Goal: Task Accomplishment & Management: Use online tool/utility

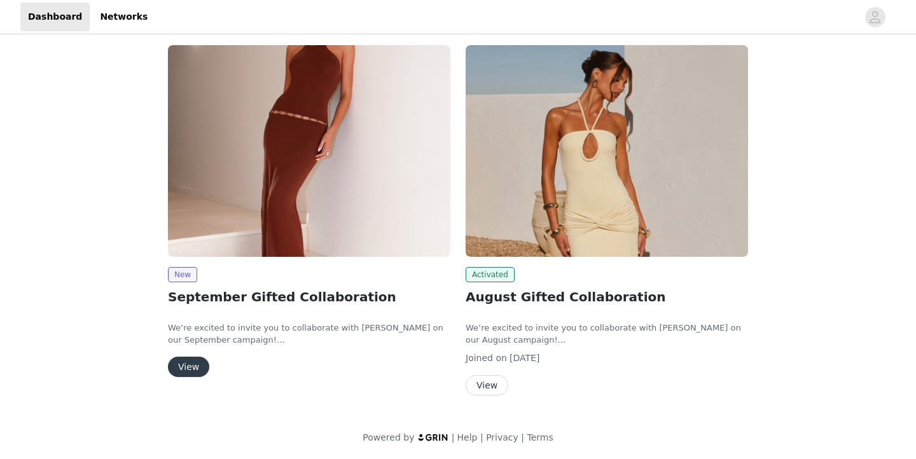
scroll to position [67, 0]
click at [188, 365] on button "View" at bounding box center [188, 368] width 41 height 20
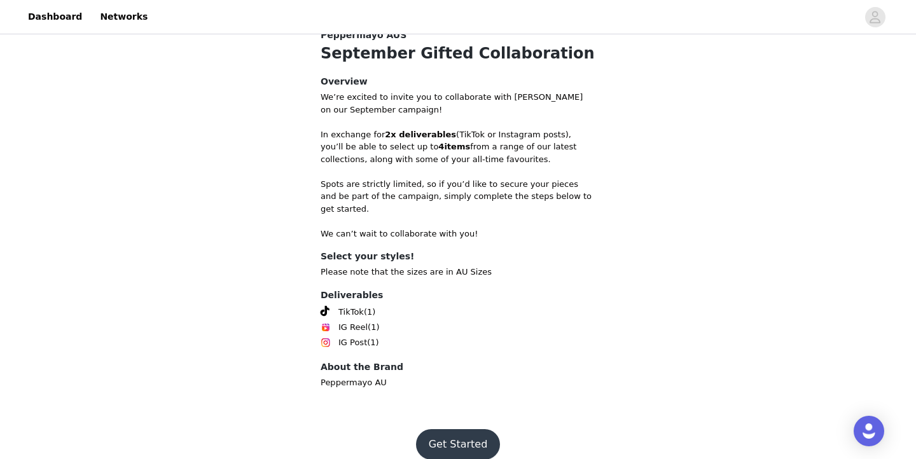
scroll to position [425, 0]
click at [459, 432] on button "Get Started" at bounding box center [458, 445] width 85 height 31
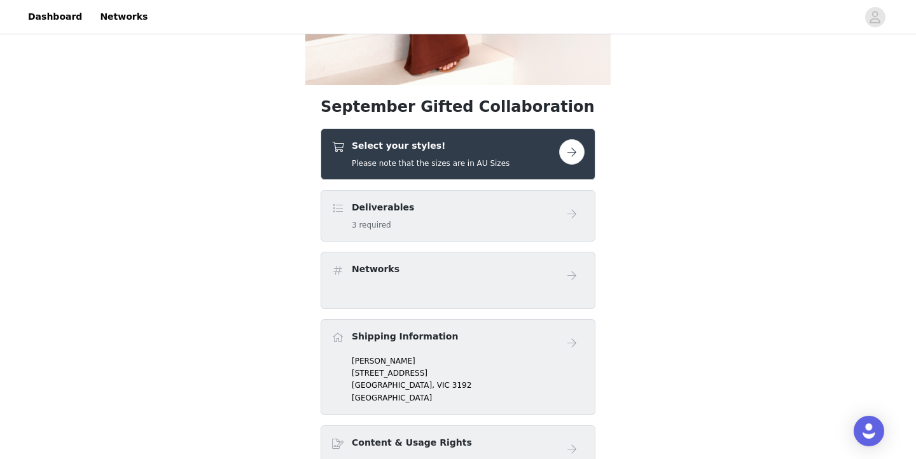
scroll to position [334, 0]
click at [570, 153] on button "button" at bounding box center [571, 151] width 25 height 25
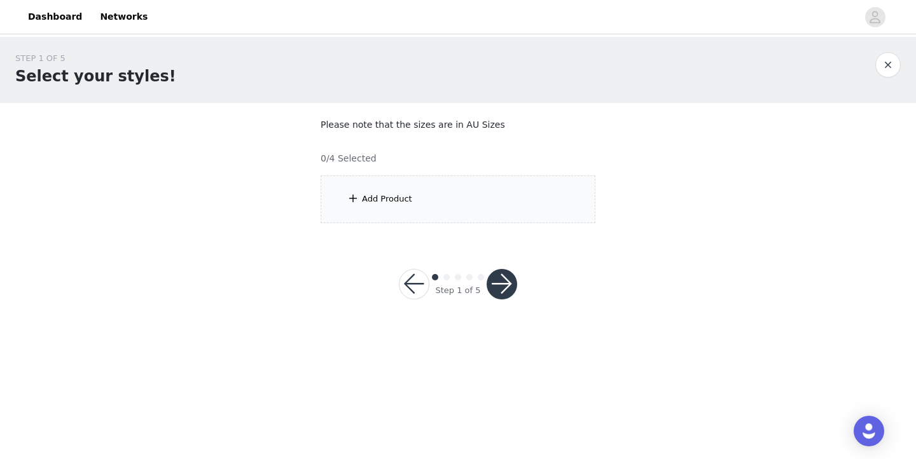
click at [377, 199] on div "Add Product" at bounding box center [387, 199] width 50 height 13
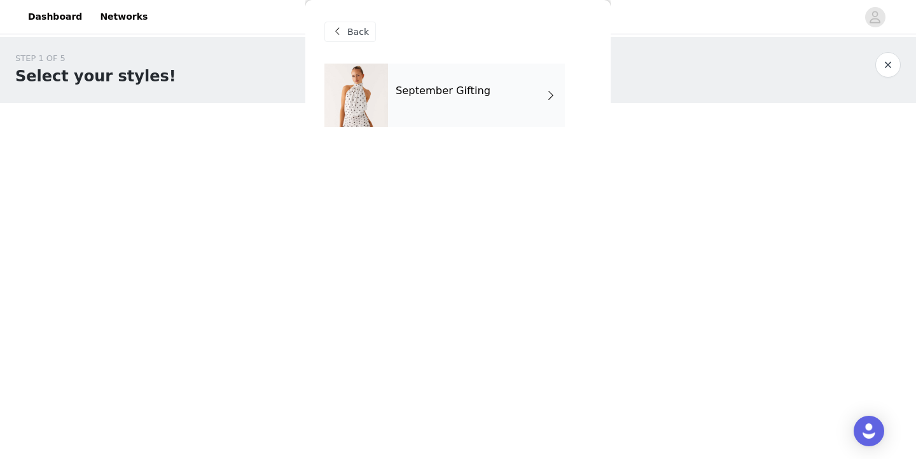
click at [535, 99] on div "September Gifting" at bounding box center [476, 96] width 177 height 64
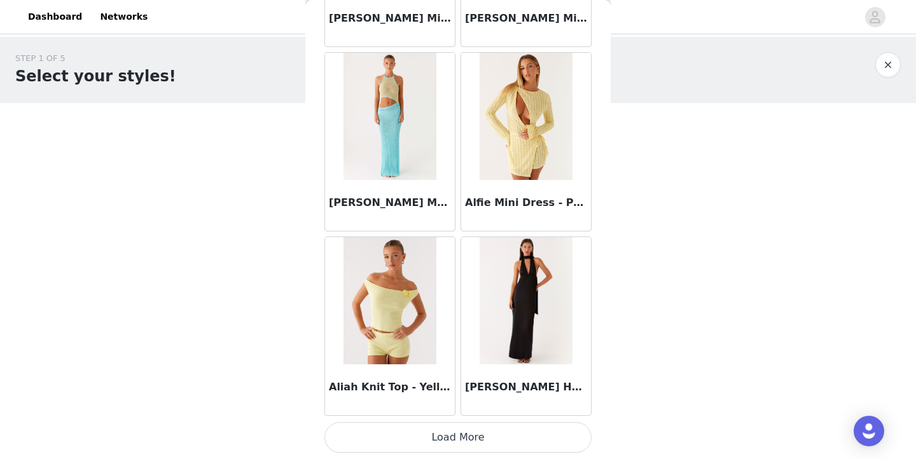
scroll to position [1487, 0]
click at [463, 440] on button "Load More" at bounding box center [457, 437] width 267 height 31
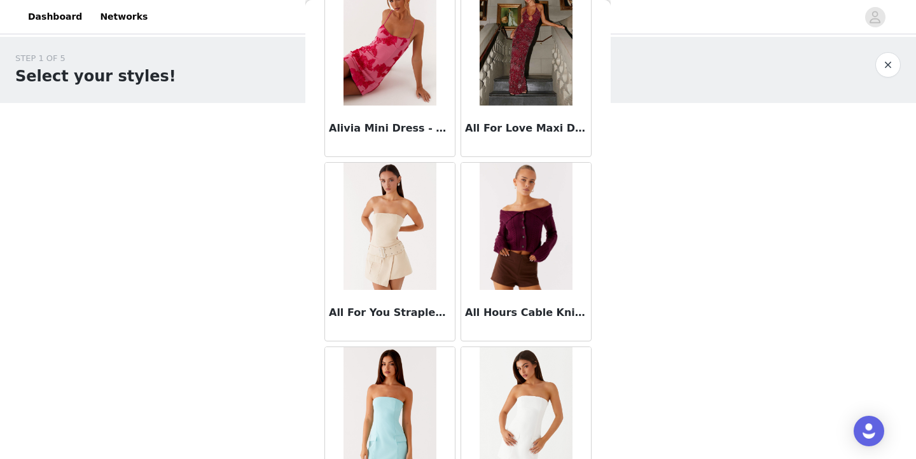
scroll to position [0, 0]
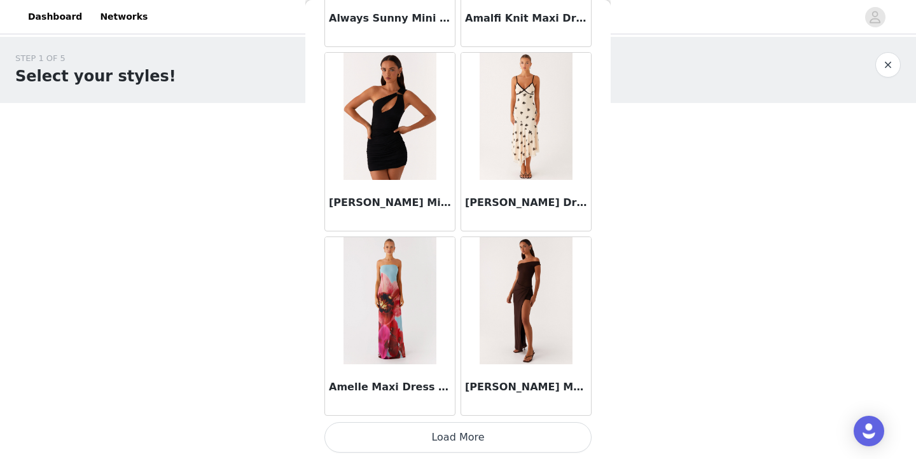
click at [467, 436] on button "Load More" at bounding box center [457, 437] width 267 height 31
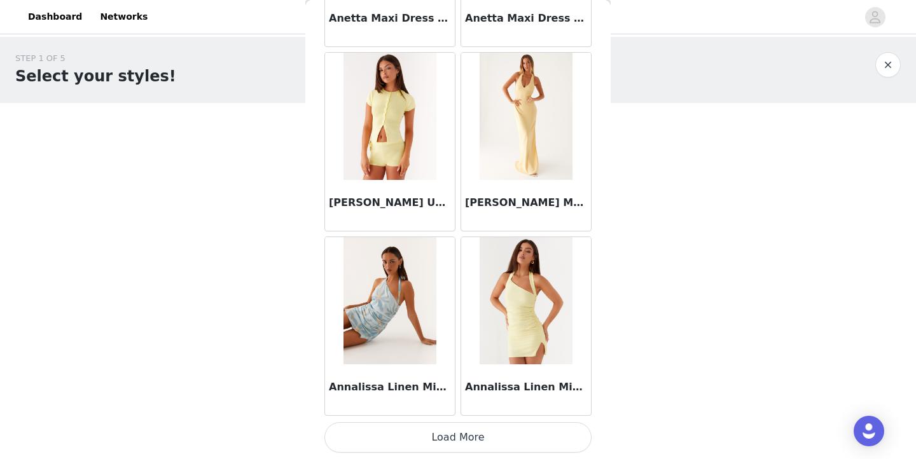
scroll to position [5177, 0]
click at [464, 434] on button "Load More" at bounding box center [457, 437] width 267 height 31
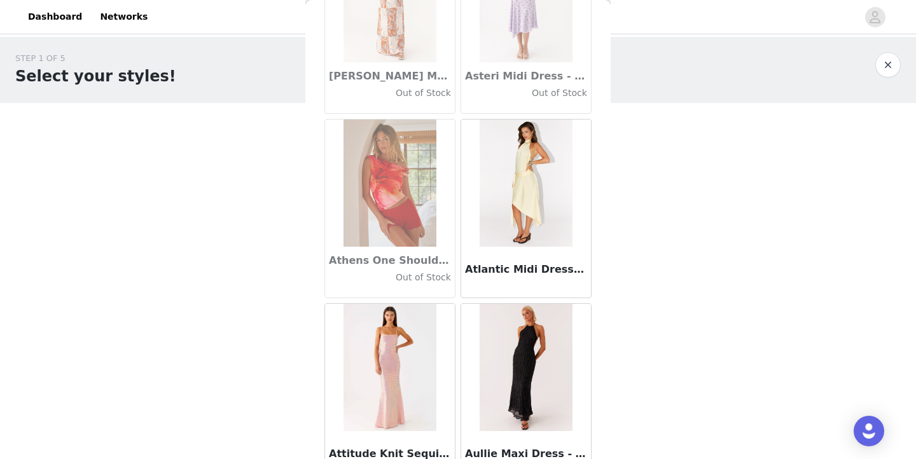
scroll to position [6959, 0]
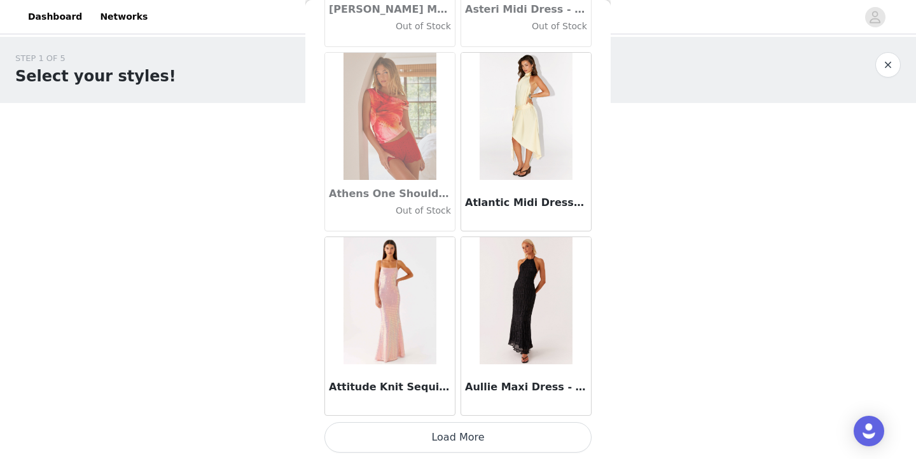
click at [471, 442] on button "Load More" at bounding box center [457, 437] width 267 height 31
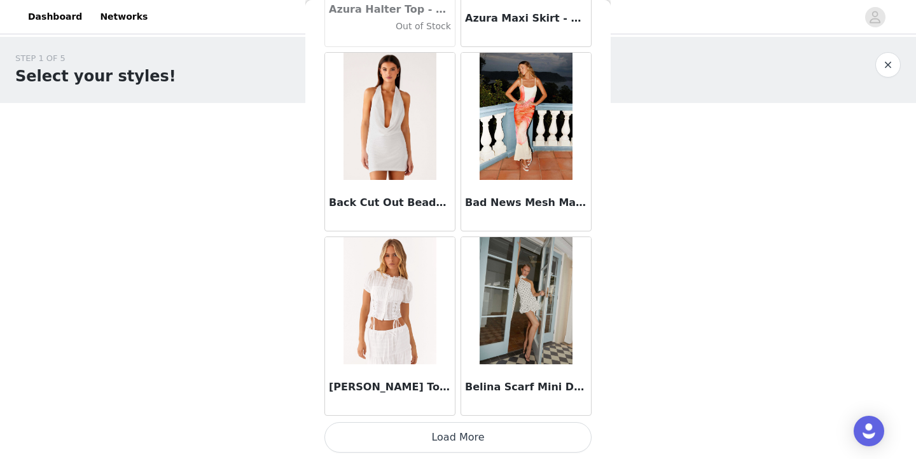
scroll to position [0, 0]
click at [458, 432] on button "Load More" at bounding box center [457, 437] width 267 height 31
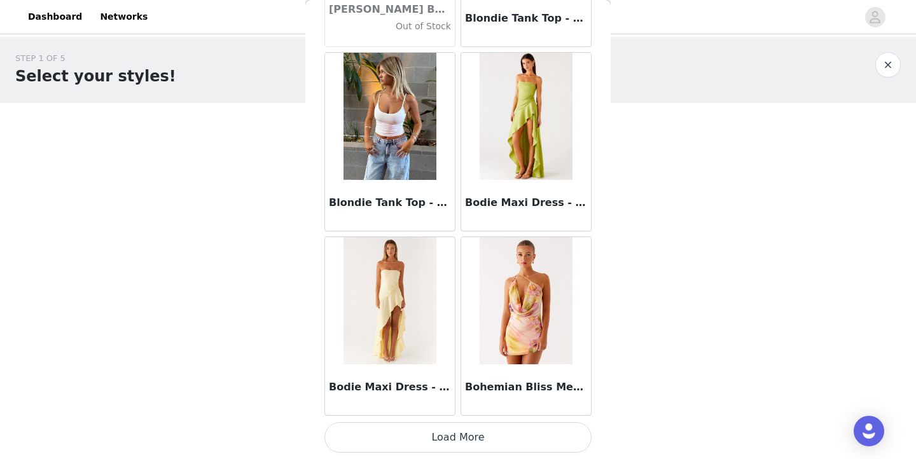
scroll to position [10712, 0]
click at [480, 433] on button "Load More" at bounding box center [457, 437] width 267 height 31
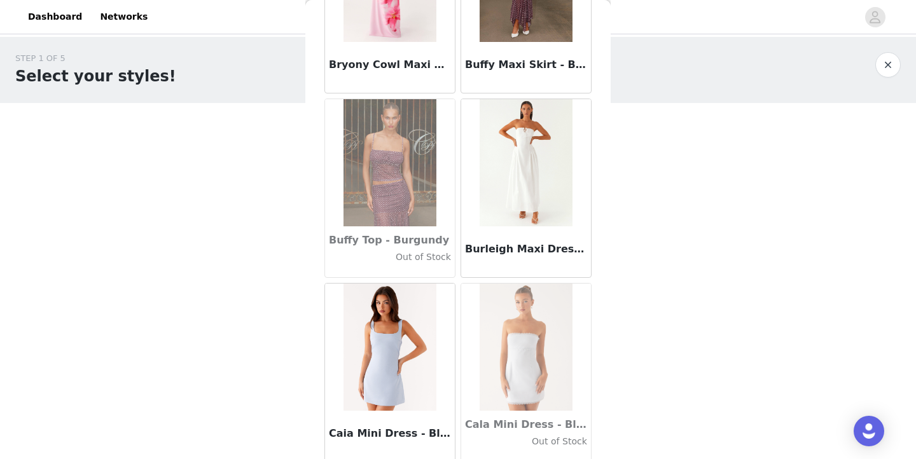
scroll to position [12325, 0]
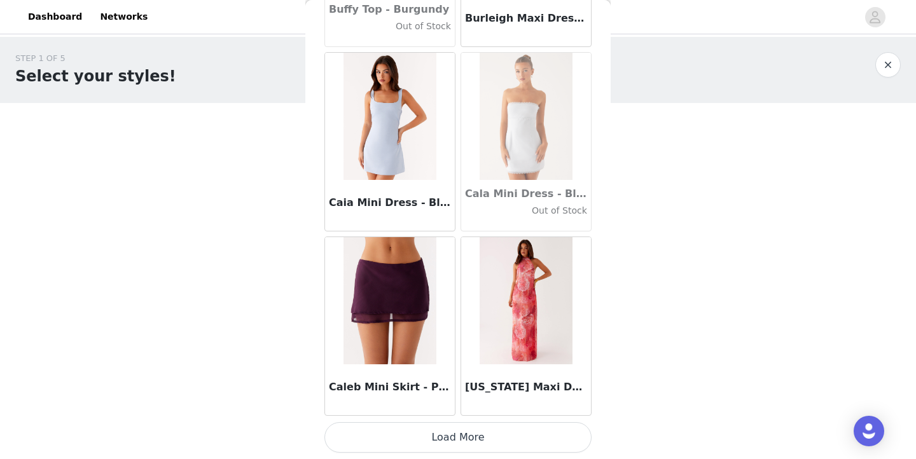
click at [467, 431] on button "Load More" at bounding box center [457, 437] width 267 height 31
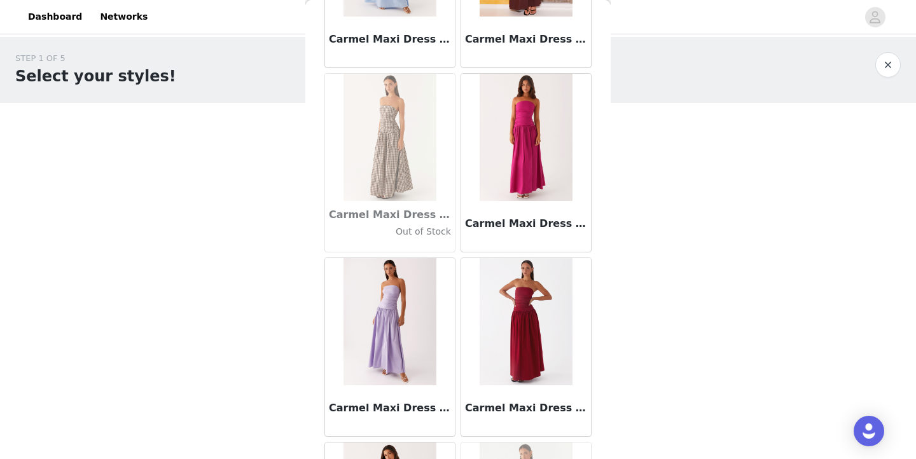
scroll to position [13694, 0]
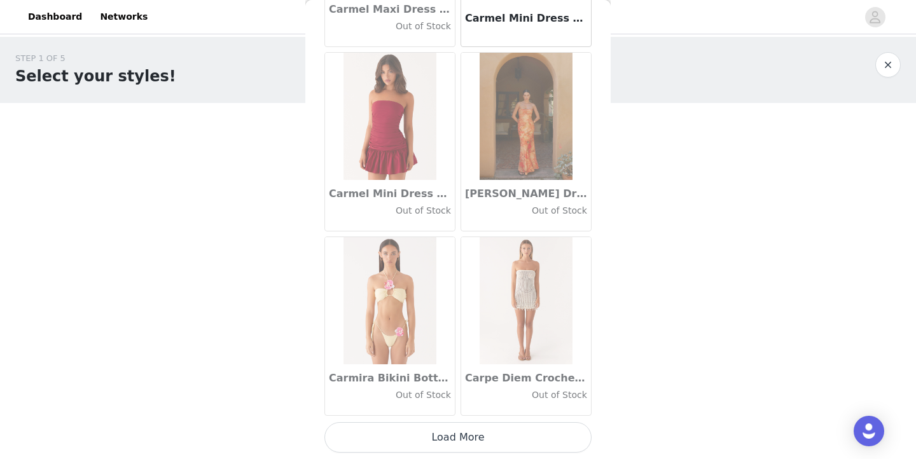
click at [426, 437] on button "Load More" at bounding box center [457, 437] width 267 height 31
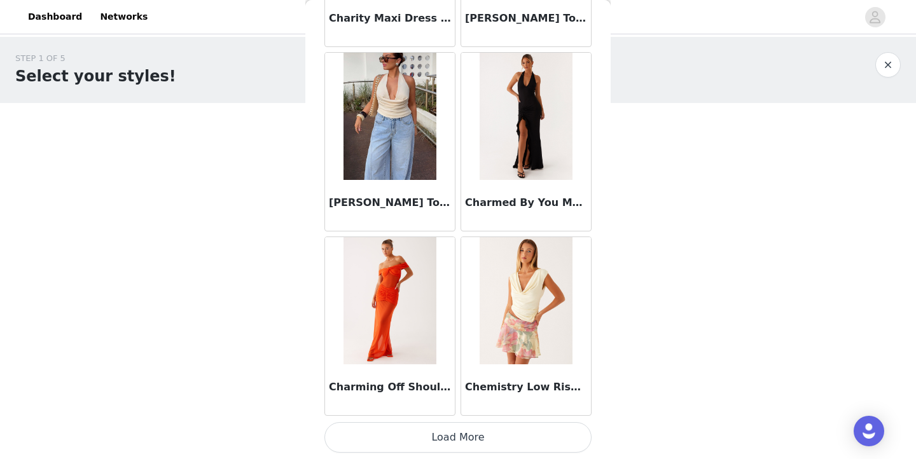
scroll to position [0, 0]
click at [477, 426] on button "Load More" at bounding box center [457, 437] width 267 height 31
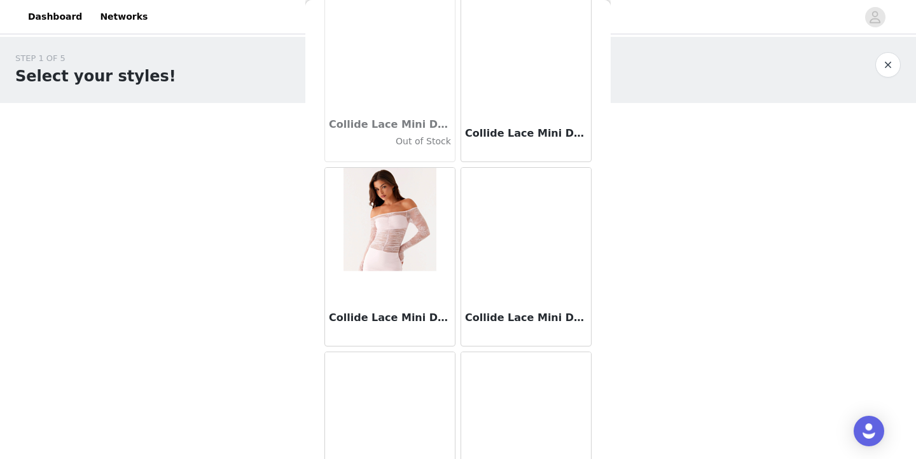
scroll to position [18013, 0]
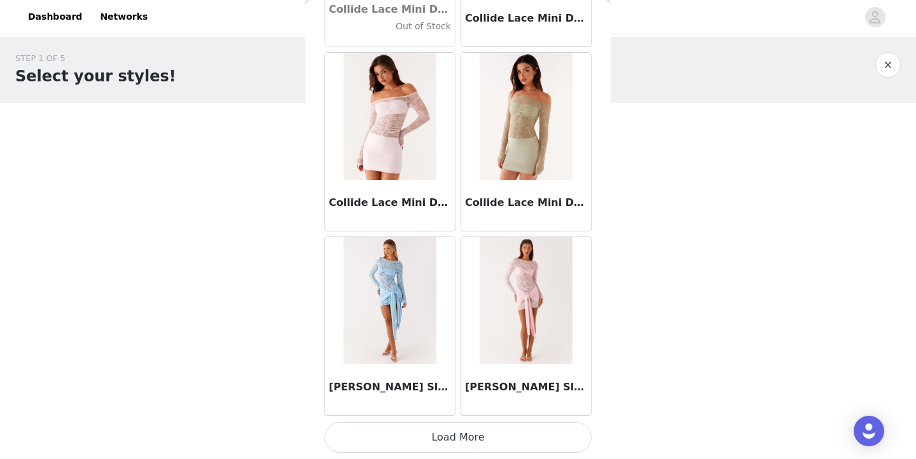
click at [502, 433] on button "Load More" at bounding box center [457, 437] width 267 height 31
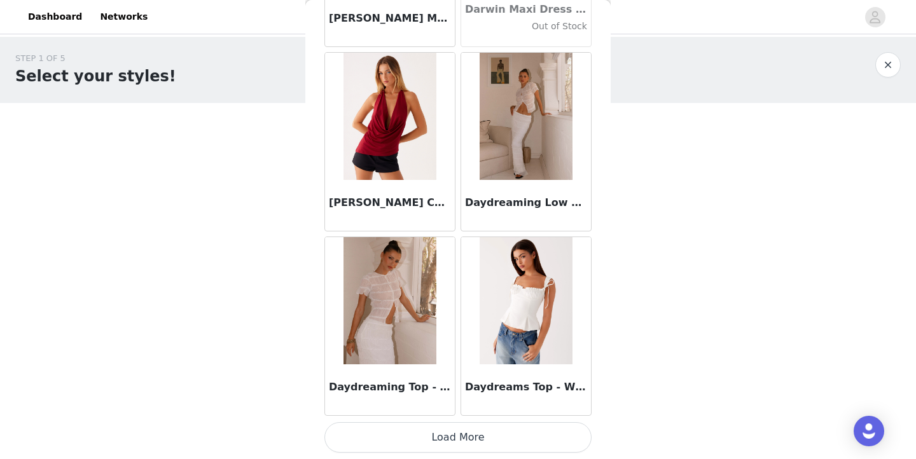
scroll to position [19937, 0]
click at [480, 441] on button "Load More" at bounding box center [457, 437] width 267 height 31
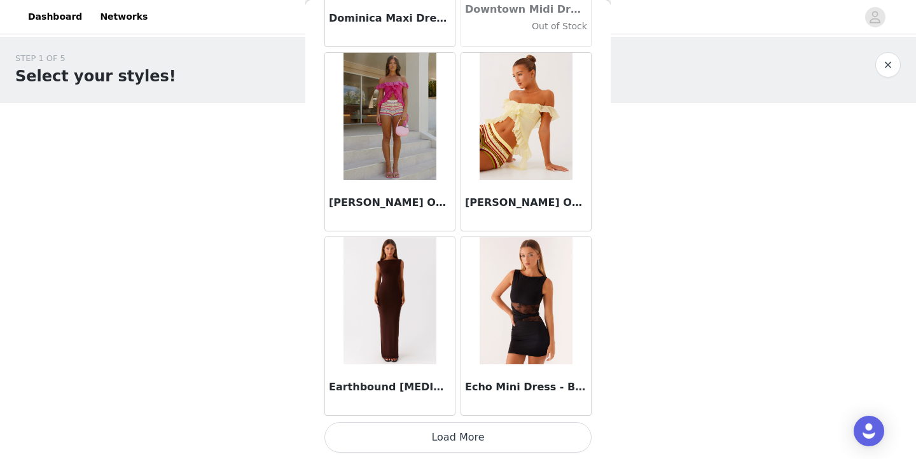
scroll to position [21782, 0]
click at [492, 435] on button "Load More" at bounding box center [457, 437] width 267 height 31
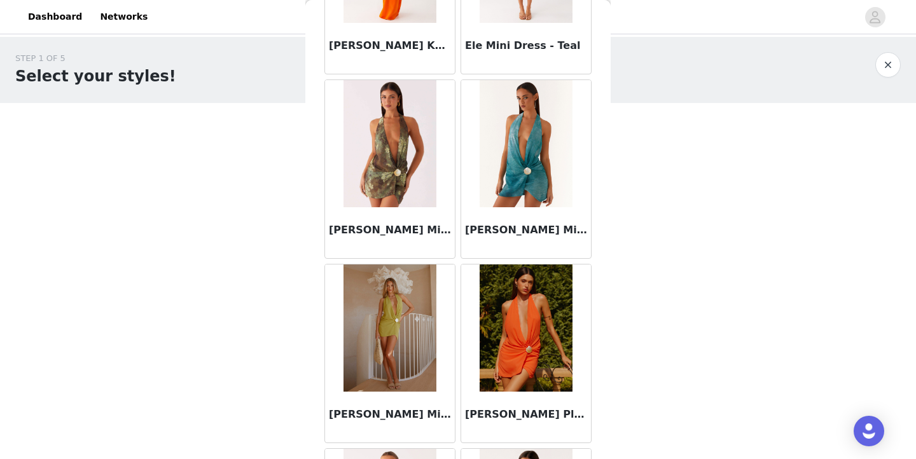
scroll to position [23238, 0]
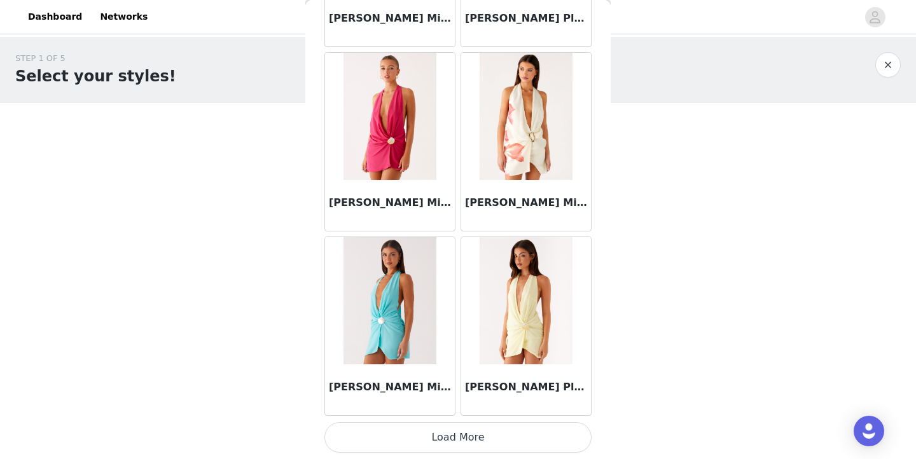
click at [442, 438] on button "Load More" at bounding box center [457, 437] width 267 height 31
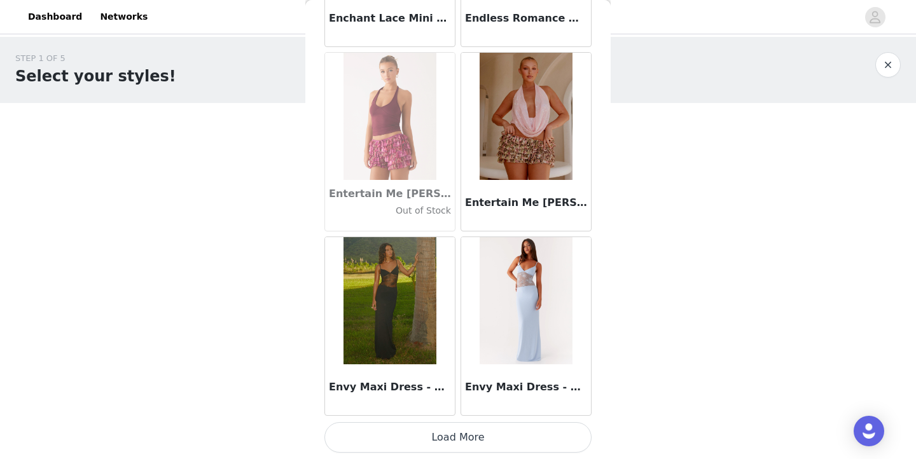
scroll to position [25471, 0]
click at [464, 432] on button "Load More" at bounding box center [457, 437] width 267 height 31
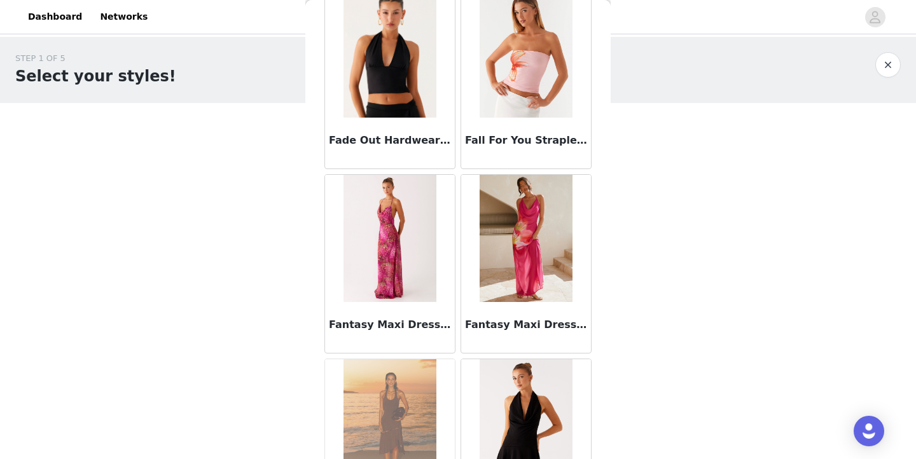
scroll to position [27014, 0]
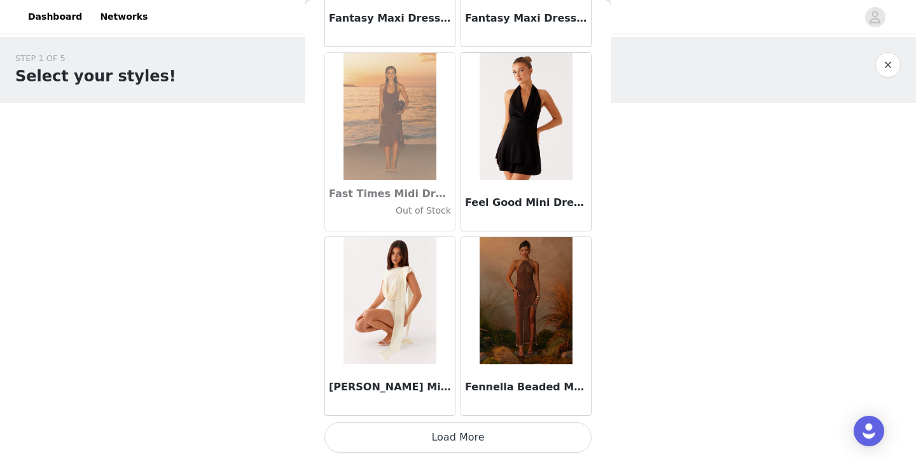
click at [434, 431] on button "Load More" at bounding box center [457, 437] width 267 height 31
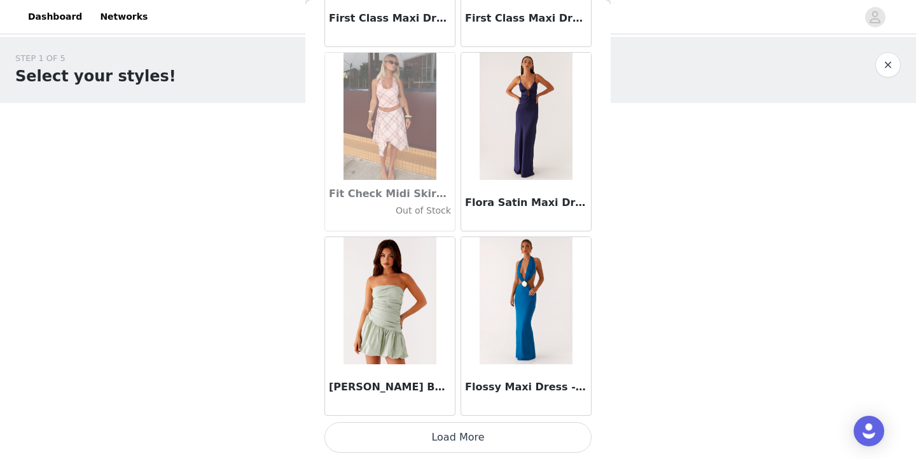
scroll to position [0, 0]
click at [456, 436] on button "Load More" at bounding box center [457, 437] width 267 height 31
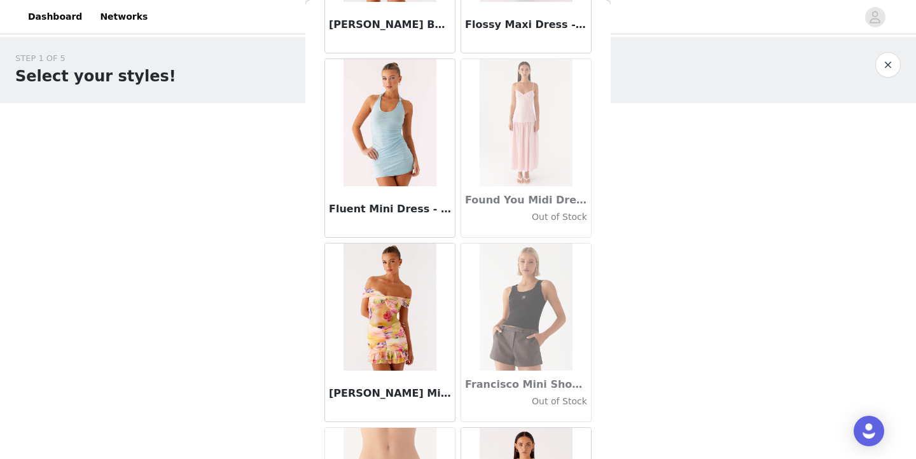
scroll to position [29536, 0]
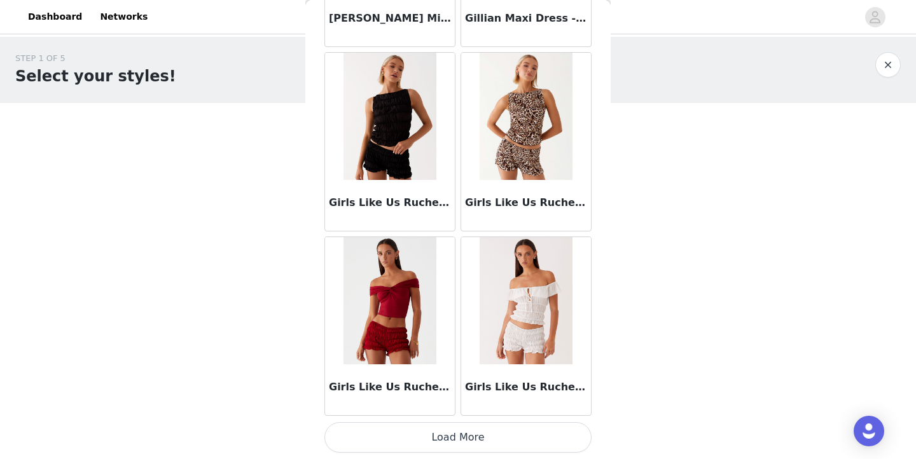
click at [493, 436] on button "Load More" at bounding box center [457, 437] width 267 height 31
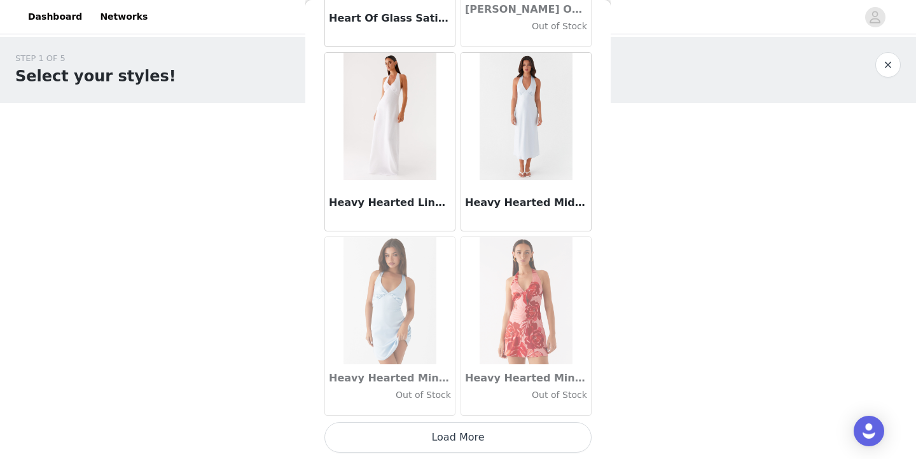
scroll to position [32851, 0]
click at [466, 435] on button "Load More" at bounding box center [457, 437] width 267 height 31
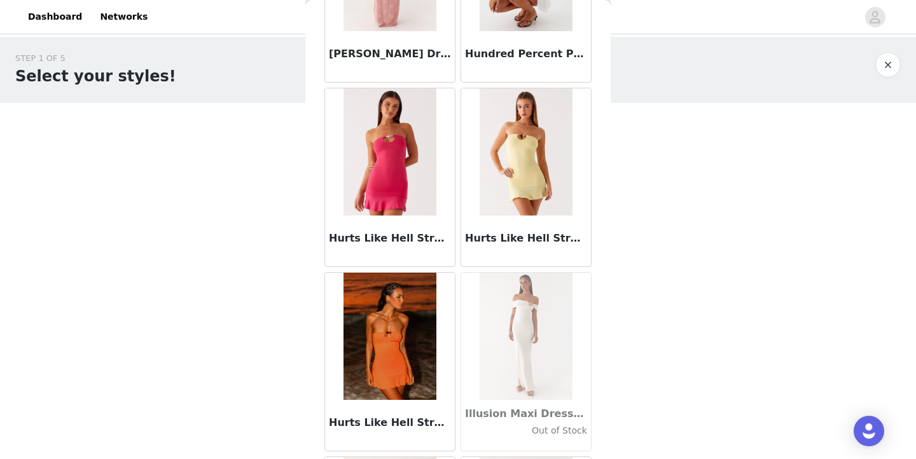
scroll to position [34294, 0]
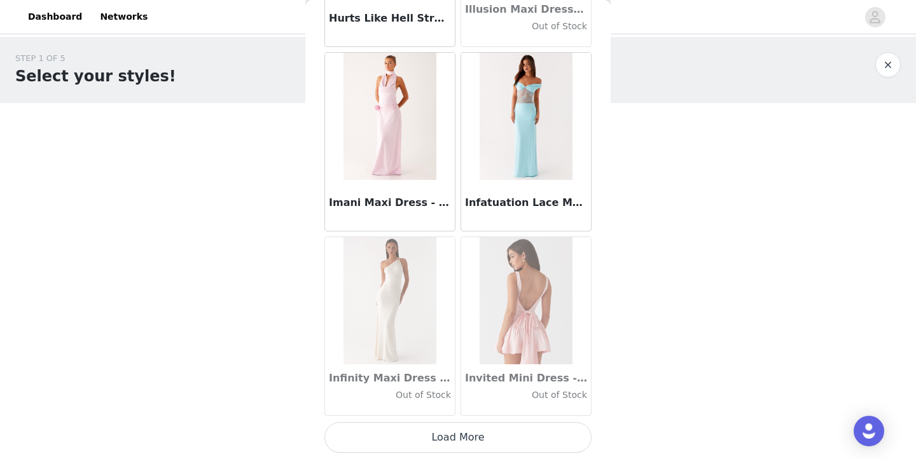
click at [464, 432] on button "Load More" at bounding box center [457, 437] width 267 height 31
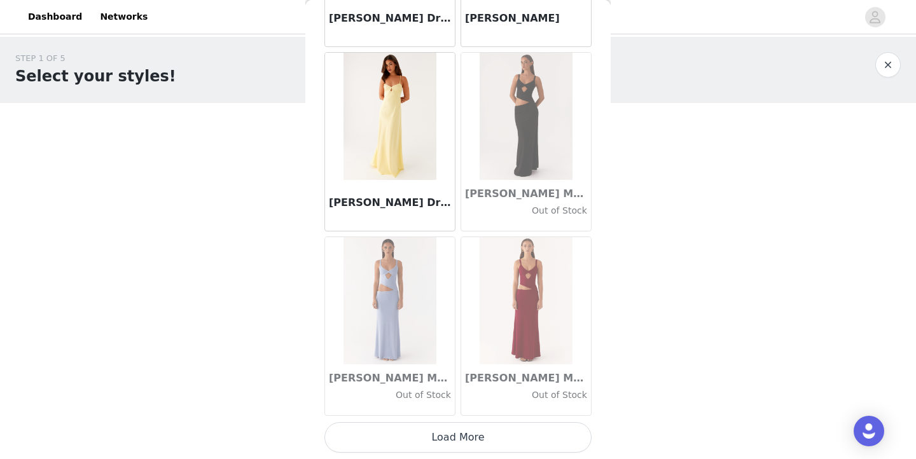
scroll to position [0, 0]
click at [478, 438] on button "Load More" at bounding box center [457, 437] width 267 height 31
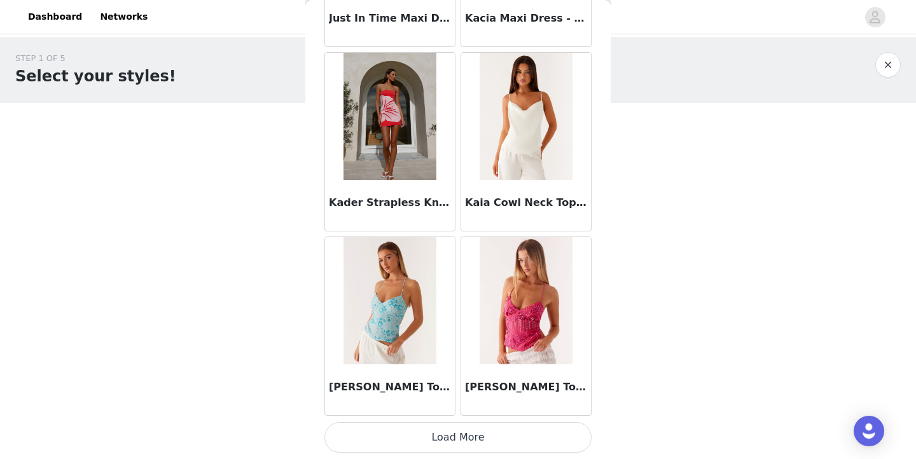
scroll to position [38386, 0]
click at [485, 438] on button "Load More" at bounding box center [457, 437] width 267 height 31
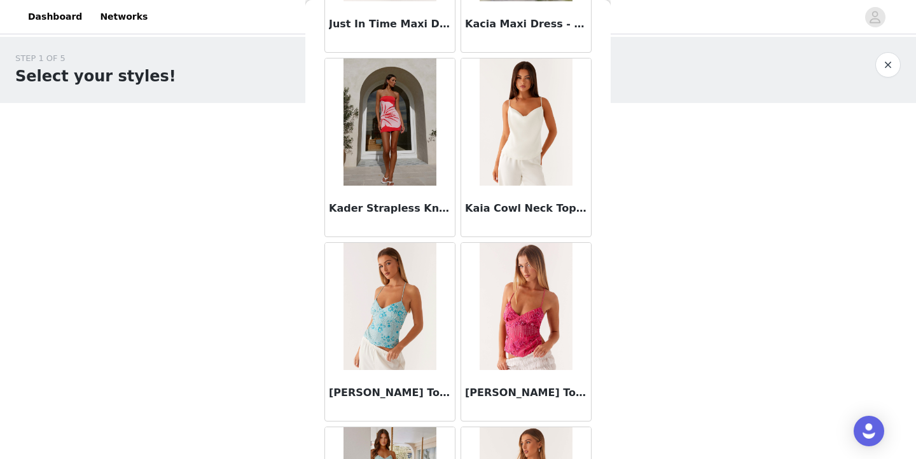
scroll to position [0, 0]
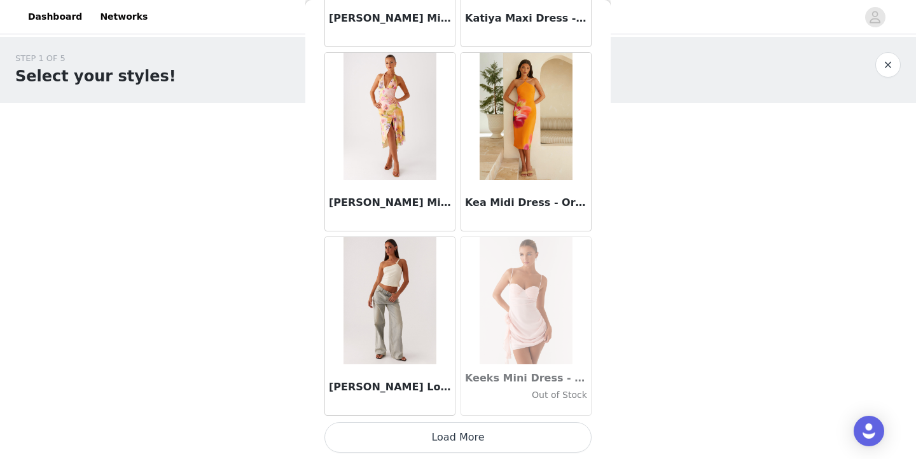
click at [467, 442] on button "Load More" at bounding box center [457, 437] width 267 height 31
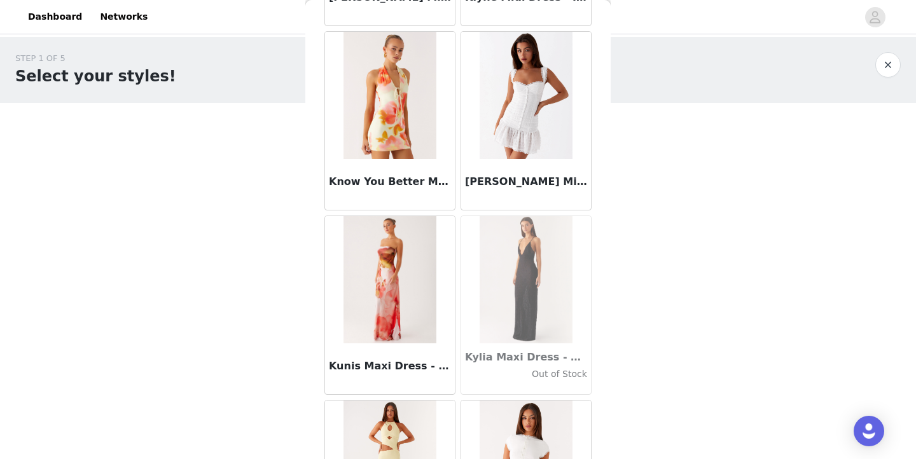
scroll to position [41545, 0]
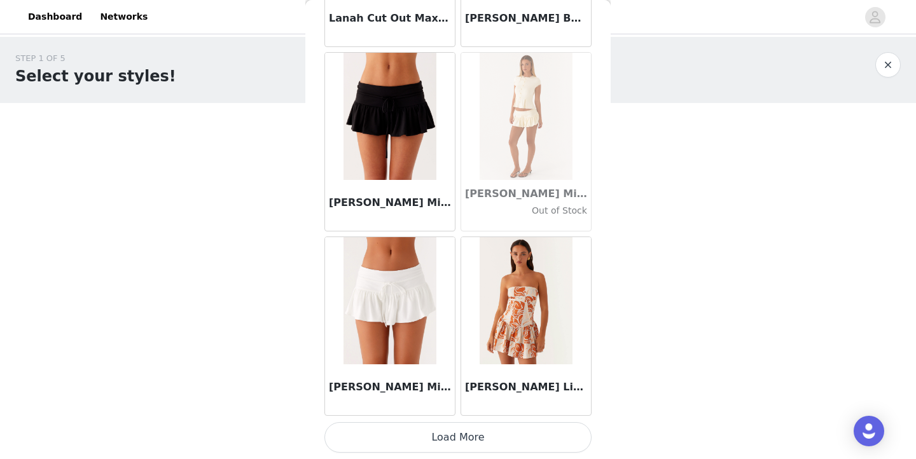
click at [487, 434] on button "Load More" at bounding box center [457, 437] width 267 height 31
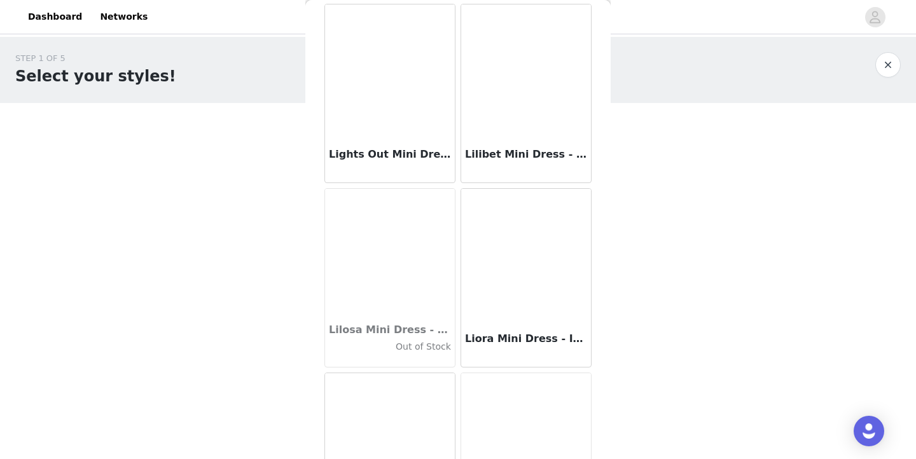
scroll to position [43787, 0]
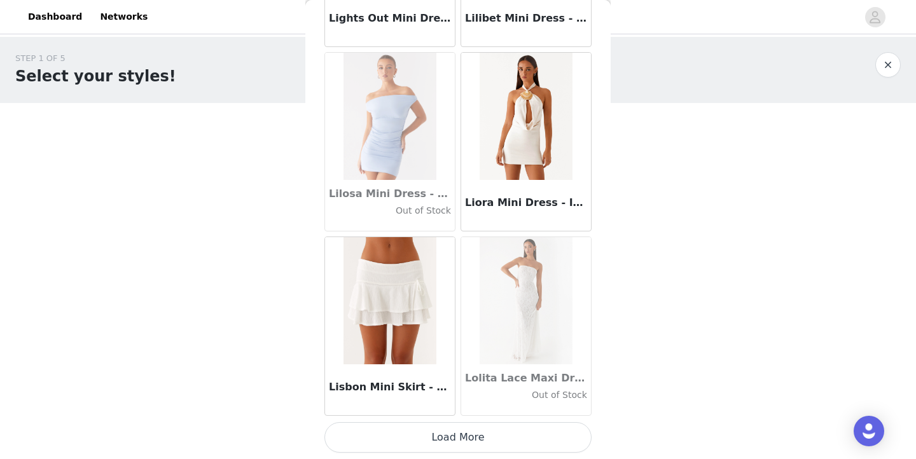
click at [463, 439] on button "Load More" at bounding box center [457, 437] width 267 height 31
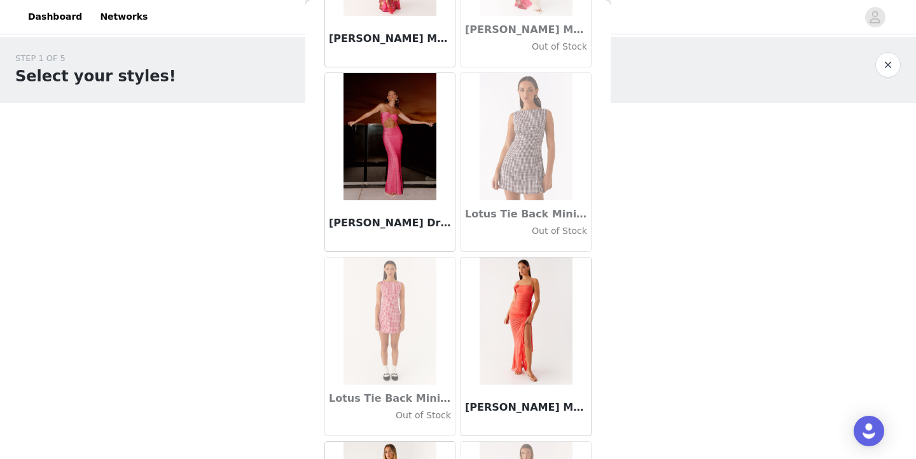
scroll to position [44456, 0]
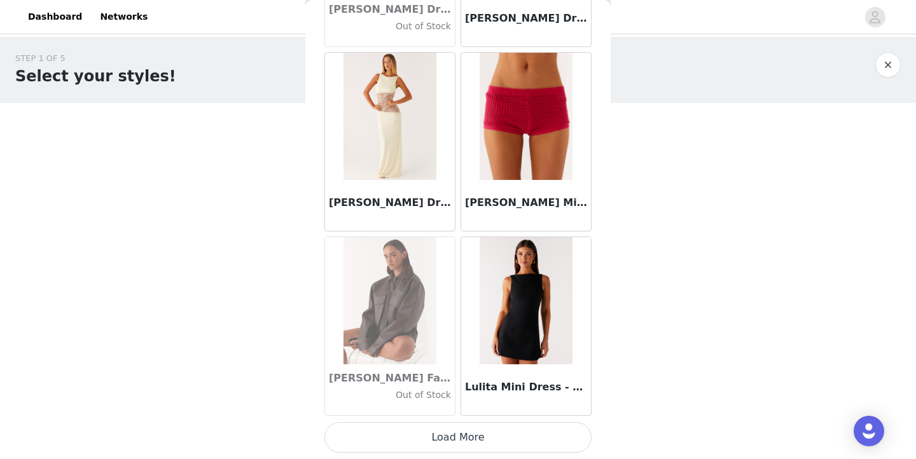
click at [454, 445] on button "Load More" at bounding box center [457, 437] width 267 height 31
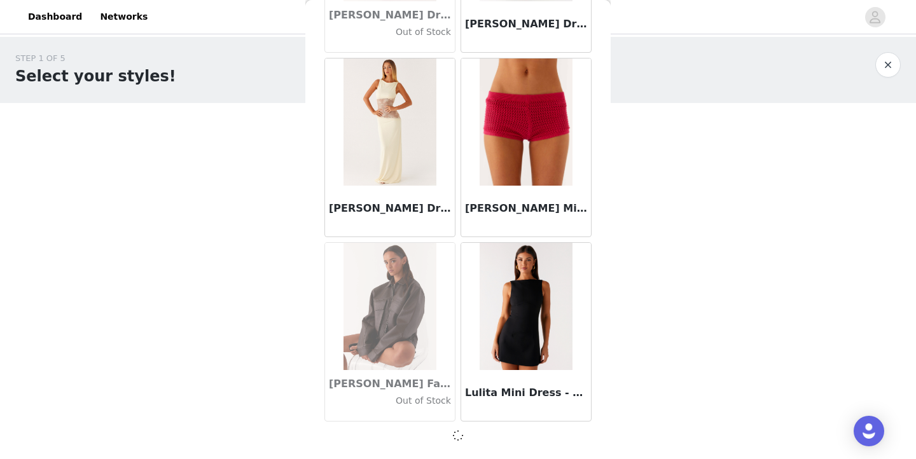
scroll to position [0, 0]
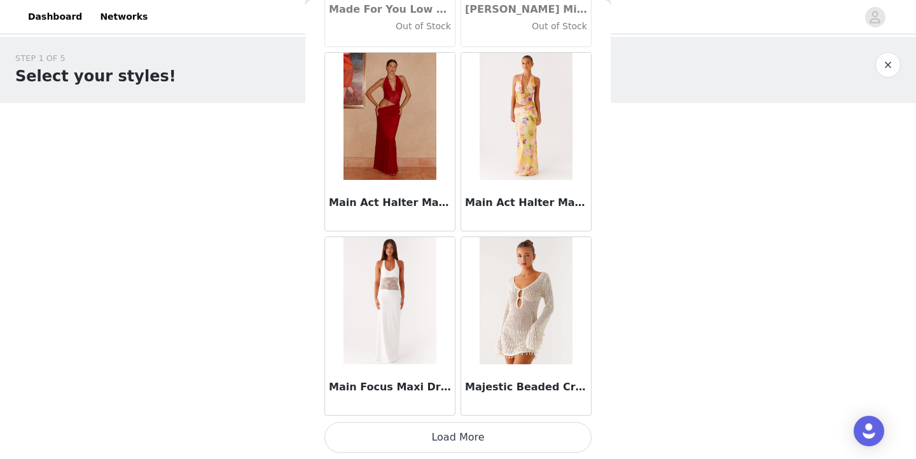
click at [493, 438] on button "Load More" at bounding box center [457, 437] width 267 height 31
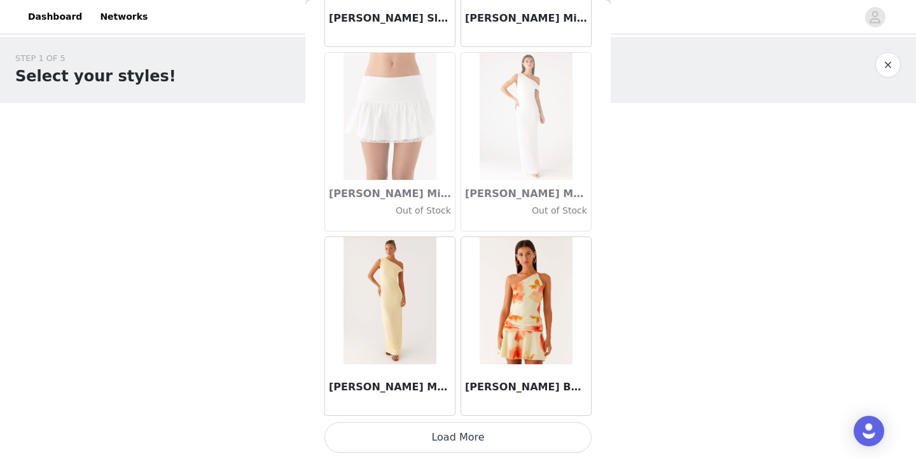
scroll to position [49455, 0]
click at [456, 433] on button "Load More" at bounding box center [457, 437] width 267 height 31
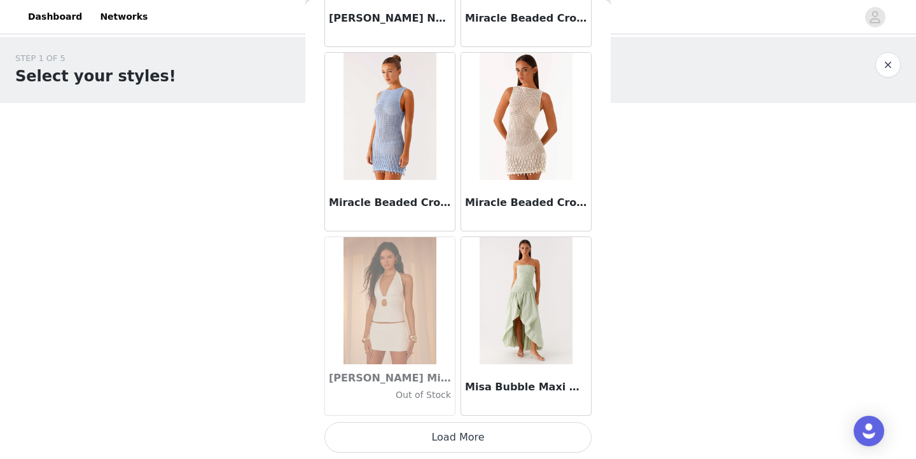
scroll to position [0, 0]
click at [482, 434] on button "Load More" at bounding box center [457, 437] width 267 height 31
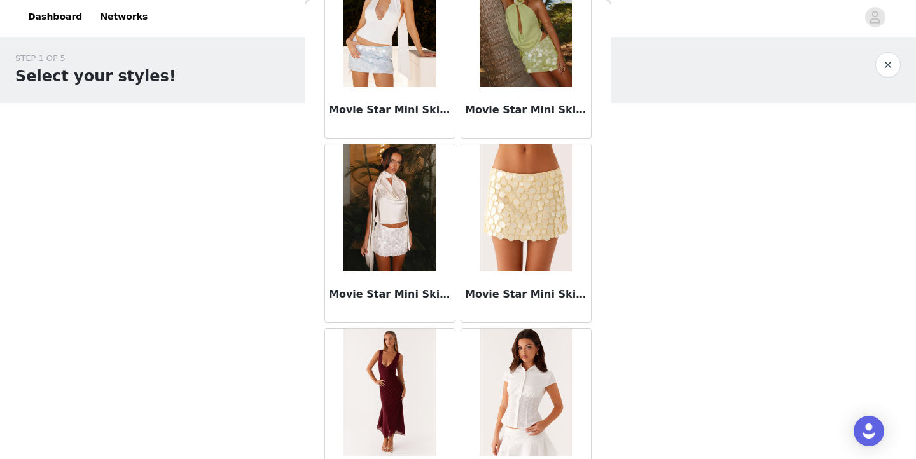
scroll to position [52877, 0]
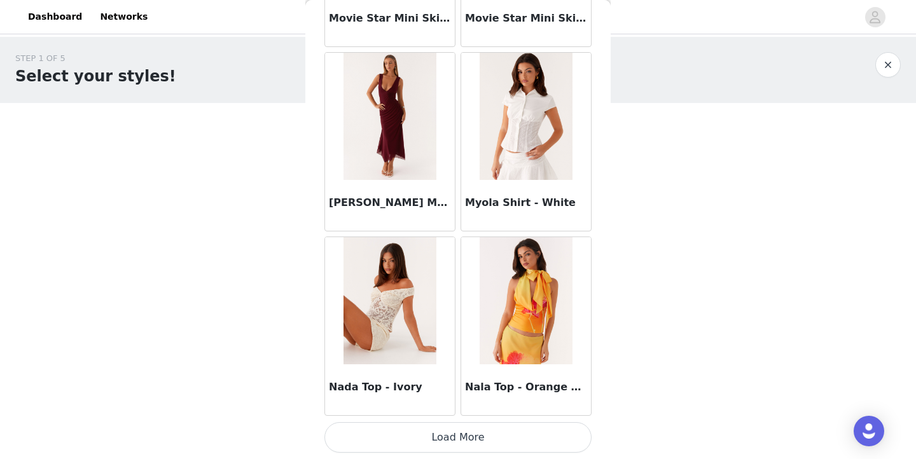
click at [449, 432] on button "Load More" at bounding box center [457, 437] width 267 height 31
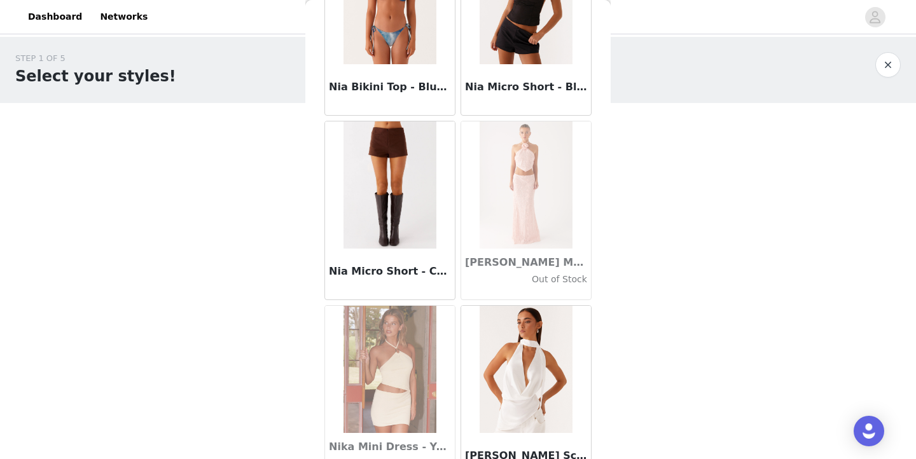
scroll to position [54376, 0]
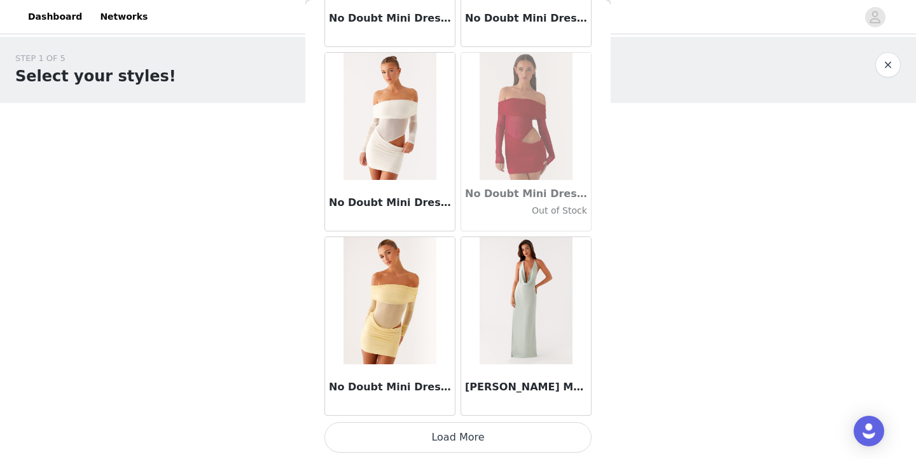
click at [496, 436] on button "Load More" at bounding box center [457, 437] width 267 height 31
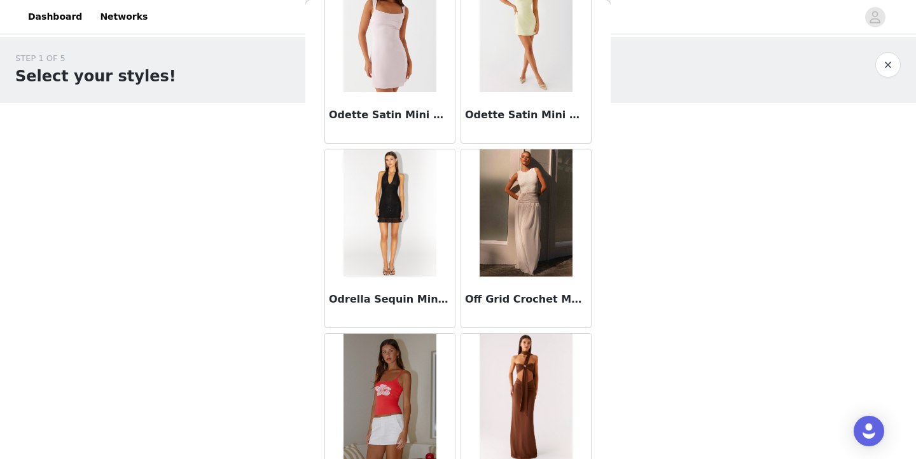
scroll to position [56742, 0]
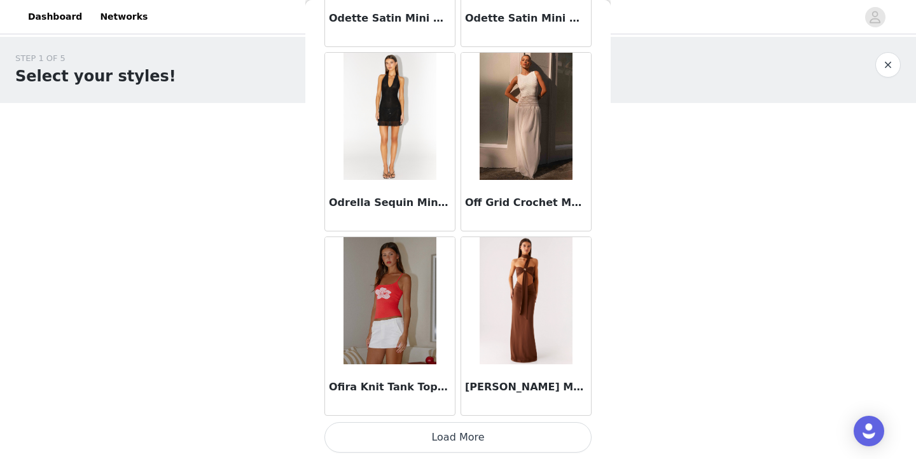
click at [419, 433] on button "Load More" at bounding box center [457, 437] width 267 height 31
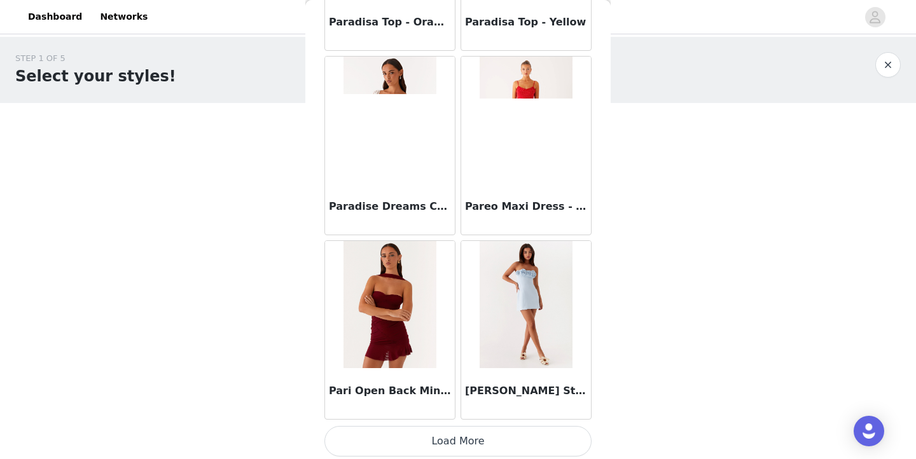
scroll to position [58678, 0]
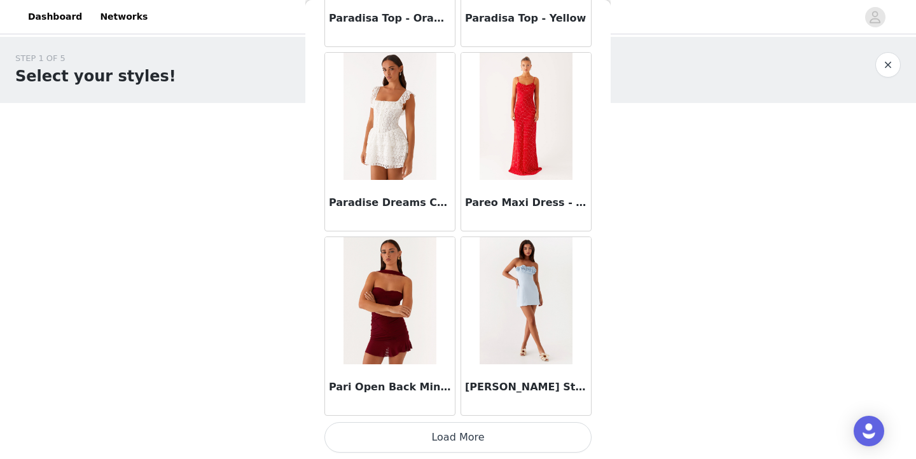
click at [456, 434] on button "Load More" at bounding box center [457, 437] width 267 height 31
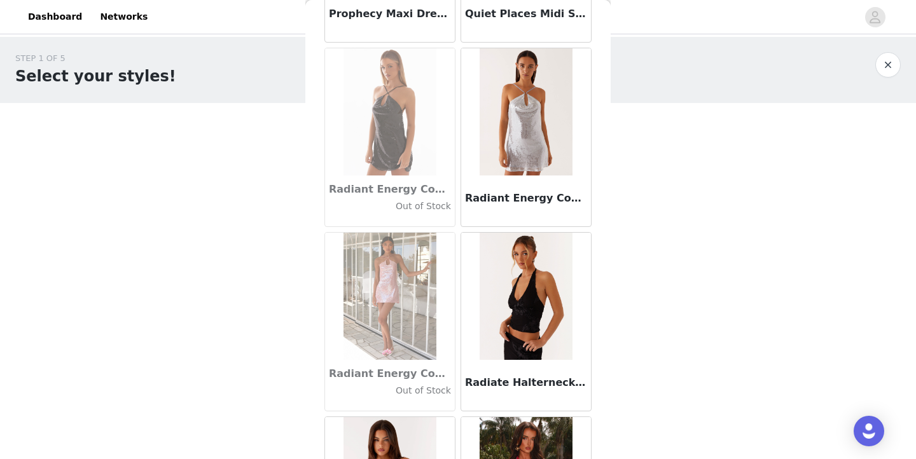
scroll to position [60349, 0]
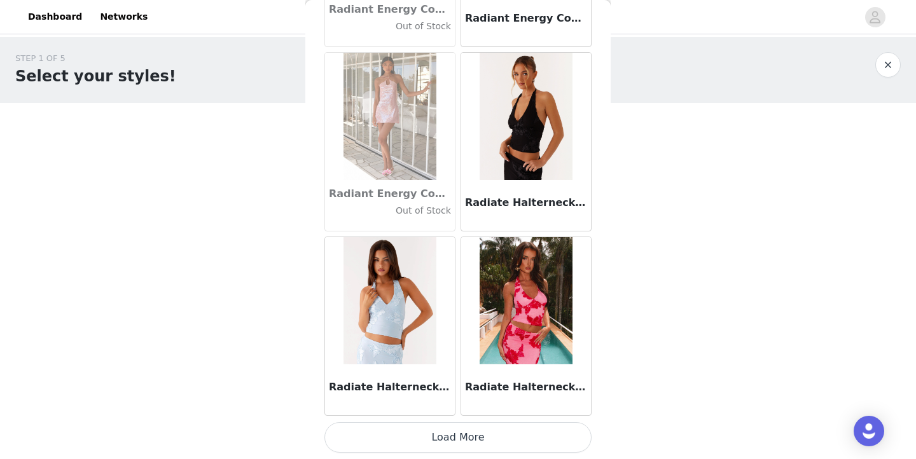
click at [475, 443] on button "Load More" at bounding box center [457, 437] width 267 height 31
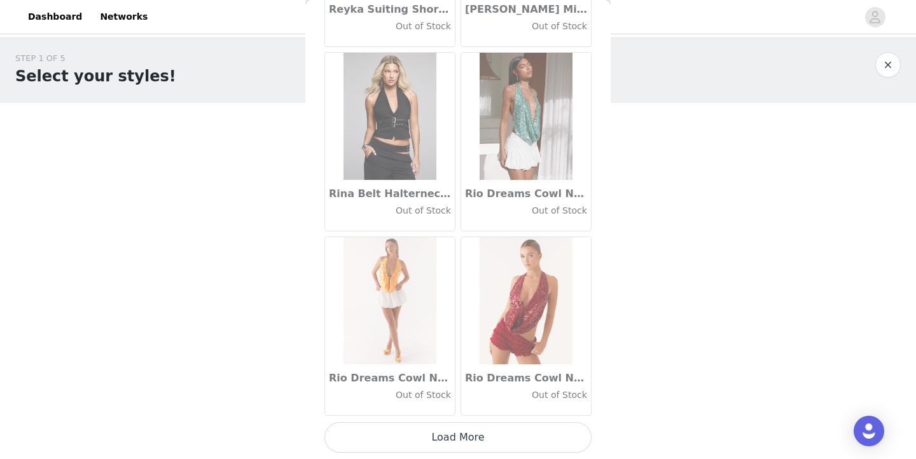
scroll to position [62370, 0]
click at [449, 437] on button "Load More" at bounding box center [457, 437] width 267 height 31
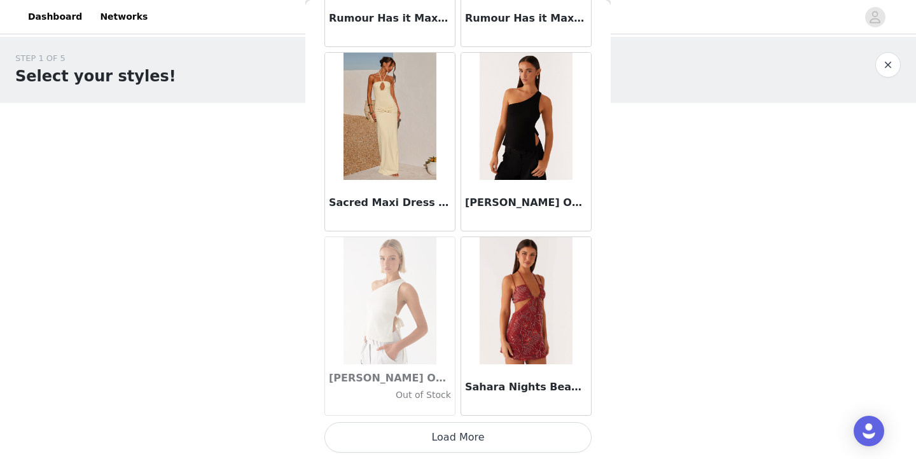
scroll to position [64215, 0]
click at [487, 433] on button "Load More" at bounding box center [457, 437] width 267 height 31
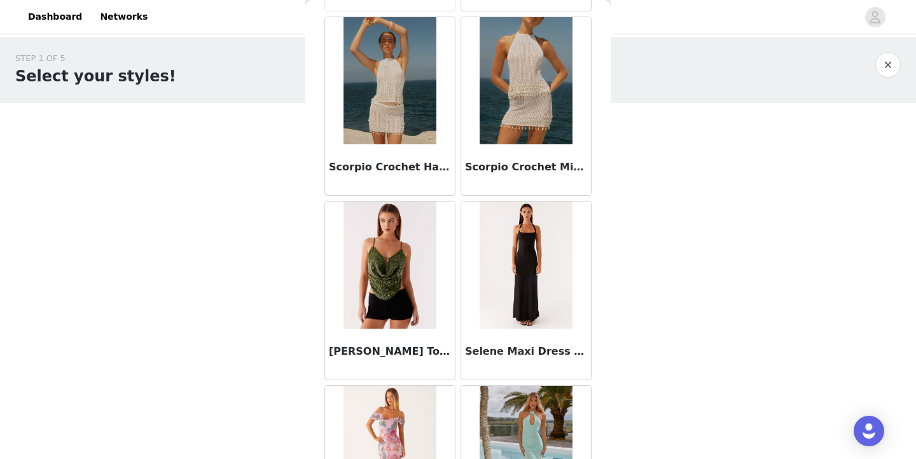
scroll to position [65727, 0]
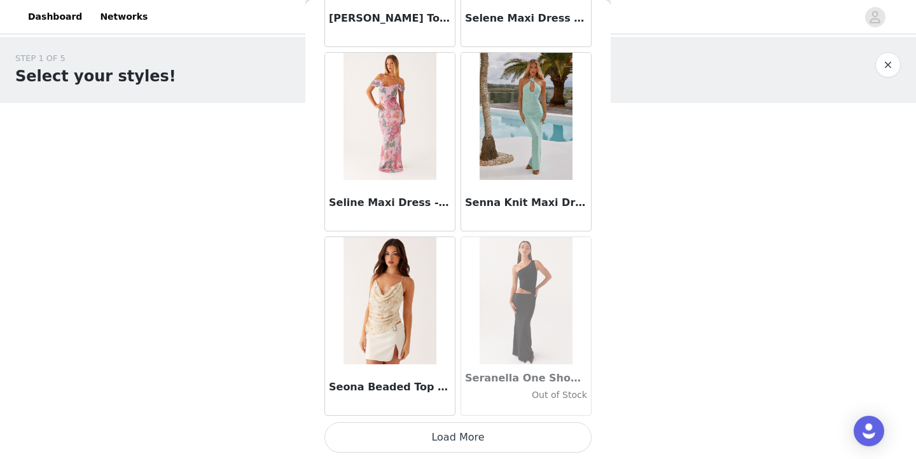
click at [470, 437] on button "Load More" at bounding box center [457, 437] width 267 height 31
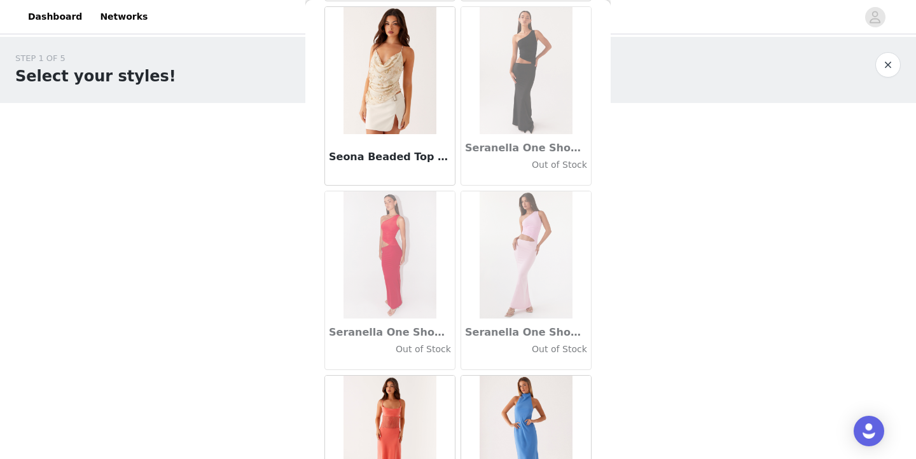
scroll to position [66291, 0]
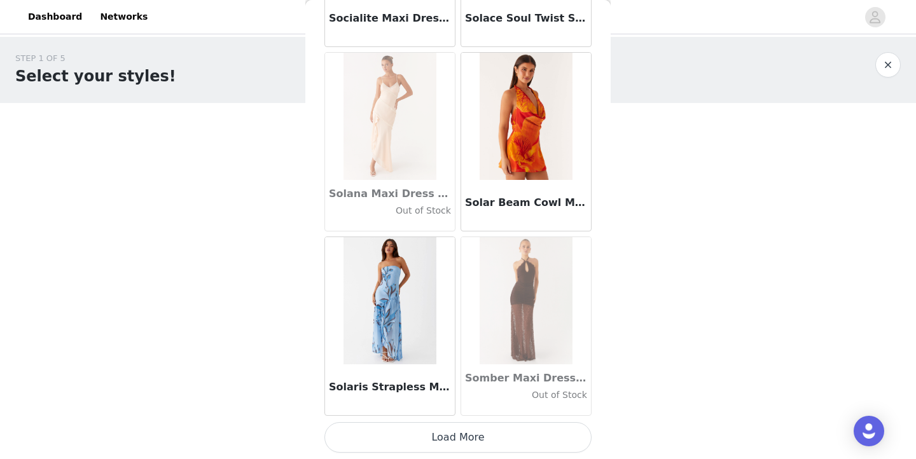
click at [498, 435] on button "Load More" at bounding box center [457, 437] width 267 height 31
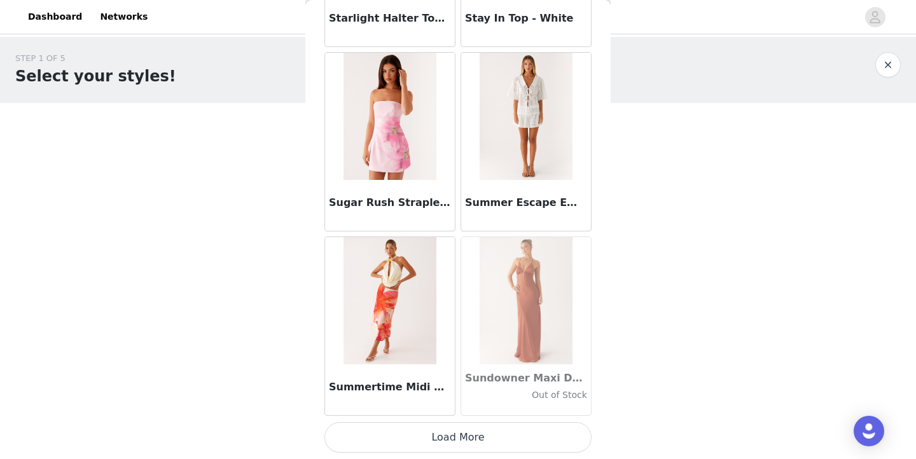
scroll to position [69750, 0]
click at [479, 438] on button "Load More" at bounding box center [457, 437] width 267 height 31
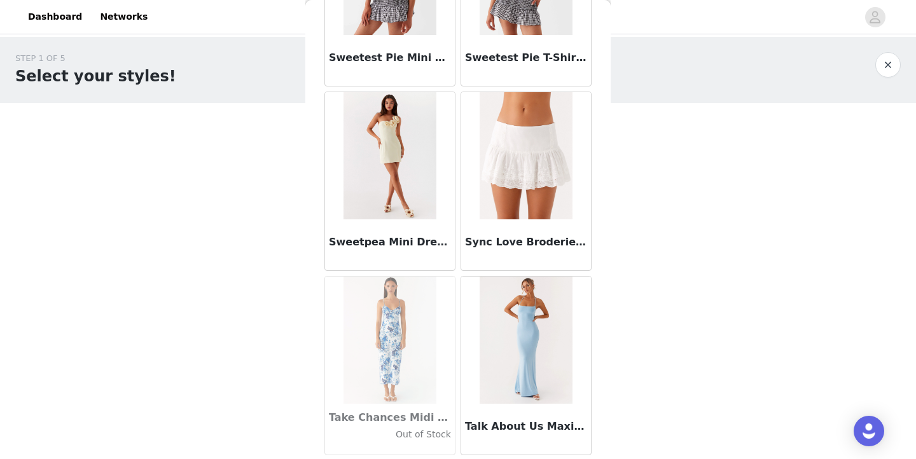
scroll to position [71002, 0]
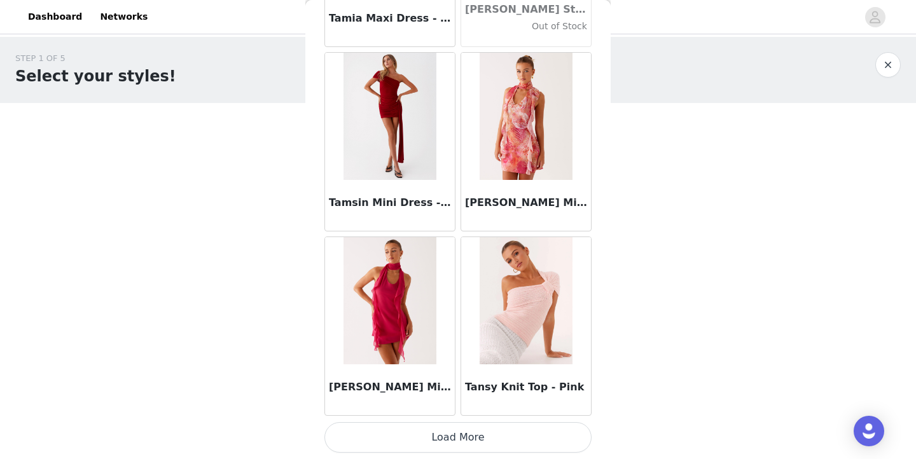
click at [500, 442] on button "Load More" at bounding box center [457, 437] width 267 height 31
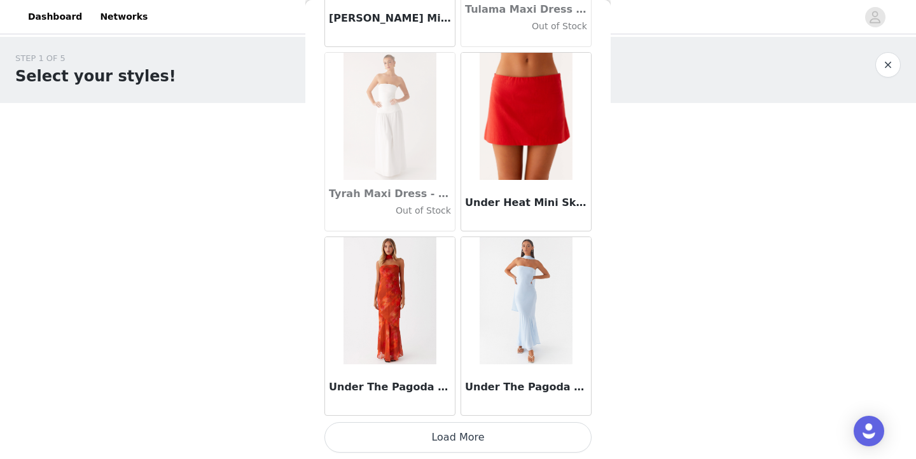
scroll to position [0, 0]
click at [452, 430] on button "Load More" at bounding box center [457, 437] width 267 height 31
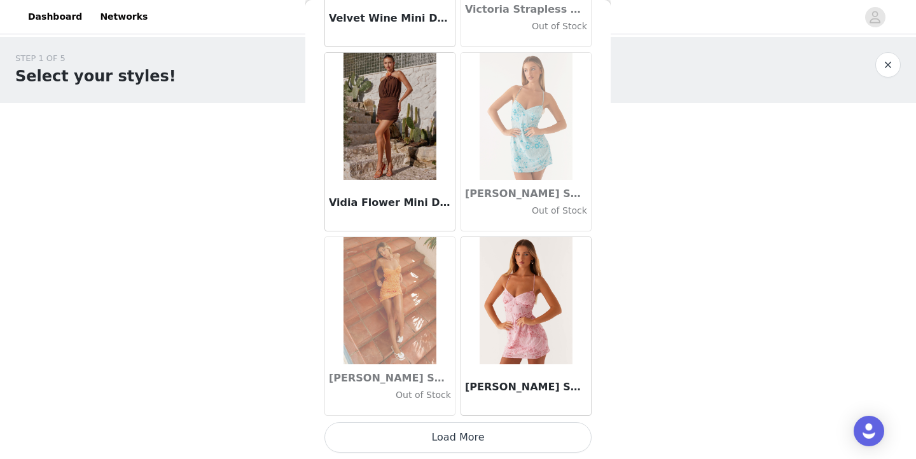
click at [484, 439] on button "Load More" at bounding box center [457, 437] width 267 height 31
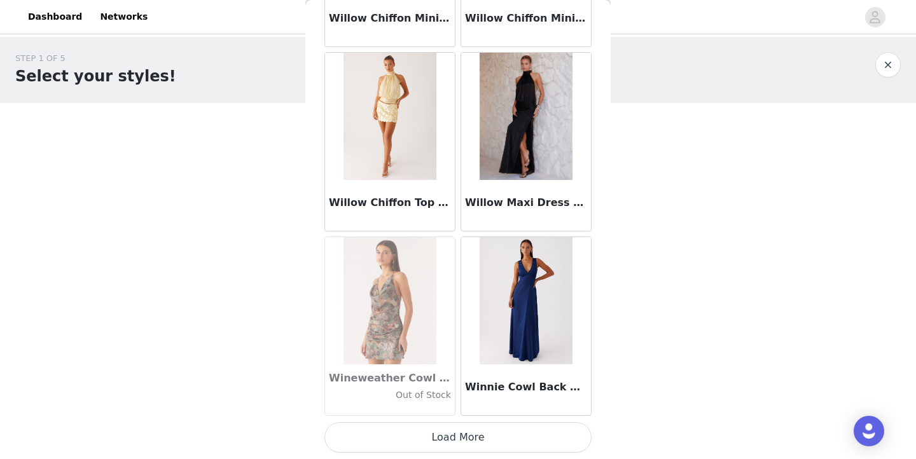
click at [492, 438] on button "Load More" at bounding box center [457, 437] width 267 height 31
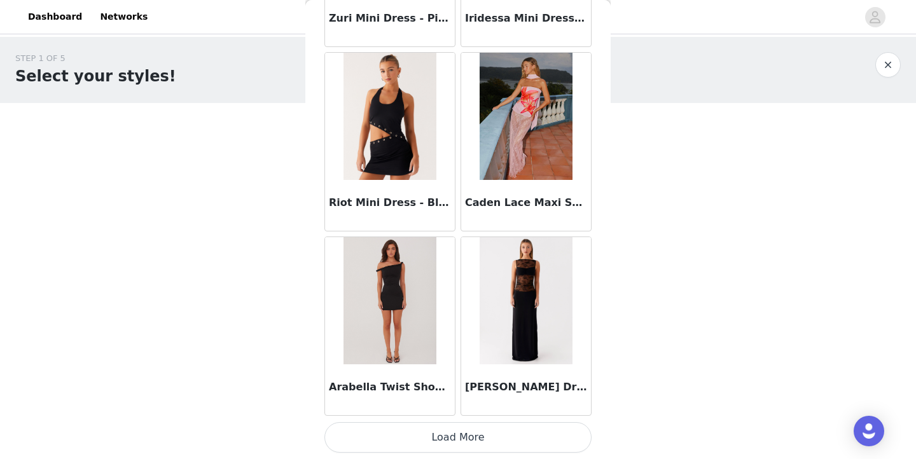
click at [482, 438] on button "Load More" at bounding box center [457, 437] width 267 height 31
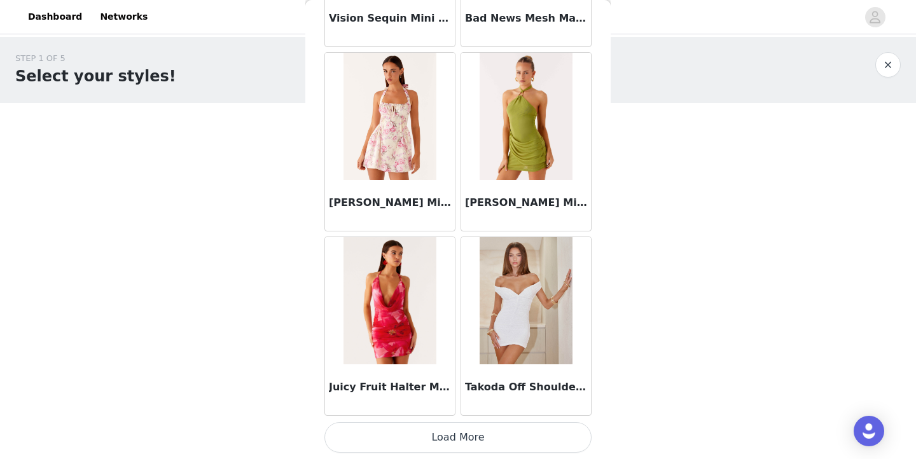
click at [433, 435] on button "Load More" at bounding box center [457, 437] width 267 height 31
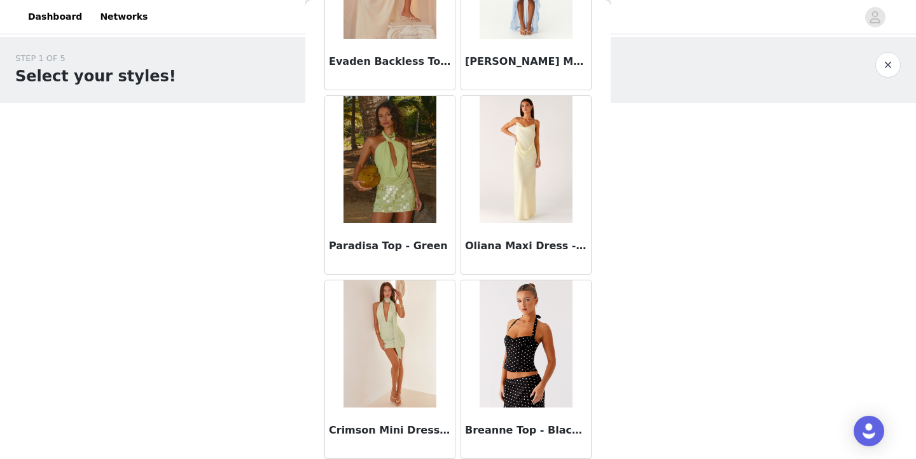
scroll to position [81585, 0]
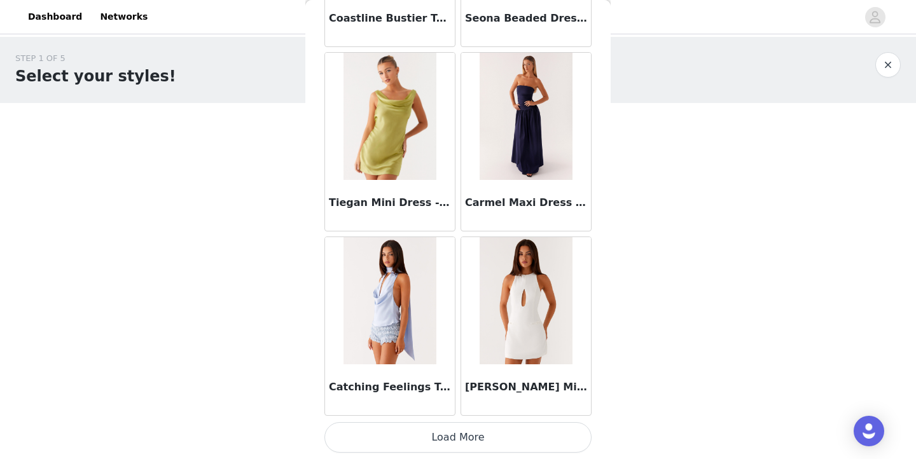
click at [475, 435] on button "Load More" at bounding box center [457, 437] width 267 height 31
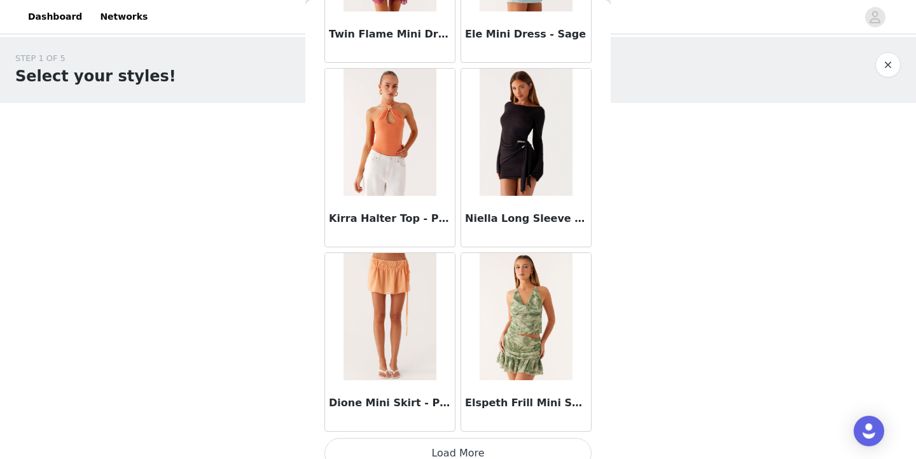
scroll to position [84498, 0]
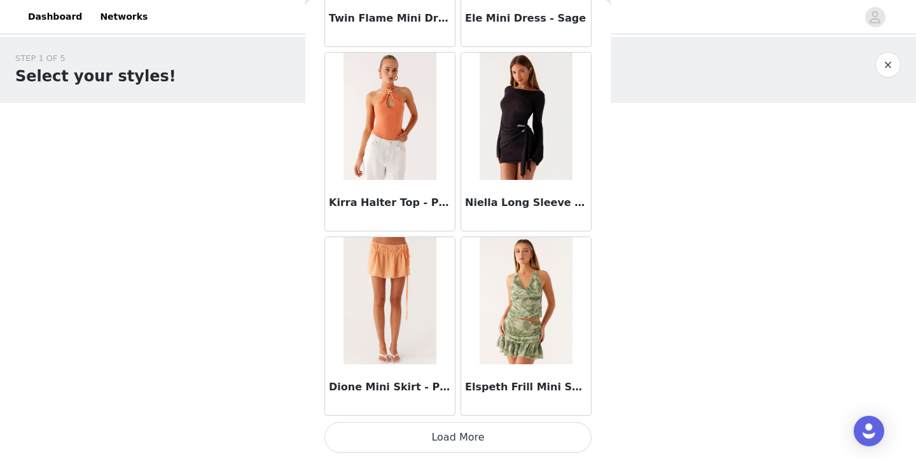
click at [448, 446] on button "Load More" at bounding box center [457, 437] width 267 height 31
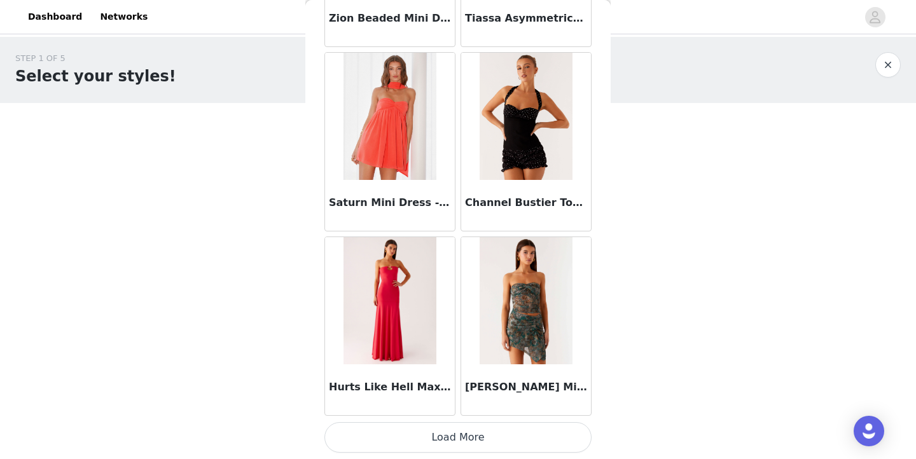
scroll to position [86354, 0]
click at [480, 431] on button "Load More" at bounding box center [457, 437] width 267 height 31
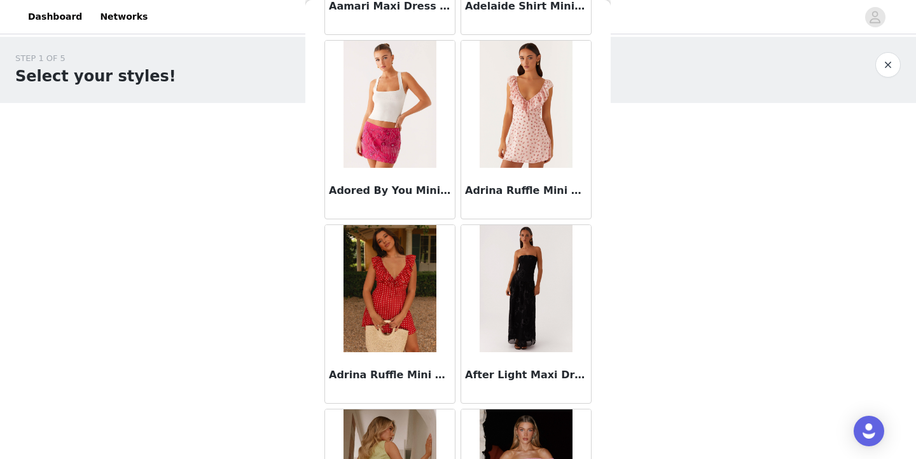
scroll to position [209, 0]
click at [371, 301] on img at bounding box center [390, 288] width 92 height 127
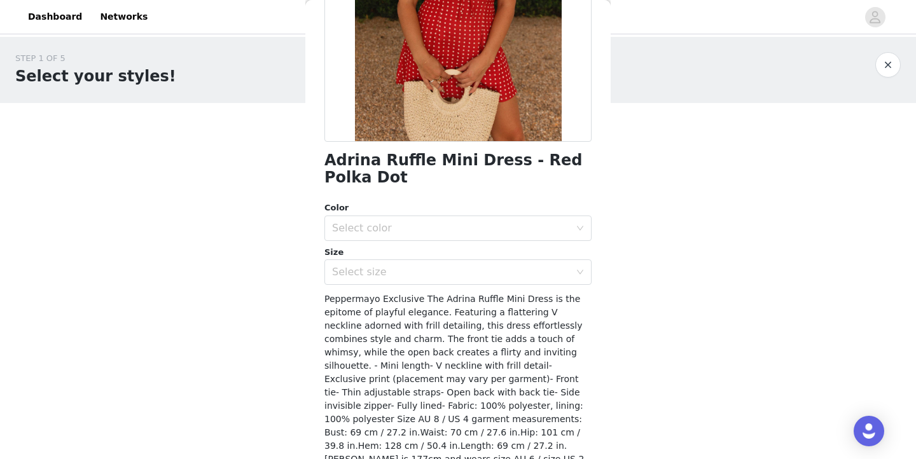
scroll to position [211, 0]
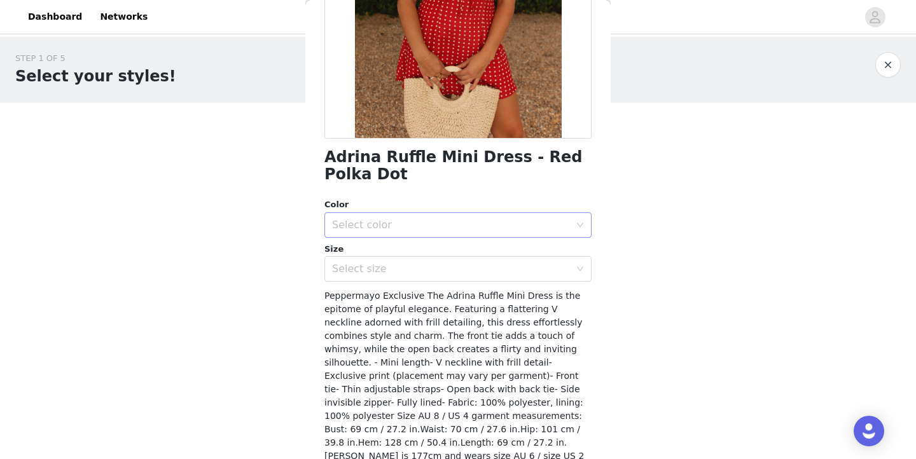
click at [410, 220] on div "Select color" at bounding box center [451, 225] width 238 height 13
click at [402, 251] on li "Red Polka Dot" at bounding box center [457, 252] width 267 height 20
click at [400, 272] on div "Select size" at bounding box center [451, 269] width 238 height 13
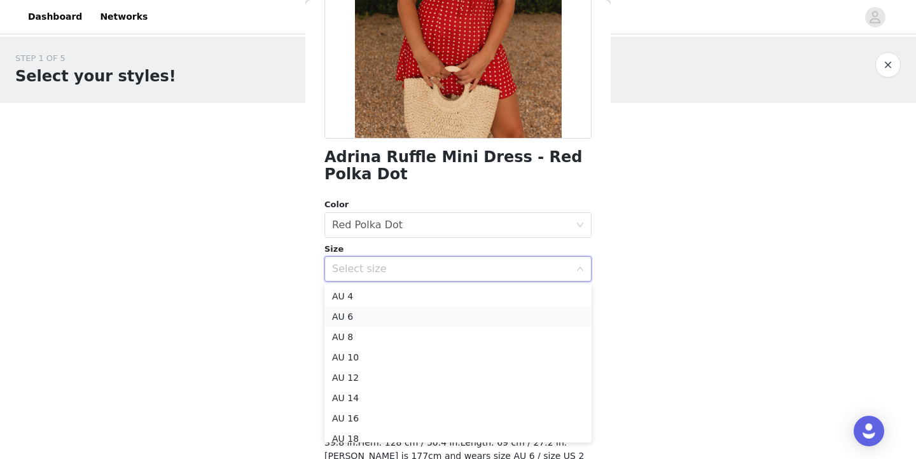
click at [387, 316] on li "AU 6" at bounding box center [457, 317] width 267 height 20
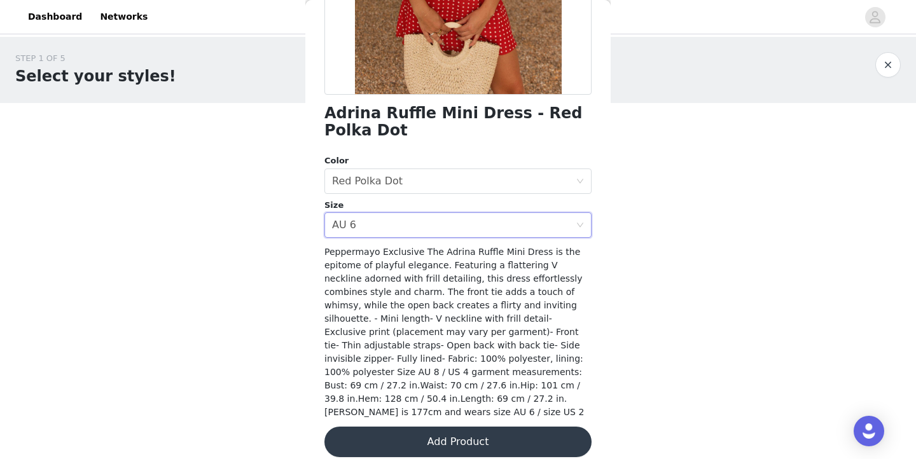
scroll to position [254, 0]
click at [449, 428] on button "Add Product" at bounding box center [457, 443] width 267 height 31
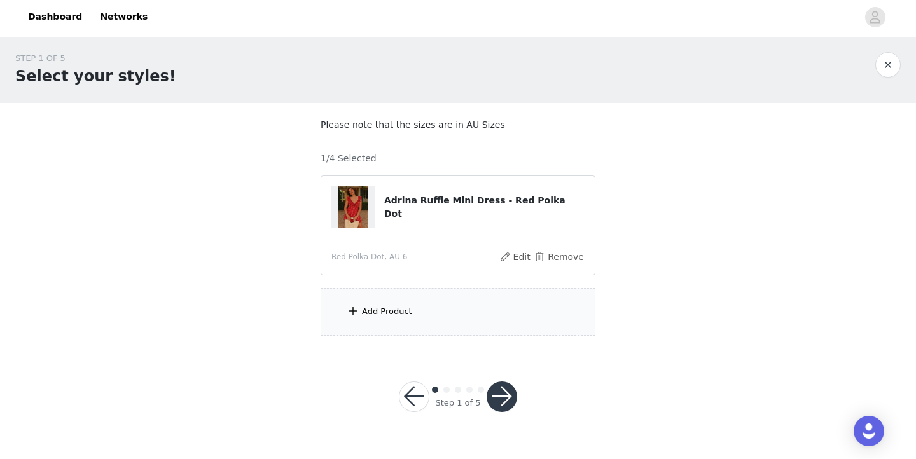
click at [403, 309] on div "Add Product" at bounding box center [387, 311] width 50 height 13
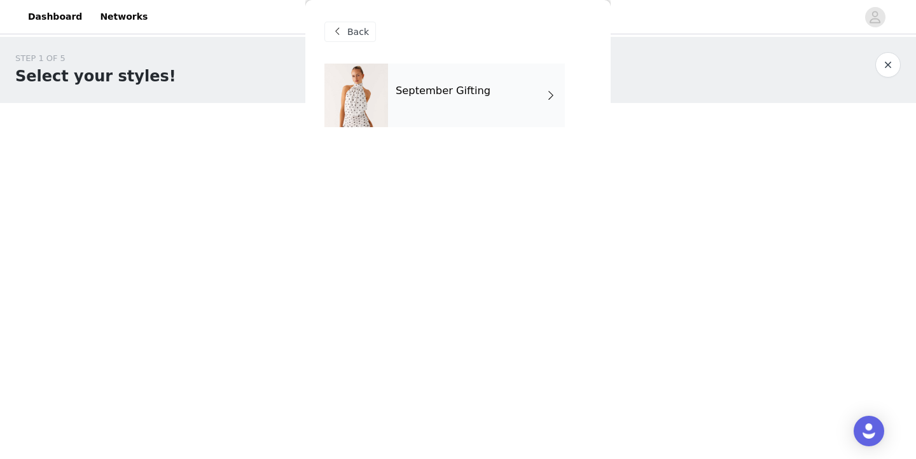
click at [485, 94] on div "September Gifting" at bounding box center [476, 96] width 177 height 64
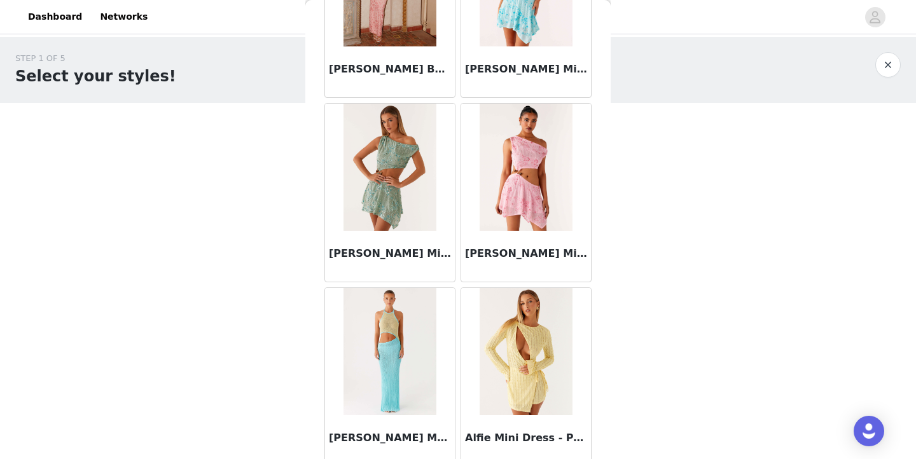
scroll to position [1263, 0]
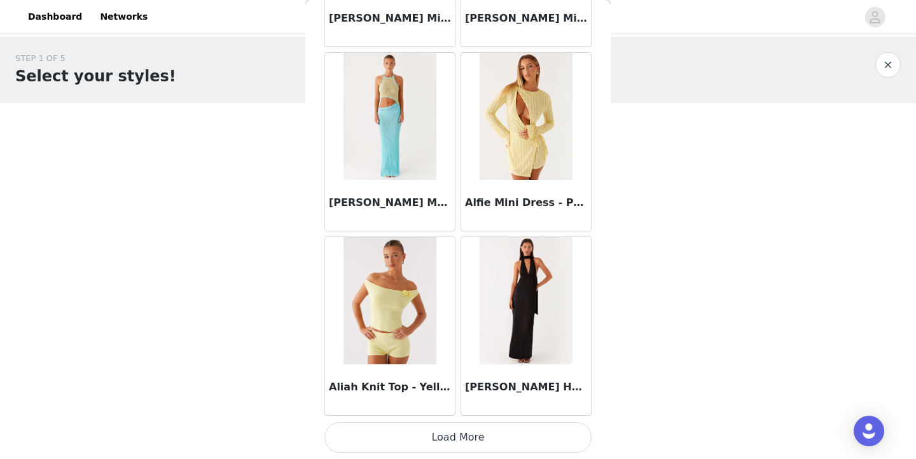
click at [464, 434] on button "Load More" at bounding box center [457, 437] width 267 height 31
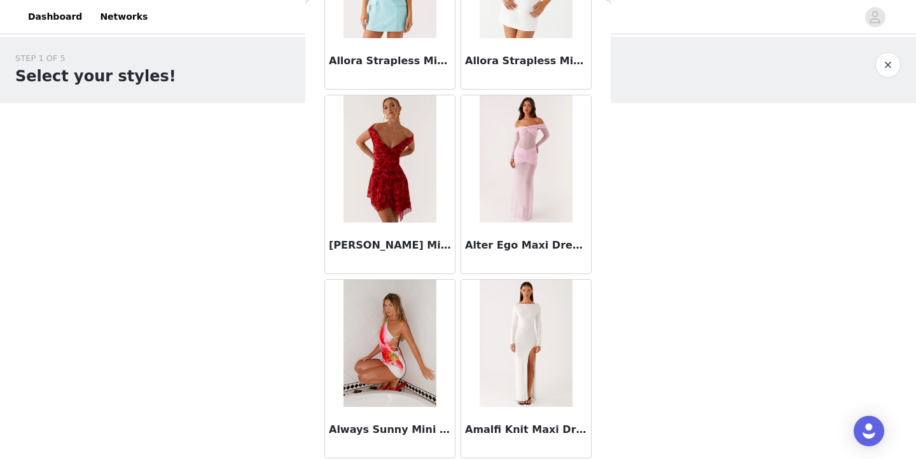
scroll to position [2951, 0]
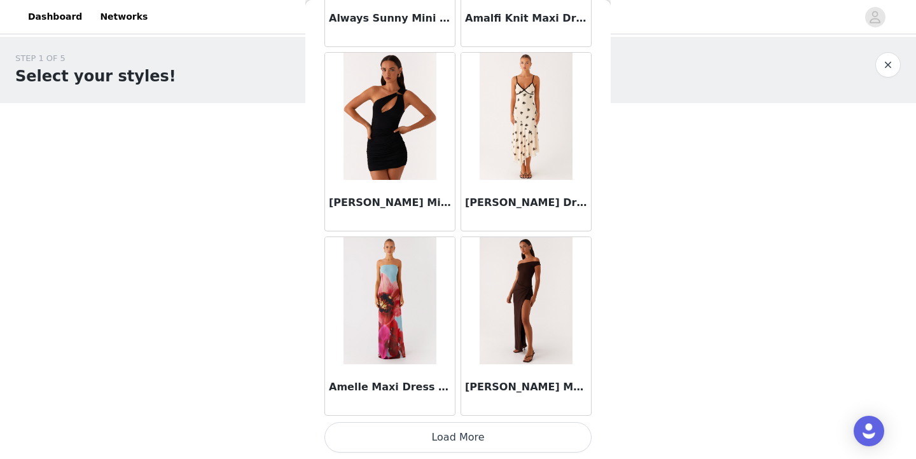
click at [474, 435] on button "Load More" at bounding box center [457, 437] width 267 height 31
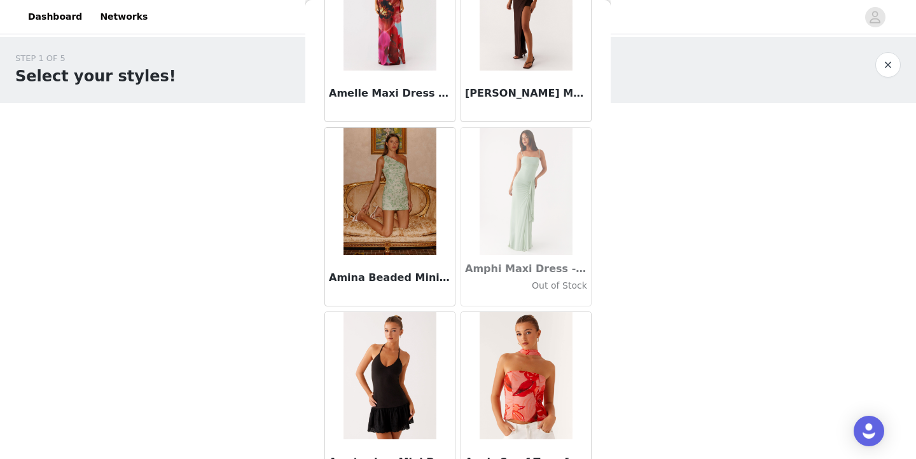
scroll to position [3630, 0]
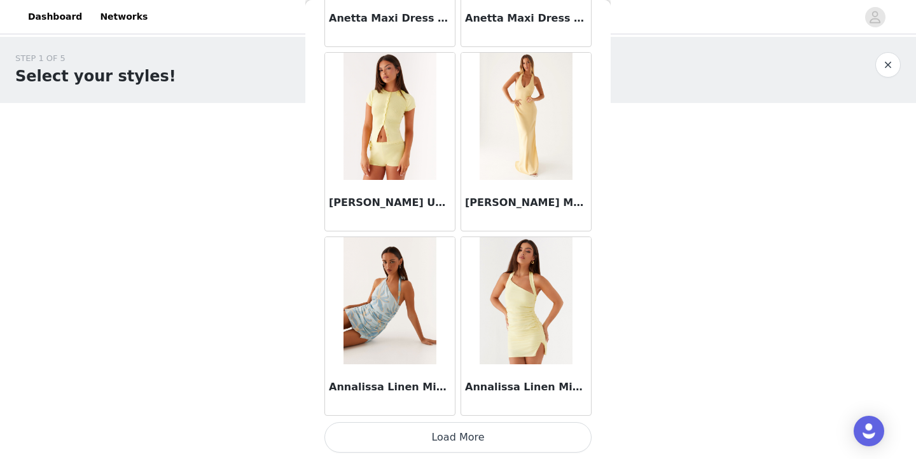
click at [454, 438] on button "Load More" at bounding box center [457, 437] width 267 height 31
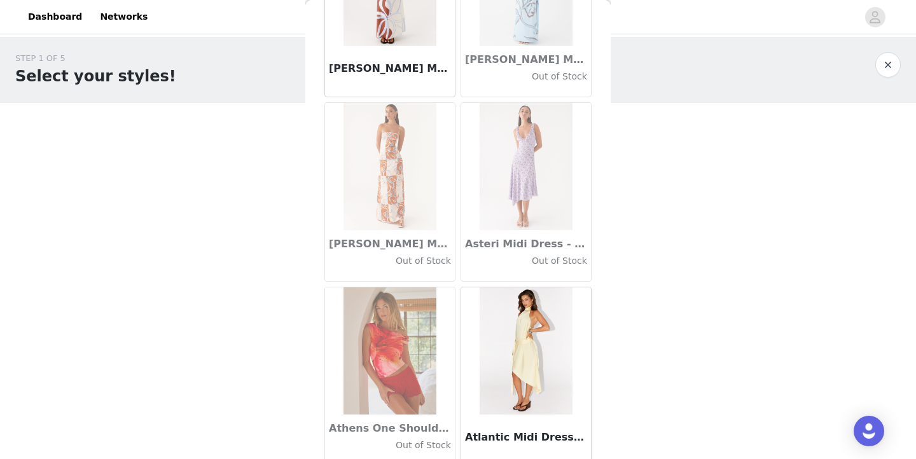
scroll to position [6787, 0]
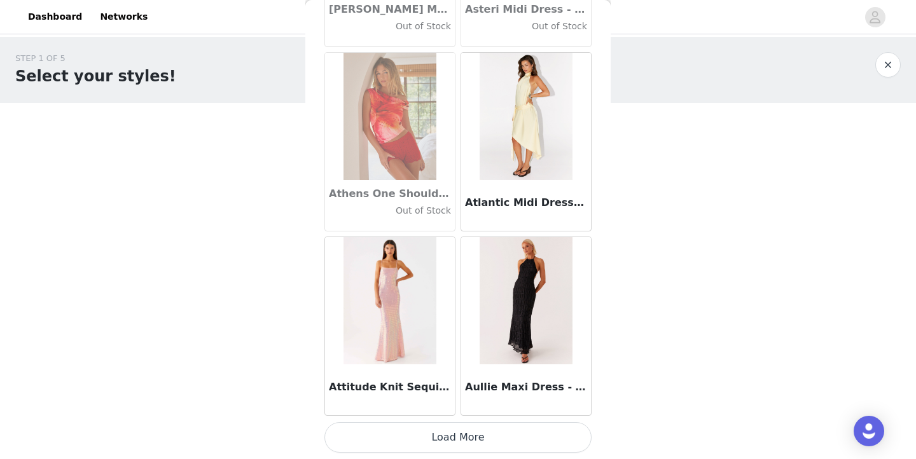
click at [477, 433] on button "Load More" at bounding box center [457, 437] width 267 height 31
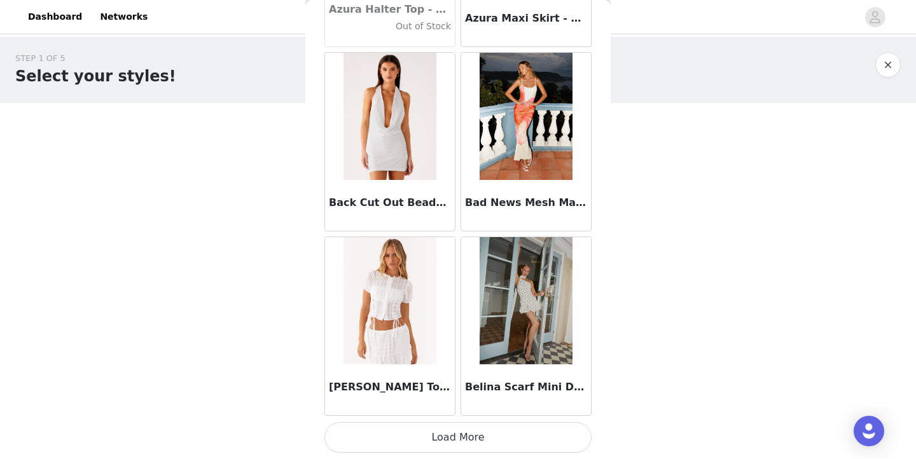
scroll to position [8867, 0]
click at [424, 436] on button "Load More" at bounding box center [457, 437] width 267 height 31
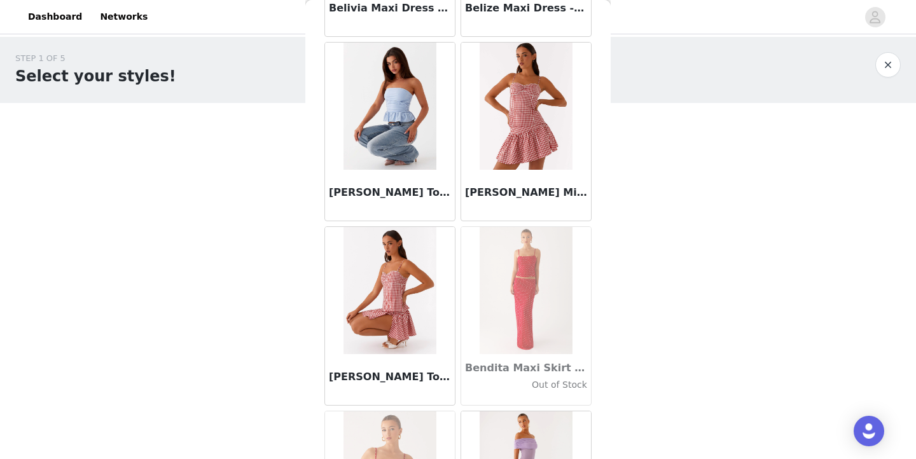
scroll to position [9432, 0]
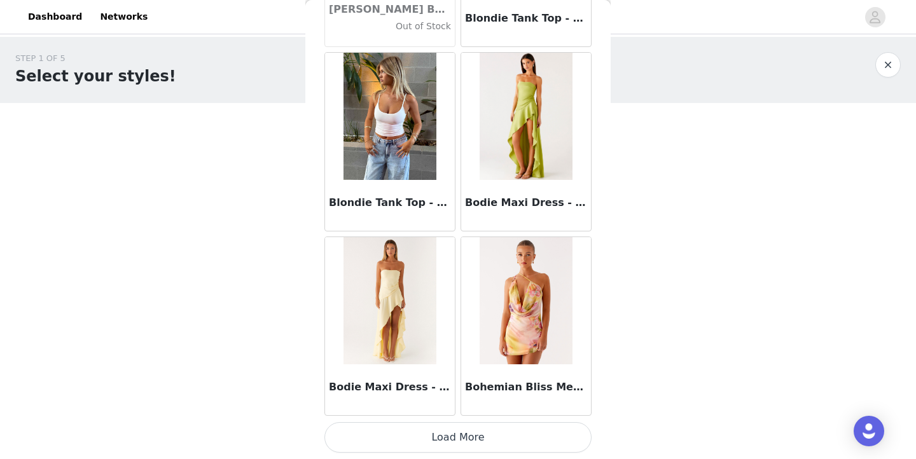
click at [432, 434] on button "Load More" at bounding box center [457, 437] width 267 height 31
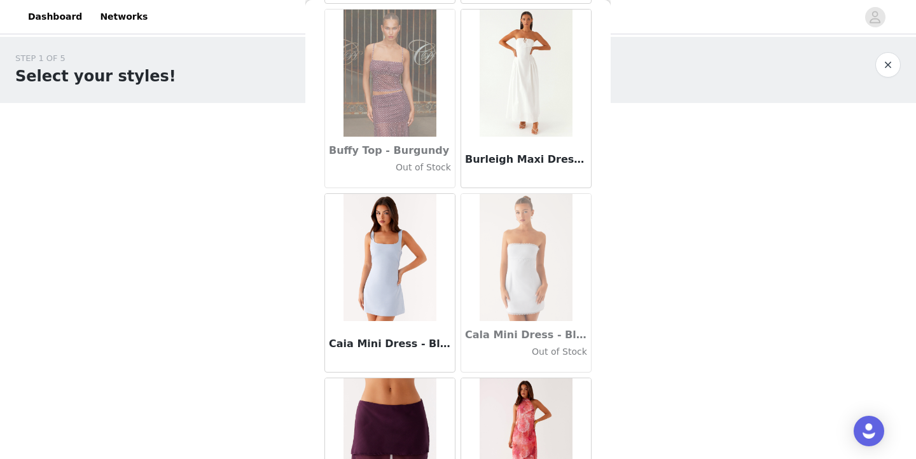
scroll to position [12417, 0]
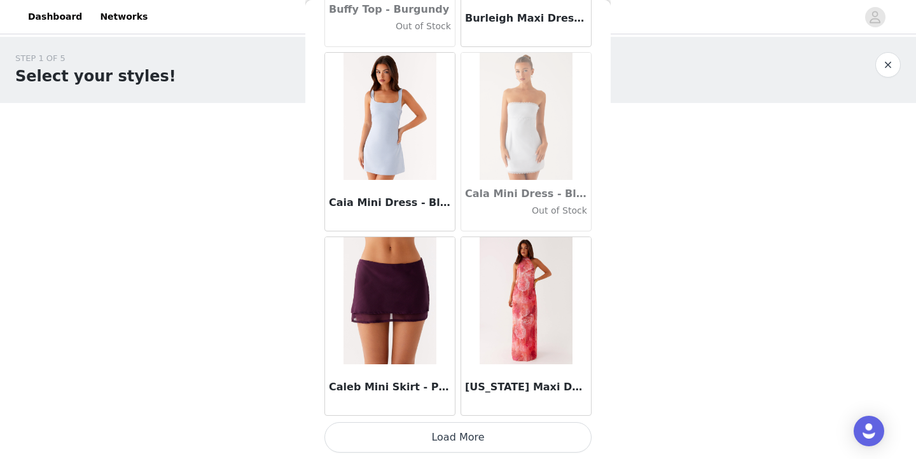
click at [461, 438] on button "Load More" at bounding box center [457, 437] width 267 height 31
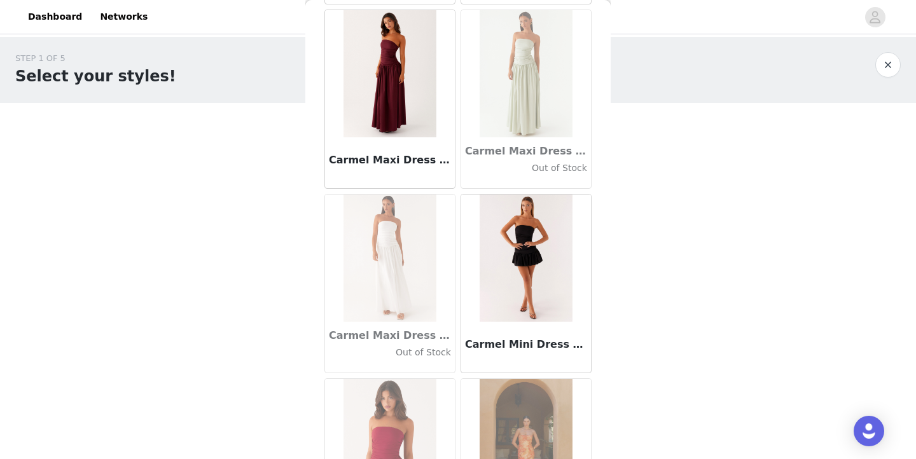
scroll to position [14076, 0]
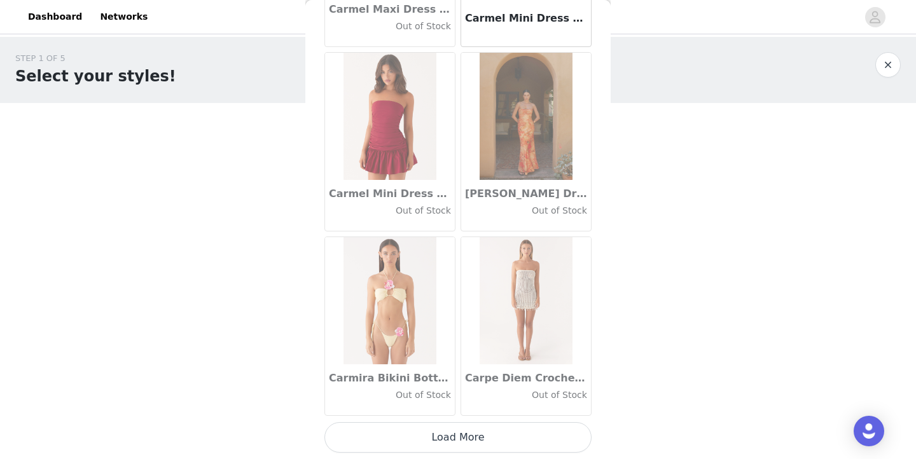
click at [452, 431] on button "Load More" at bounding box center [457, 437] width 267 height 31
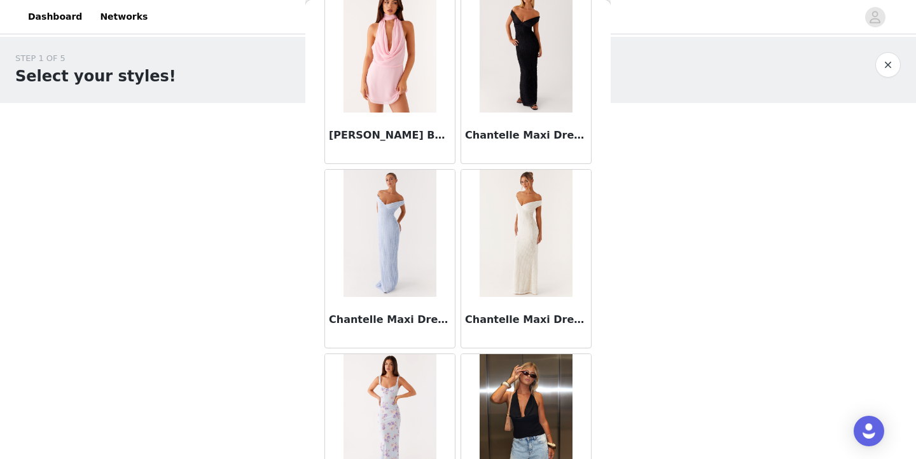
scroll to position [15768, 0]
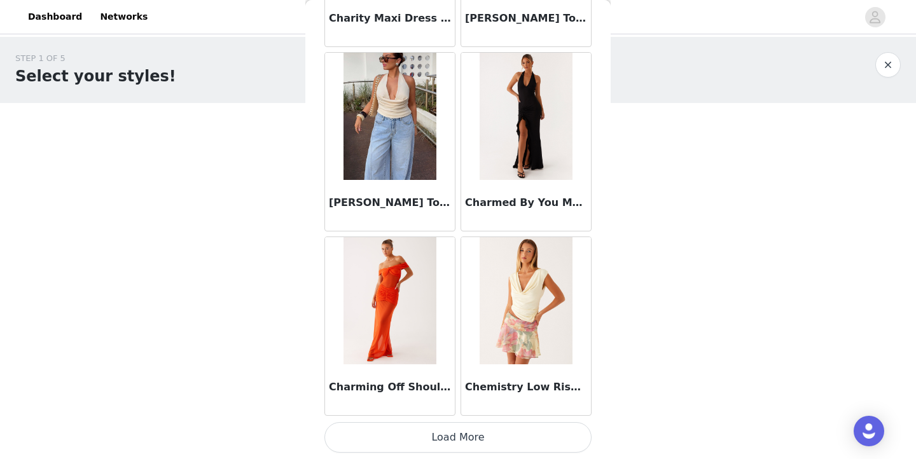
click at [455, 441] on button "Load More" at bounding box center [457, 437] width 267 height 31
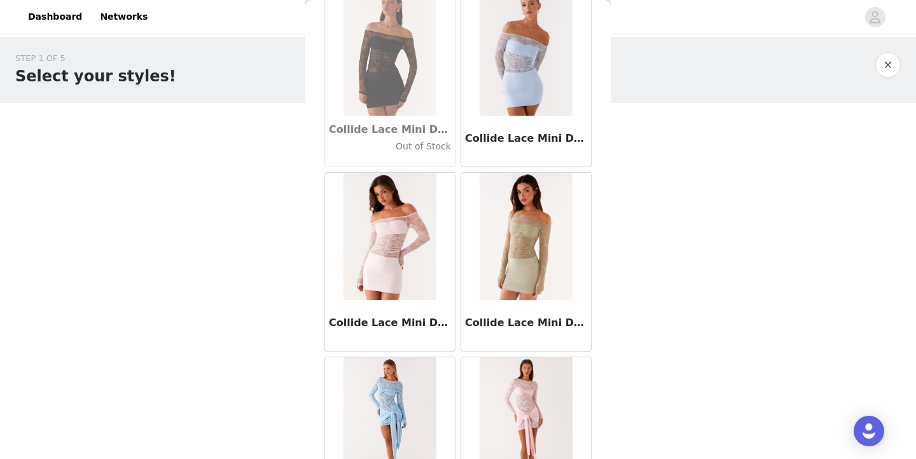
scroll to position [17975, 0]
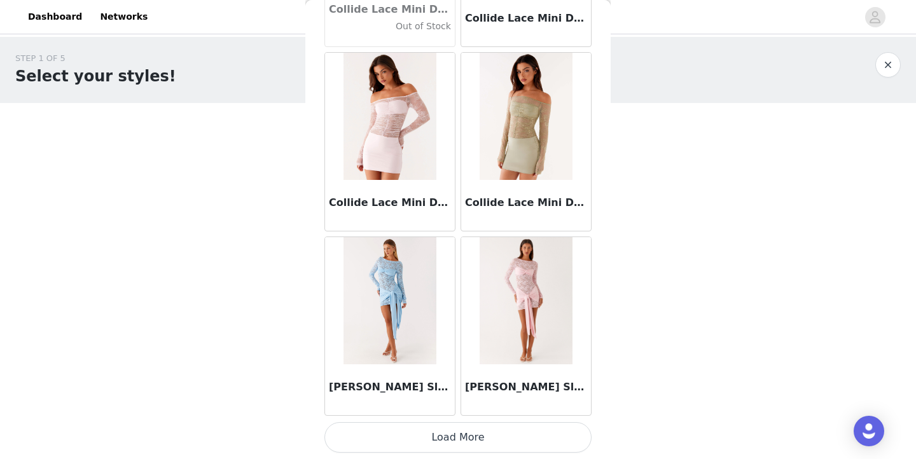
click at [448, 441] on button "Load More" at bounding box center [457, 437] width 267 height 31
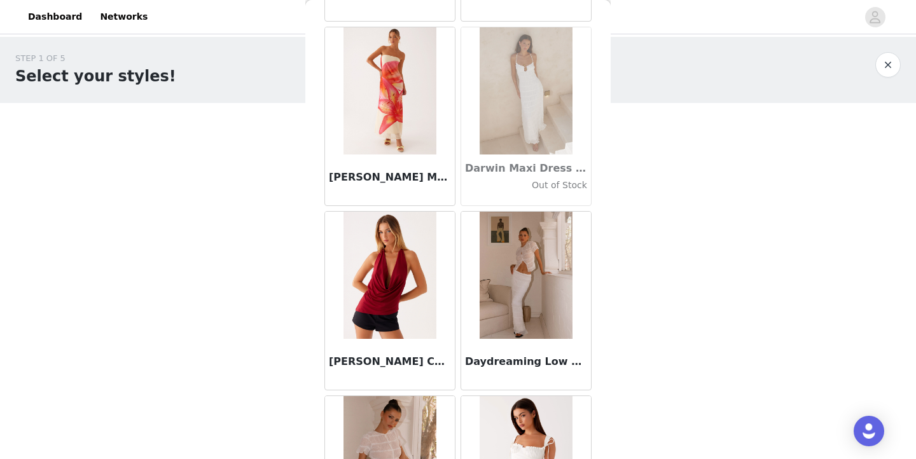
scroll to position [19788, 0]
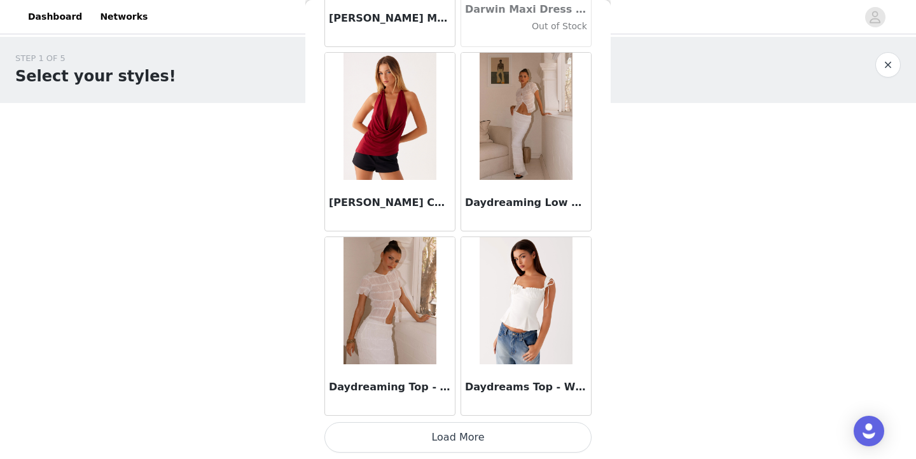
click at [473, 437] on button "Load More" at bounding box center [457, 437] width 267 height 31
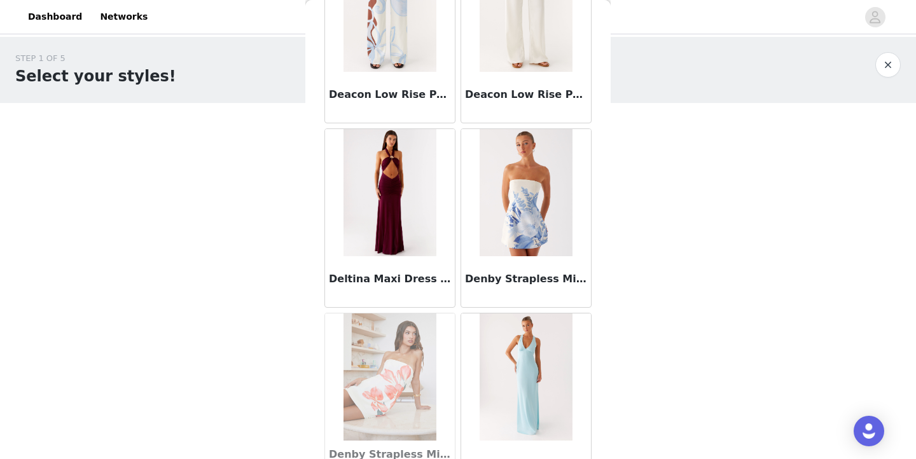
scroll to position [20425, 0]
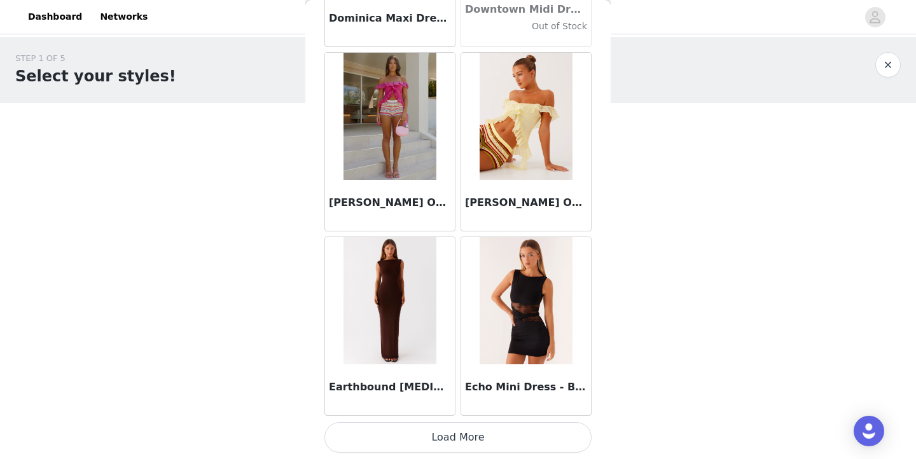
click at [463, 438] on button "Load More" at bounding box center [457, 437] width 267 height 31
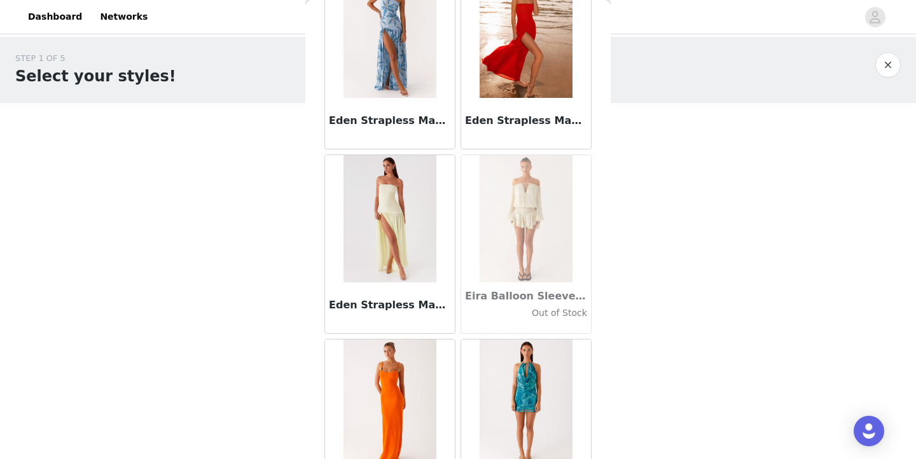
scroll to position [22805, 0]
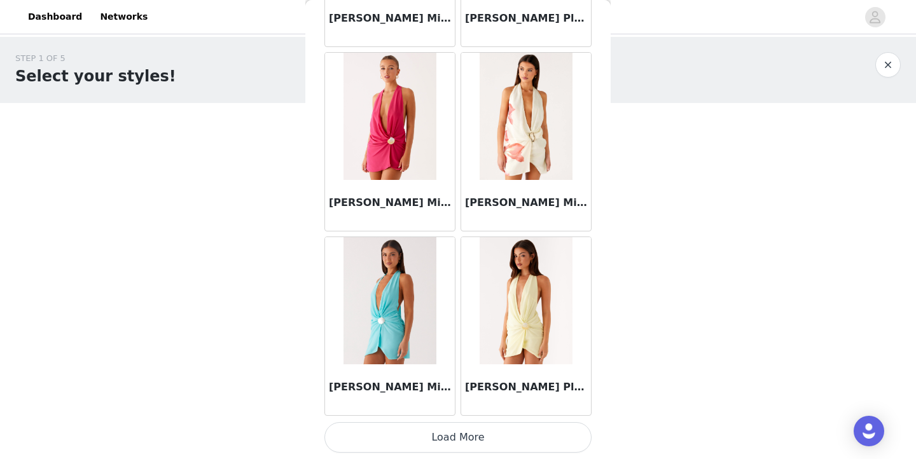
click at [475, 432] on button "Load More" at bounding box center [457, 437] width 267 height 31
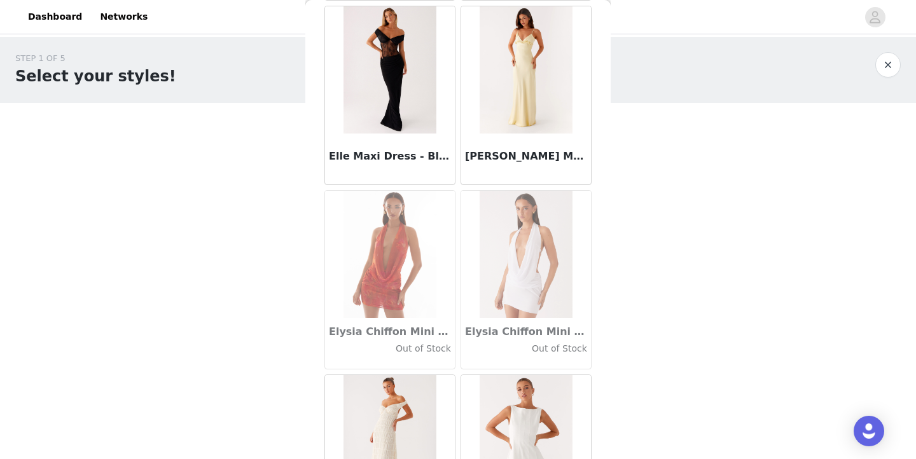
scroll to position [24227, 0]
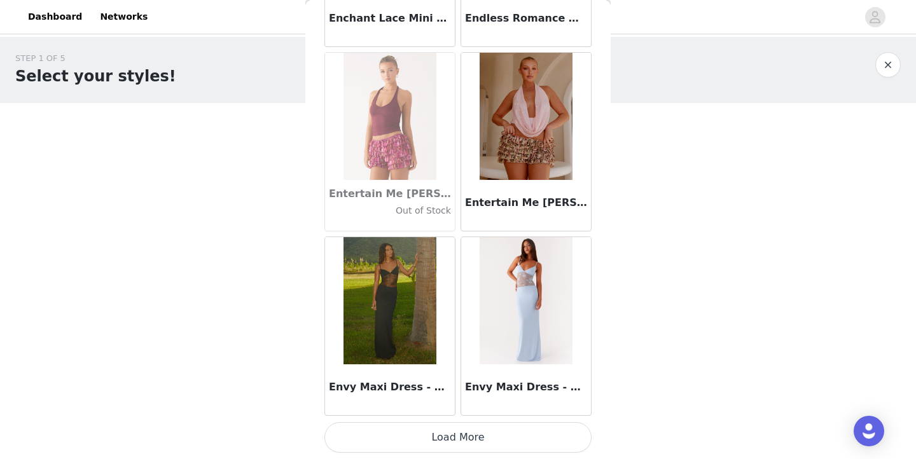
click at [468, 433] on button "Load More" at bounding box center [457, 437] width 267 height 31
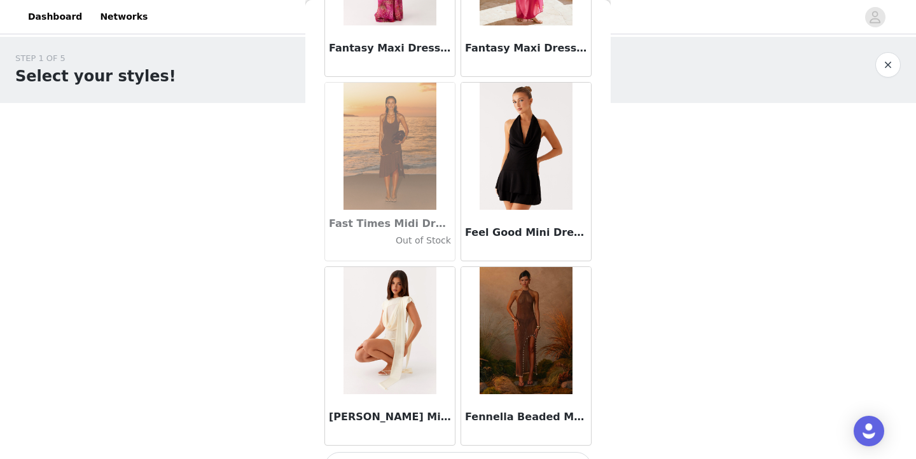
scroll to position [27287, 0]
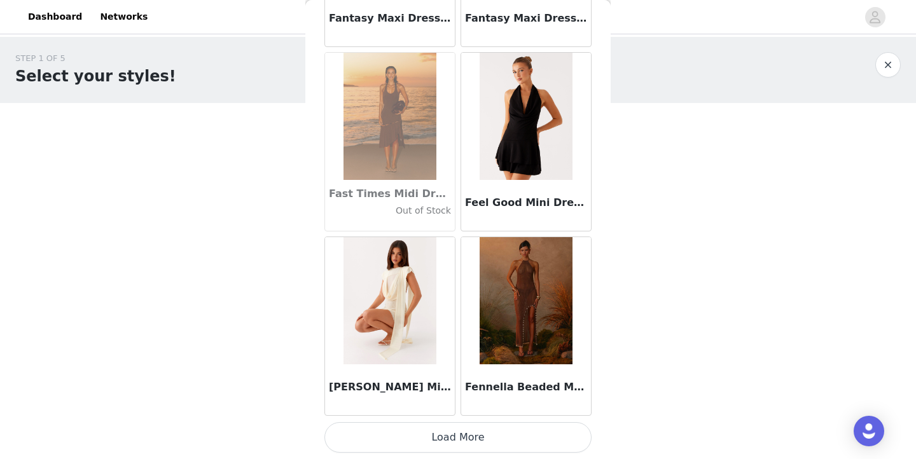
click at [450, 439] on button "Load More" at bounding box center [457, 437] width 267 height 31
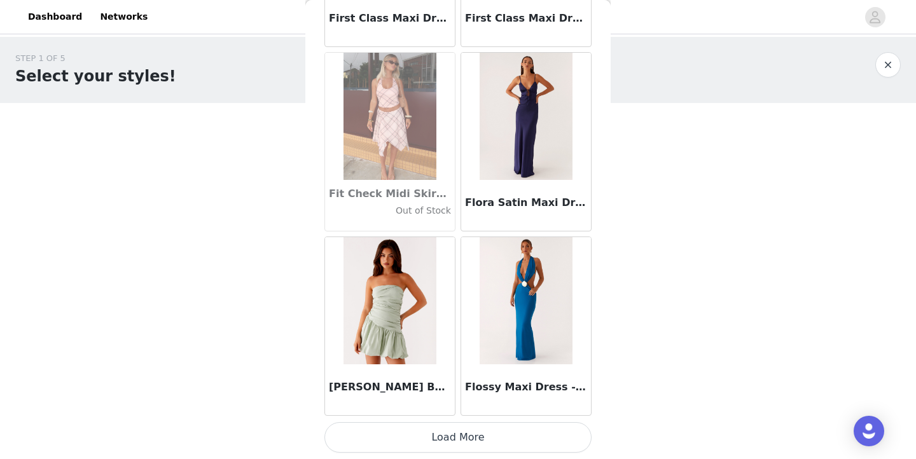
scroll to position [29161, 0]
click at [437, 442] on button "Load More" at bounding box center [457, 437] width 267 height 31
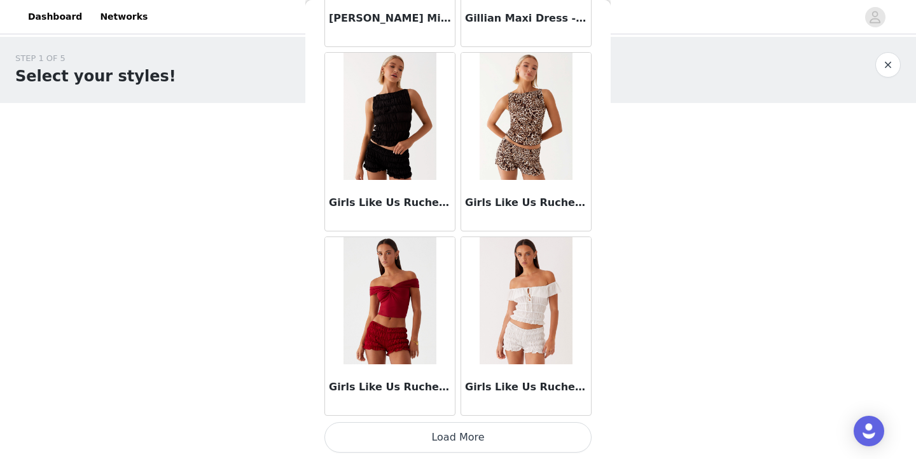
scroll to position [0, 0]
click at [470, 438] on button "Load More" at bounding box center [457, 437] width 267 height 31
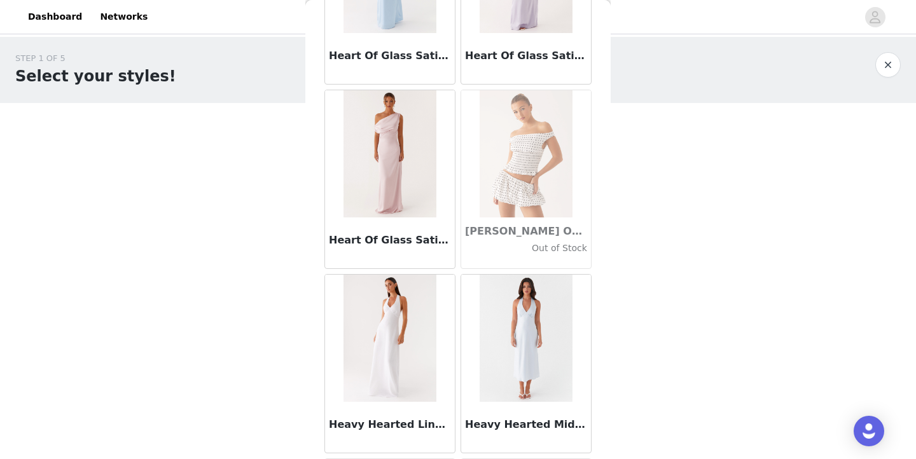
scroll to position [32631, 0]
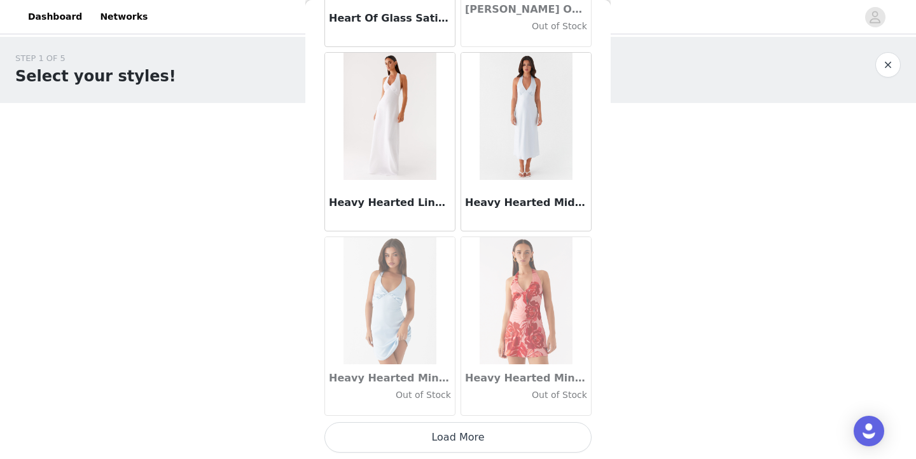
click at [443, 434] on button "Load More" at bounding box center [457, 437] width 267 height 31
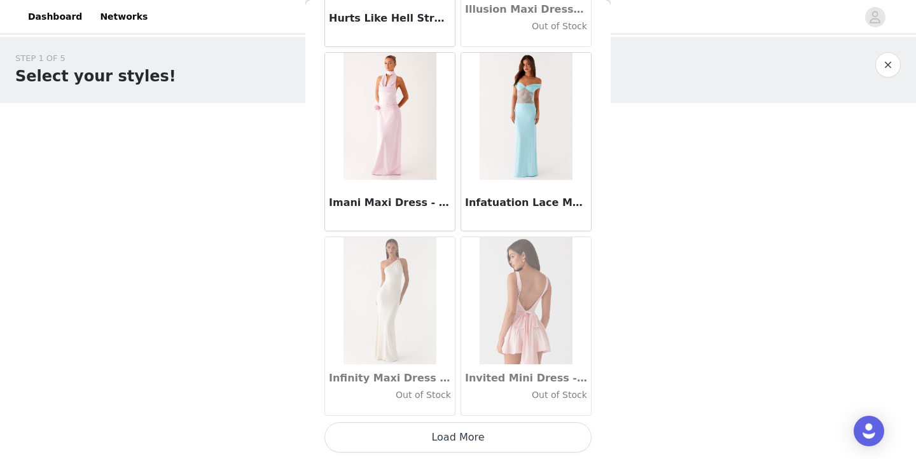
scroll to position [0, 0]
click at [432, 433] on button "Load More" at bounding box center [457, 437] width 267 height 31
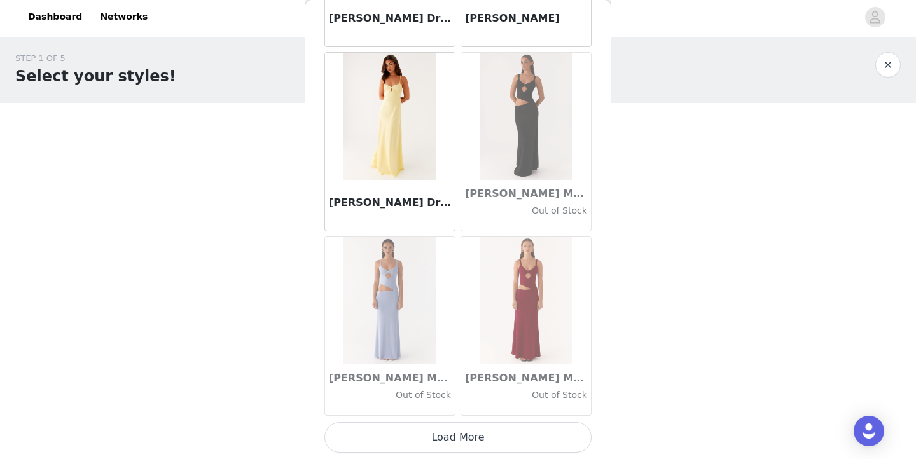
click at [459, 431] on button "Load More" at bounding box center [457, 437] width 267 height 31
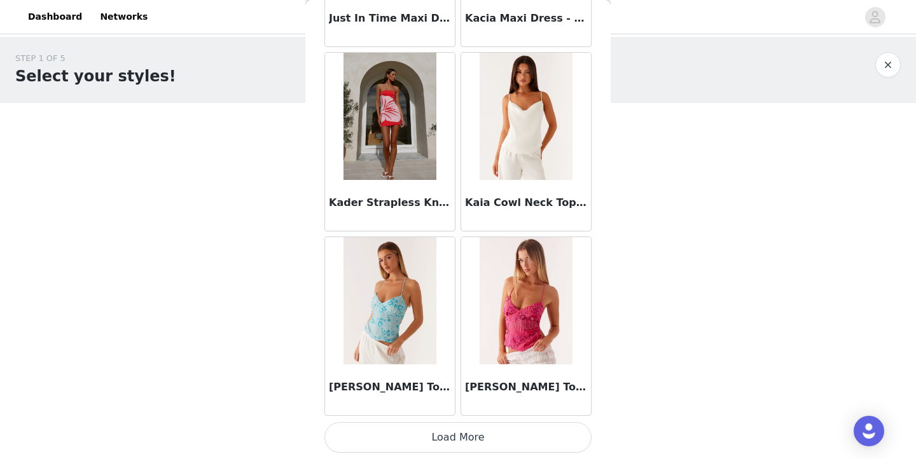
scroll to position [38386, 0]
click at [458, 433] on button "Load More" at bounding box center [457, 437] width 267 height 31
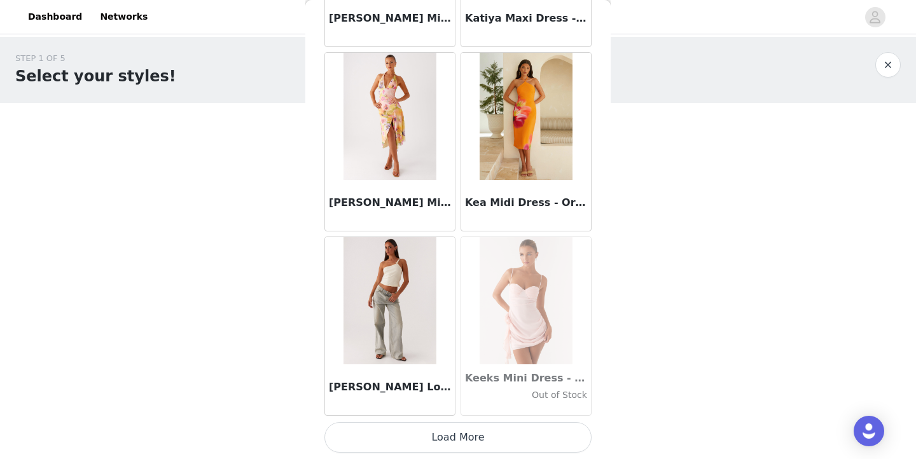
scroll to position [40231, 0]
click at [472, 435] on button "Load More" at bounding box center [457, 437] width 267 height 31
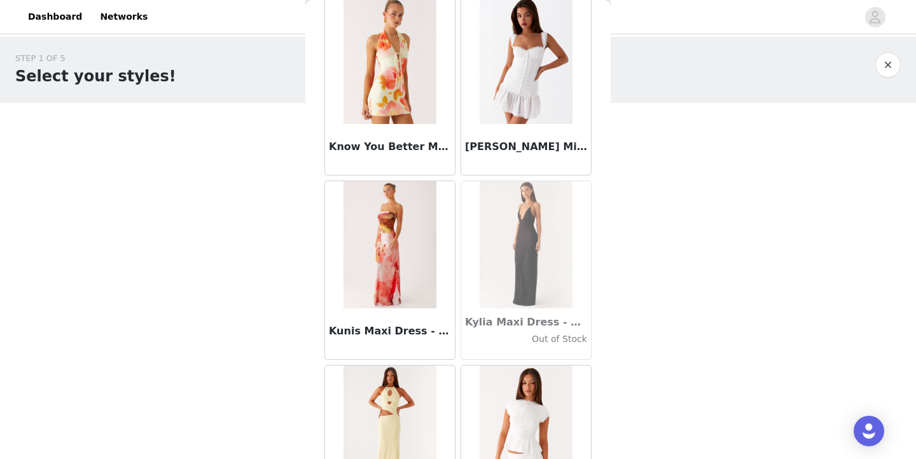
scroll to position [41581, 0]
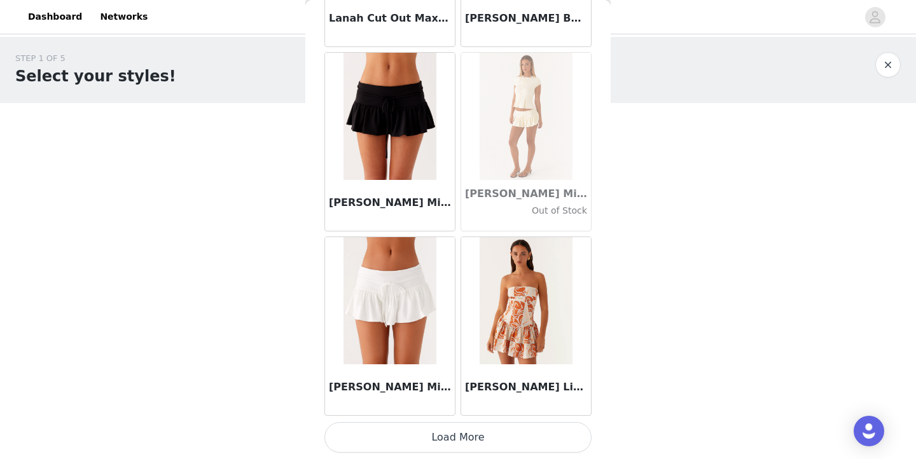
click at [427, 436] on button "Load More" at bounding box center [457, 437] width 267 height 31
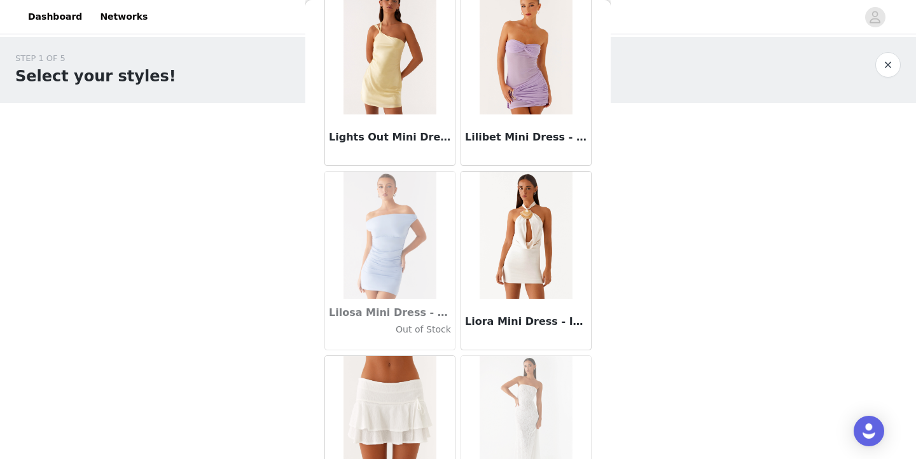
scroll to position [43802, 0]
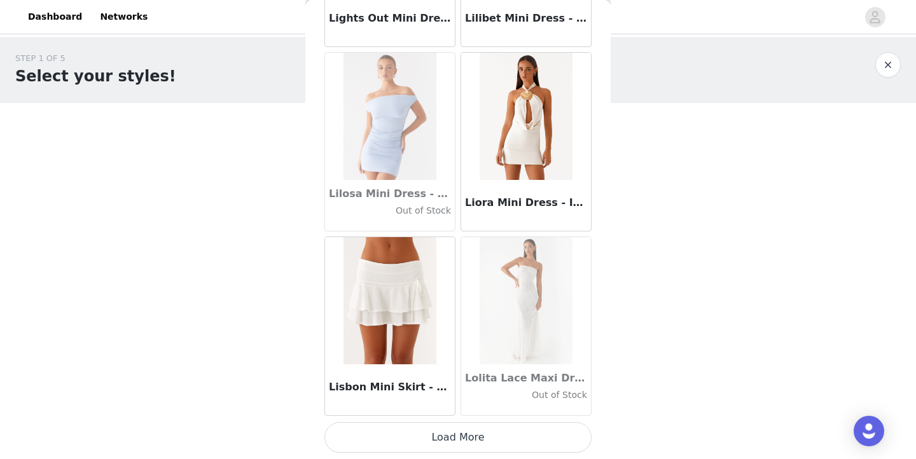
click at [466, 436] on button "Load More" at bounding box center [457, 437] width 267 height 31
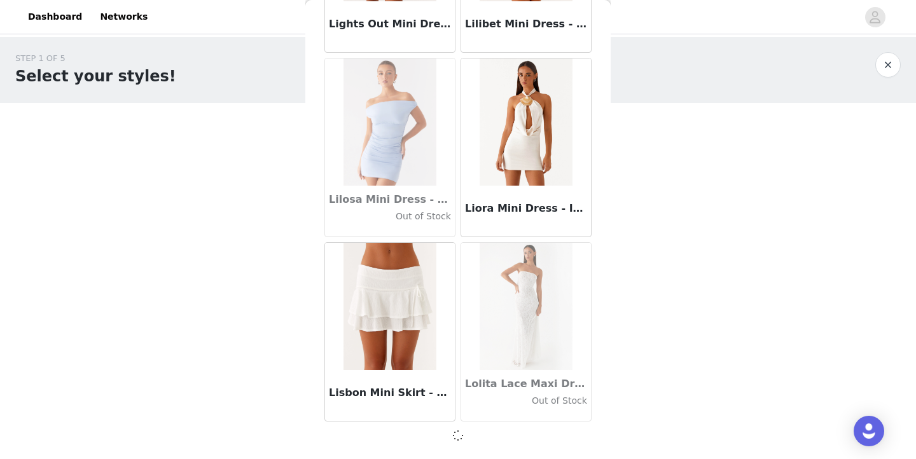
scroll to position [43915, 0]
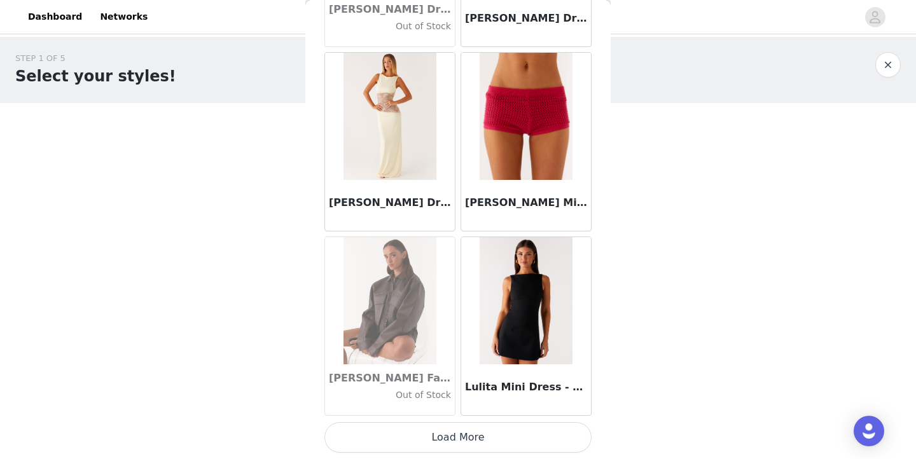
click at [459, 436] on button "Load More" at bounding box center [457, 437] width 267 height 31
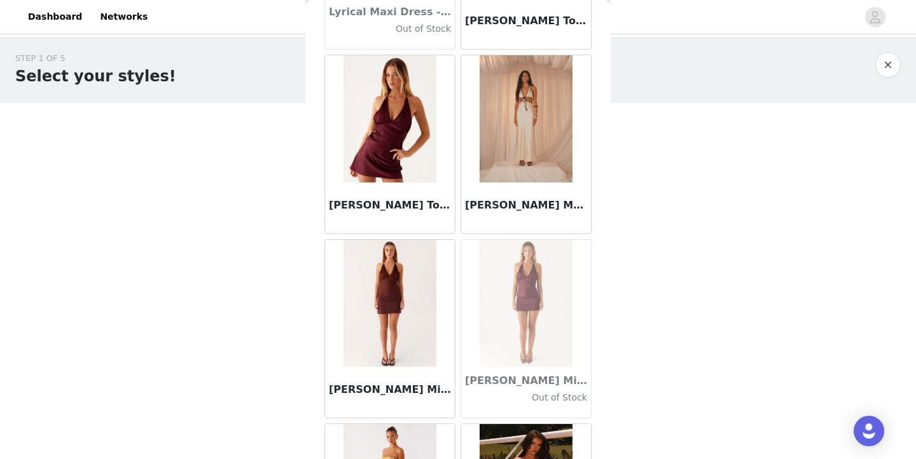
scroll to position [46691, 0]
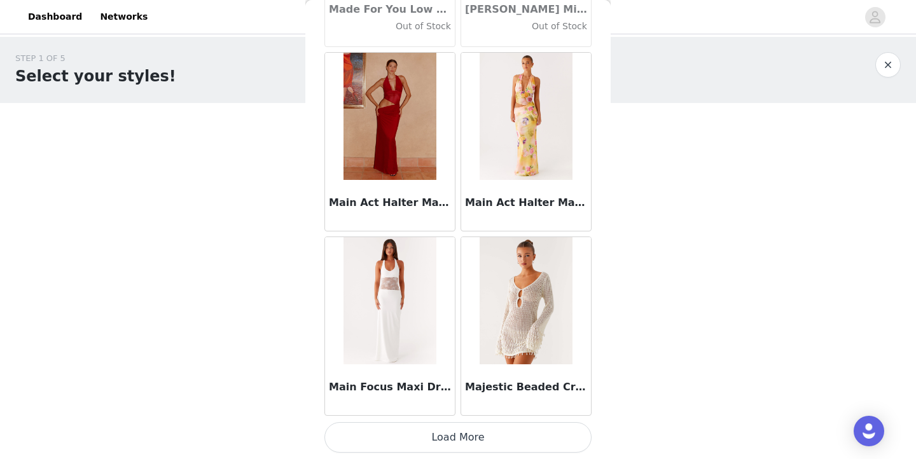
click at [477, 435] on button "Load More" at bounding box center [457, 437] width 267 height 31
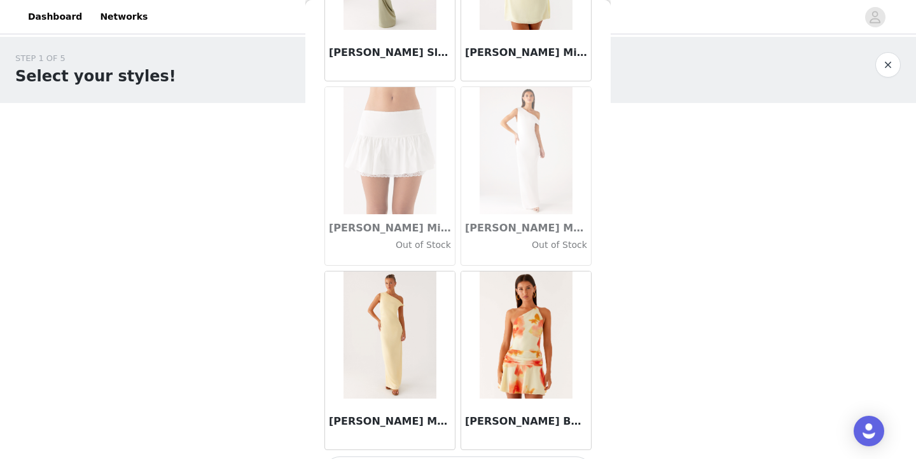
scroll to position [49431, 0]
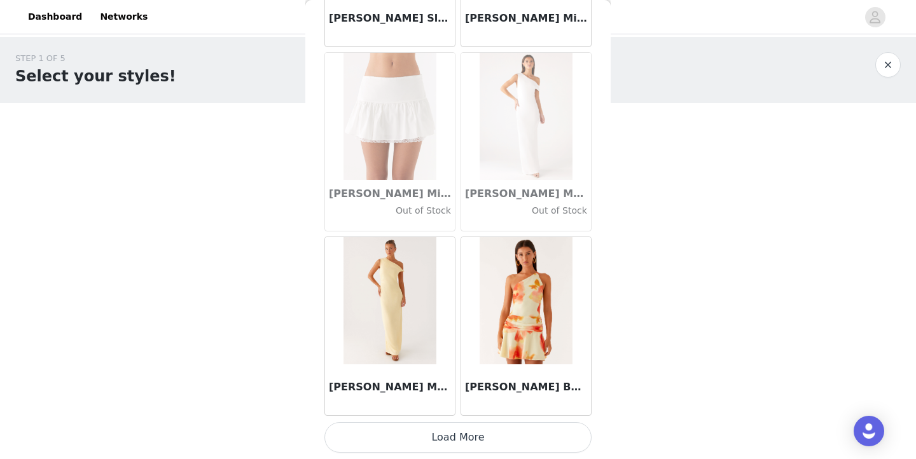
click at [424, 440] on button "Load More" at bounding box center [457, 437] width 267 height 31
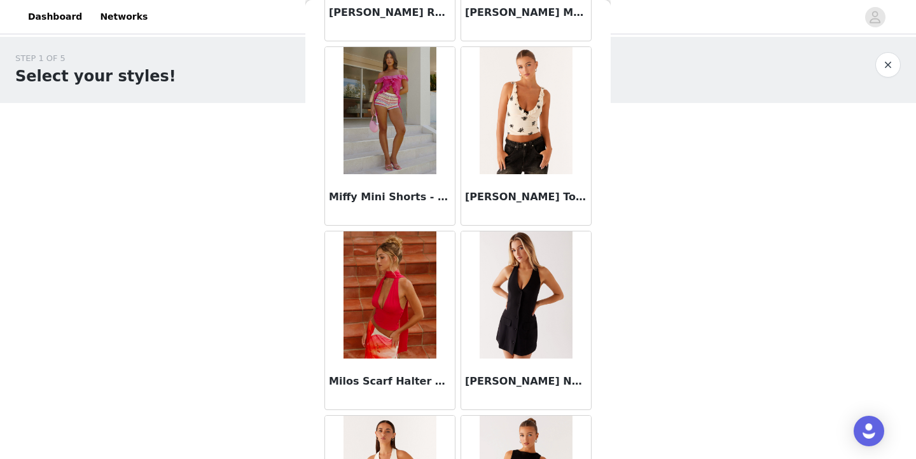
scroll to position [50762, 0]
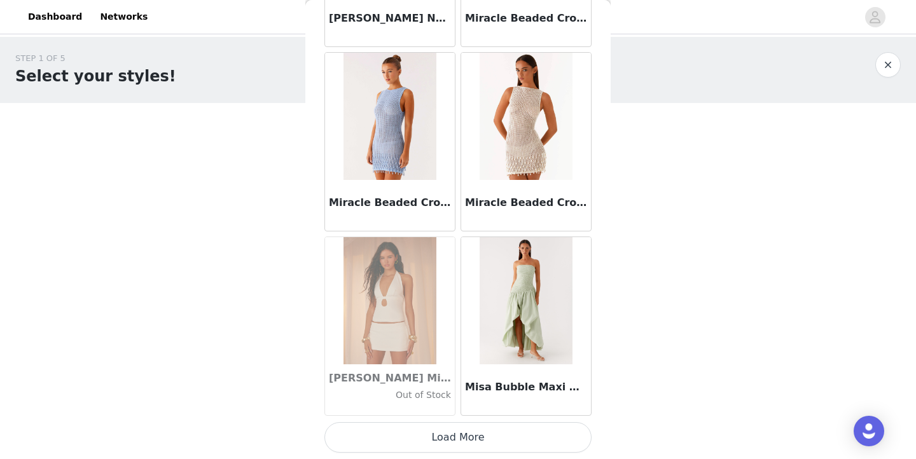
click at [464, 437] on button "Load More" at bounding box center [457, 437] width 267 height 31
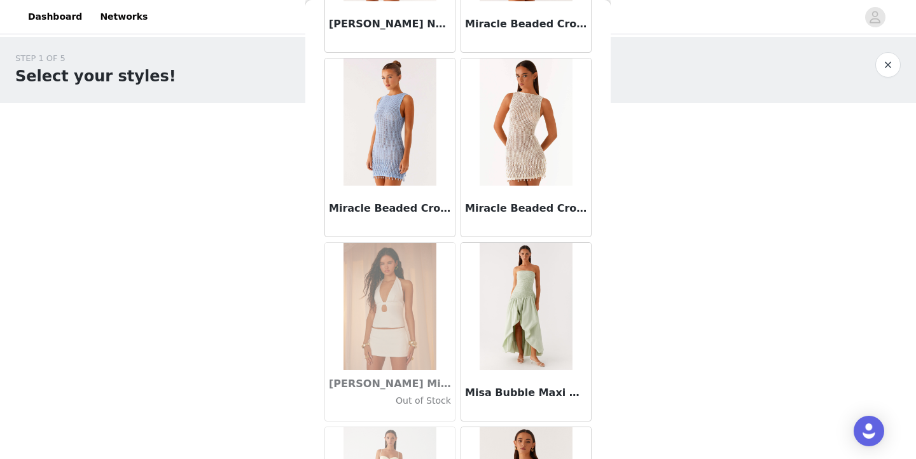
scroll to position [0, 0]
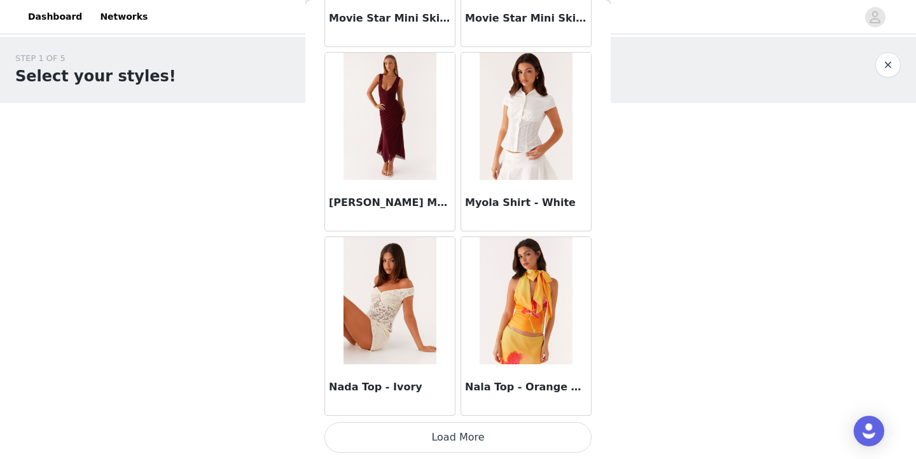
click at [431, 434] on button "Load More" at bounding box center [457, 437] width 267 height 31
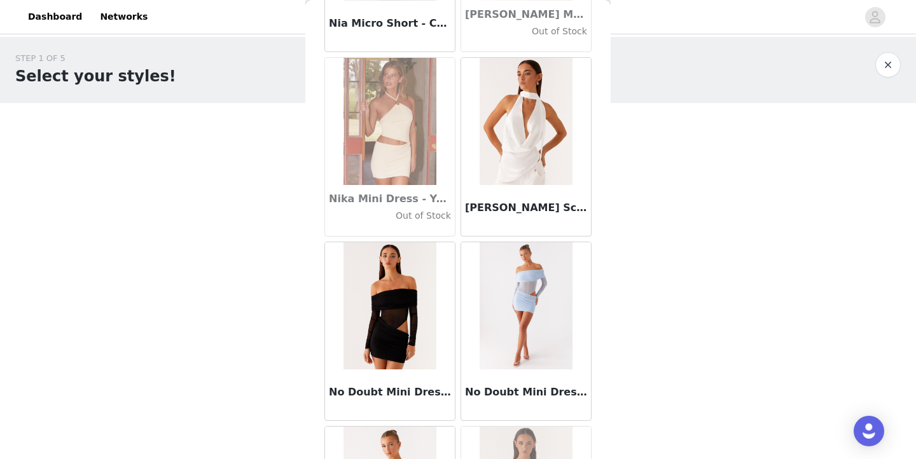
scroll to position [54645, 0]
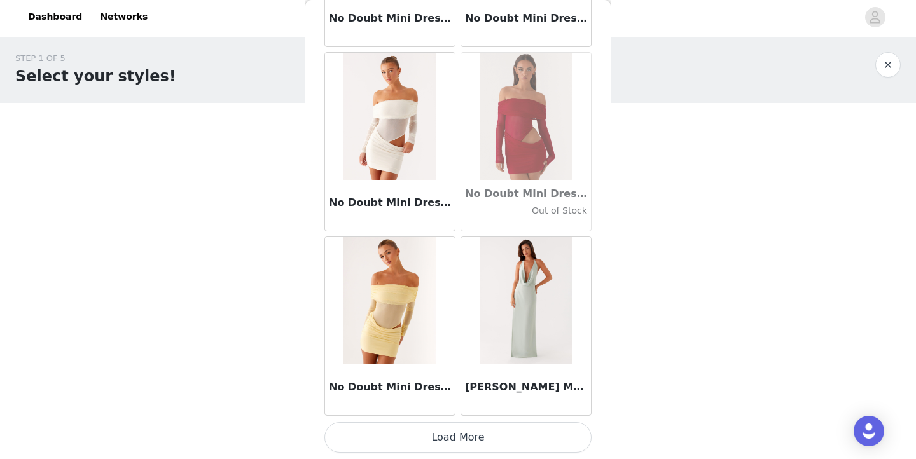
click at [450, 435] on button "Load More" at bounding box center [457, 437] width 267 height 31
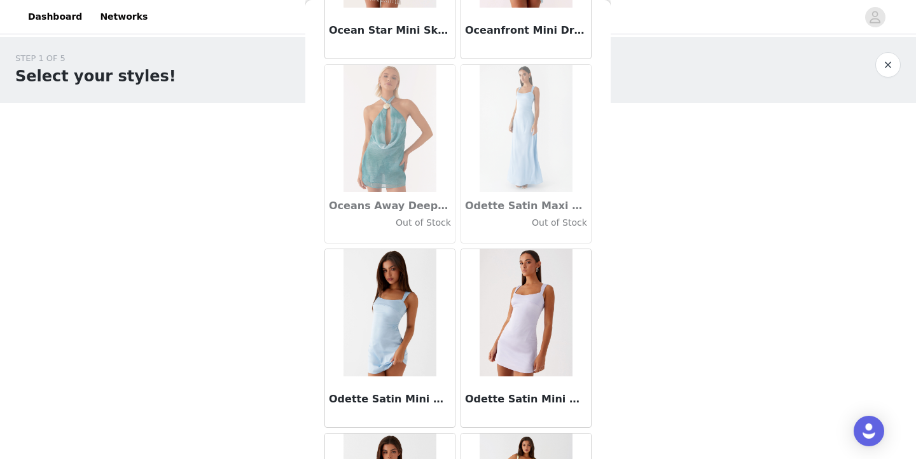
scroll to position [56275, 0]
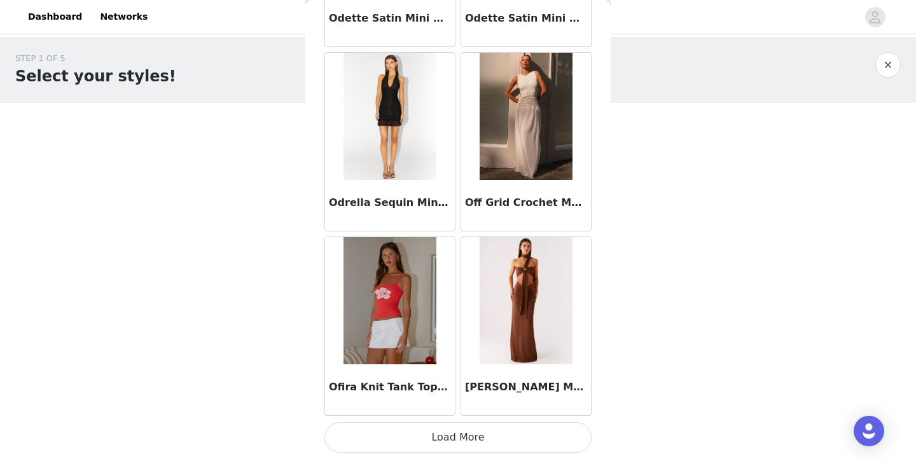
click at [452, 442] on button "Load More" at bounding box center [457, 437] width 267 height 31
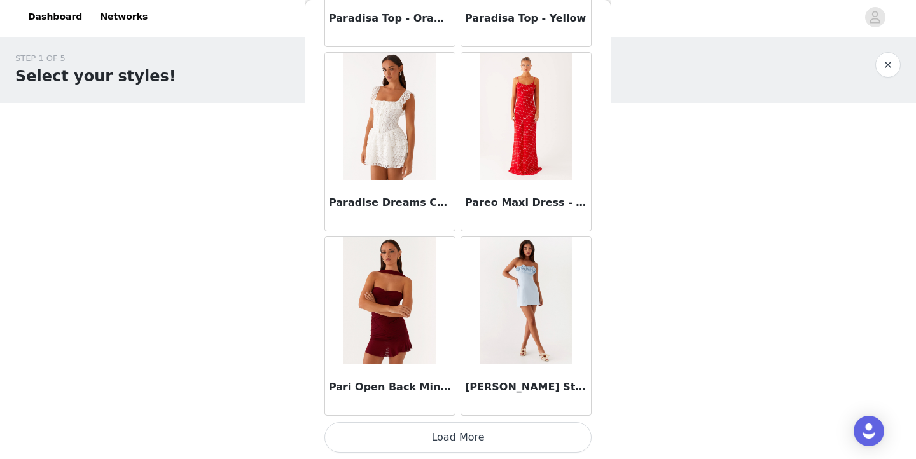
scroll to position [0, 0]
click at [463, 438] on button "Load More" at bounding box center [457, 437] width 267 height 31
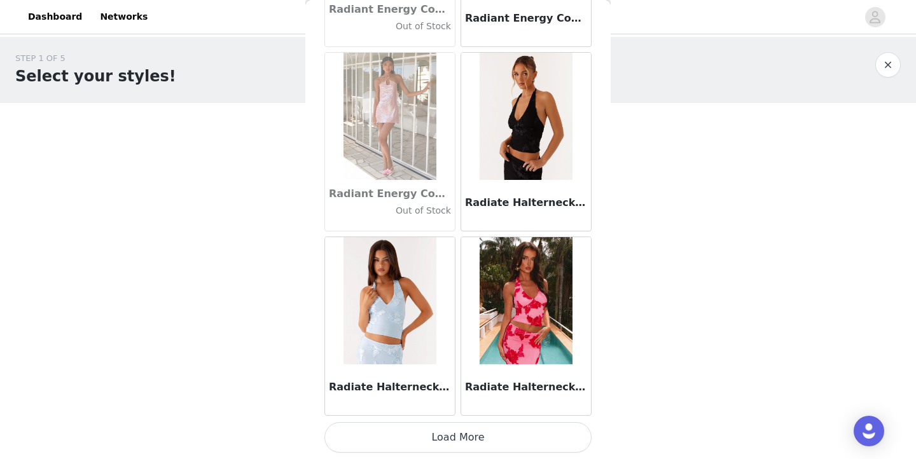
scroll to position [60525, 0]
click at [460, 431] on button "Load More" at bounding box center [457, 437] width 267 height 31
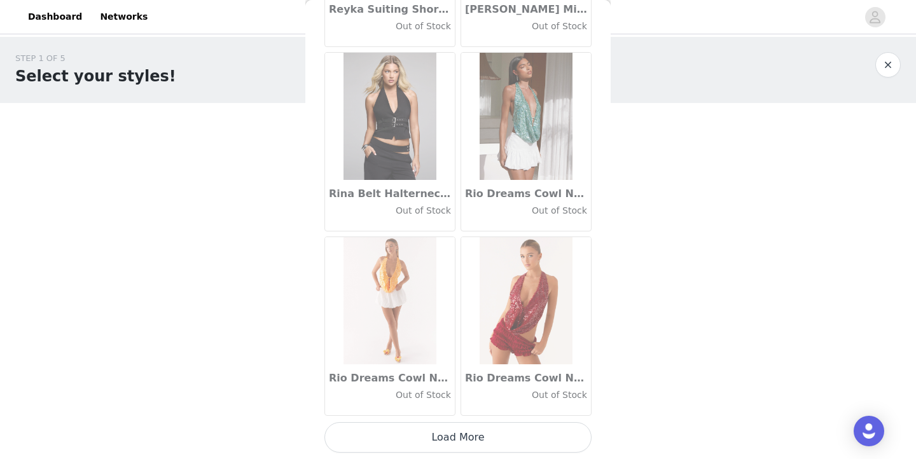
click at [451, 442] on button "Load More" at bounding box center [457, 437] width 267 height 31
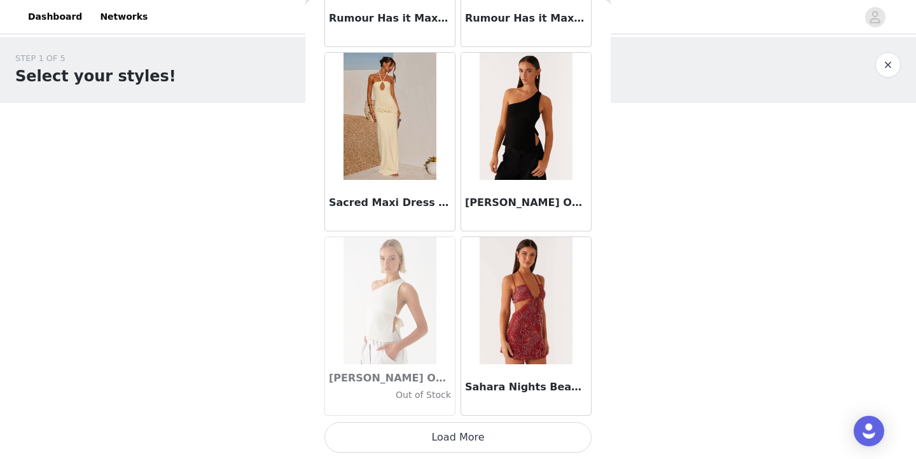
scroll to position [64215, 0]
click at [462, 443] on button "Load More" at bounding box center [457, 437] width 267 height 31
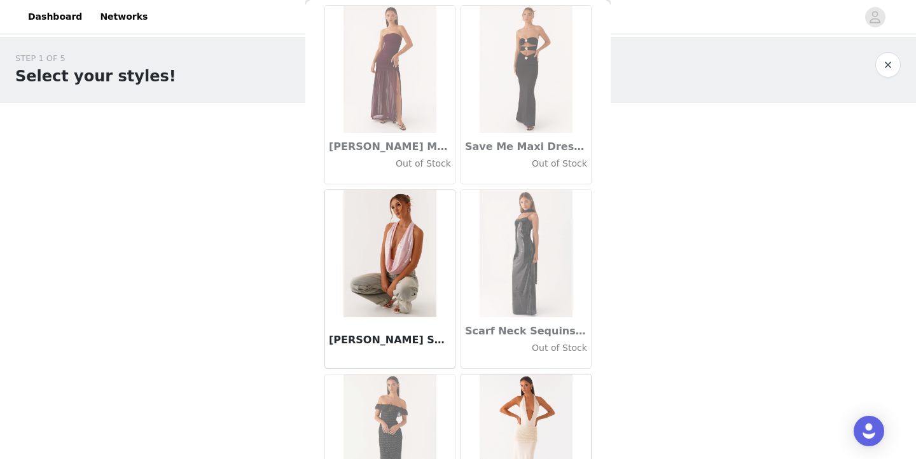
scroll to position [65212, 0]
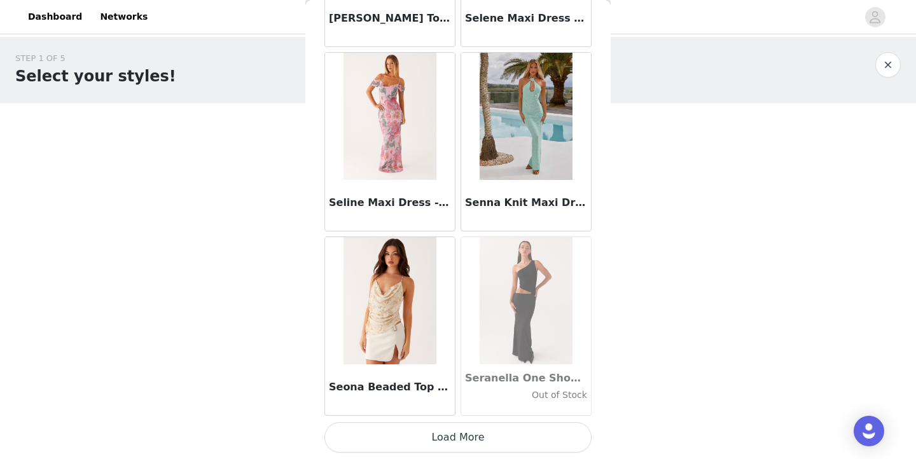
click at [436, 442] on button "Load More" at bounding box center [457, 437] width 267 height 31
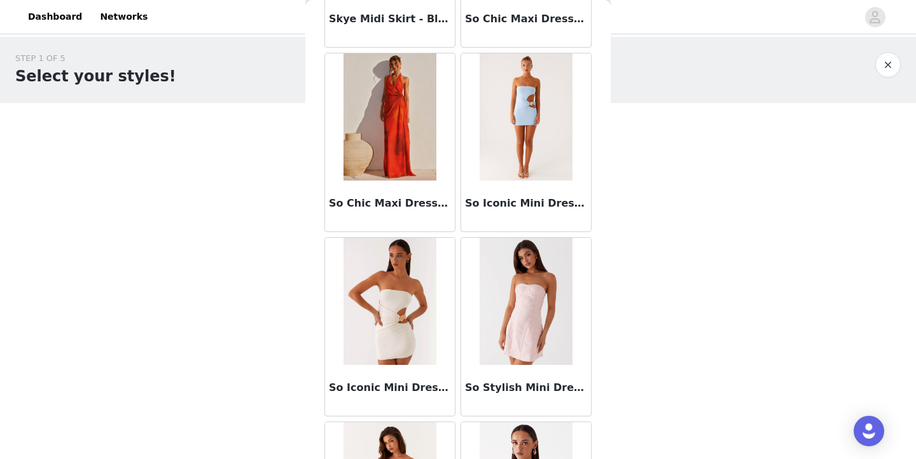
scroll to position [67359, 0]
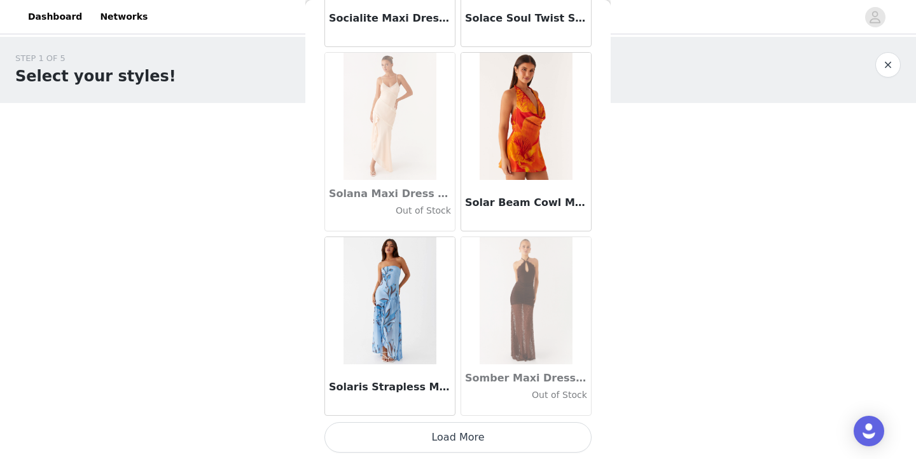
click at [421, 438] on button "Load More" at bounding box center [457, 437] width 267 height 31
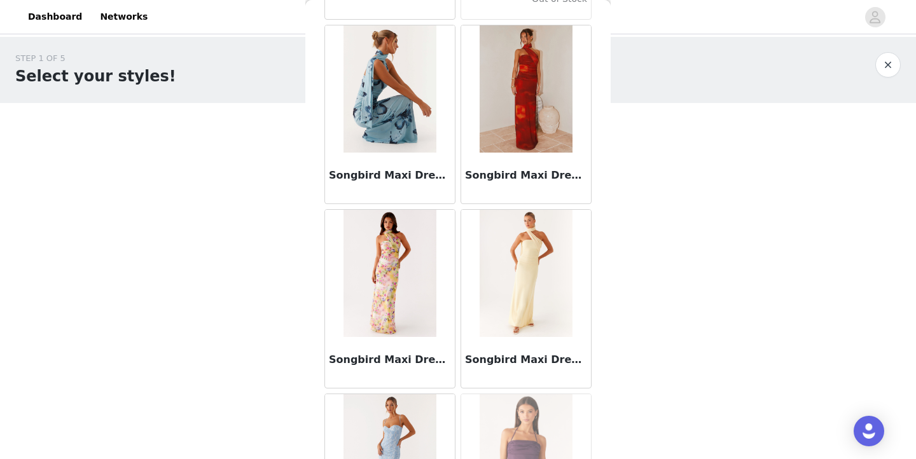
scroll to position [68494, 0]
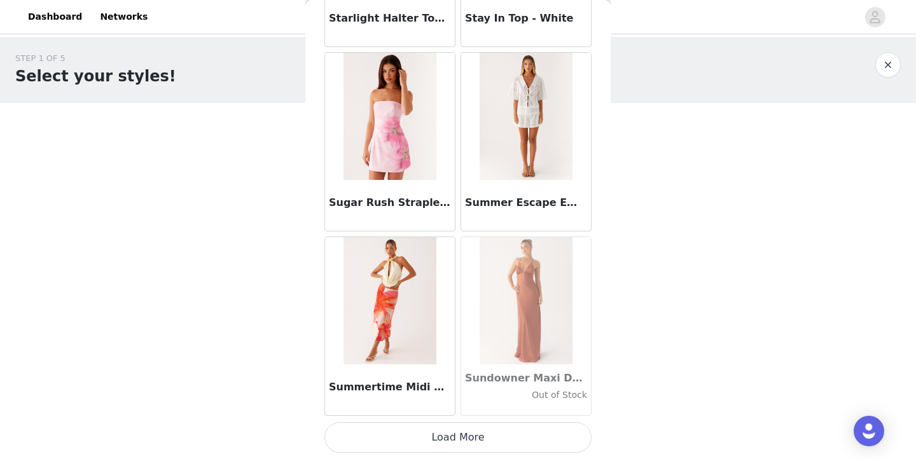
click at [458, 433] on button "Load More" at bounding box center [457, 437] width 267 height 31
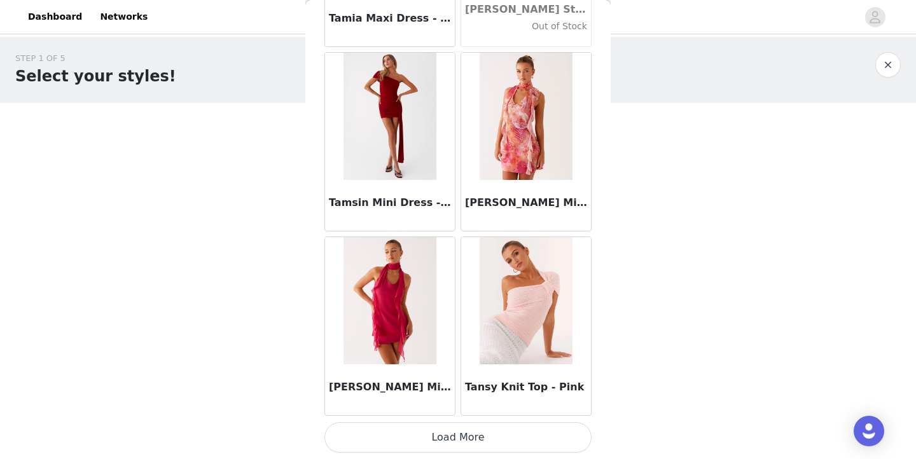
click at [409, 431] on button "Load More" at bounding box center [457, 437] width 267 height 31
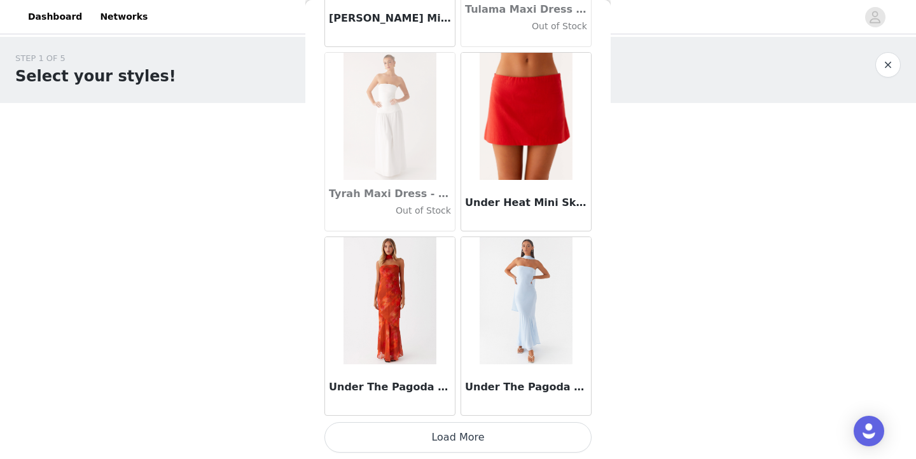
scroll to position [73440, 0]
click at [454, 440] on button "Load More" at bounding box center [457, 437] width 267 height 31
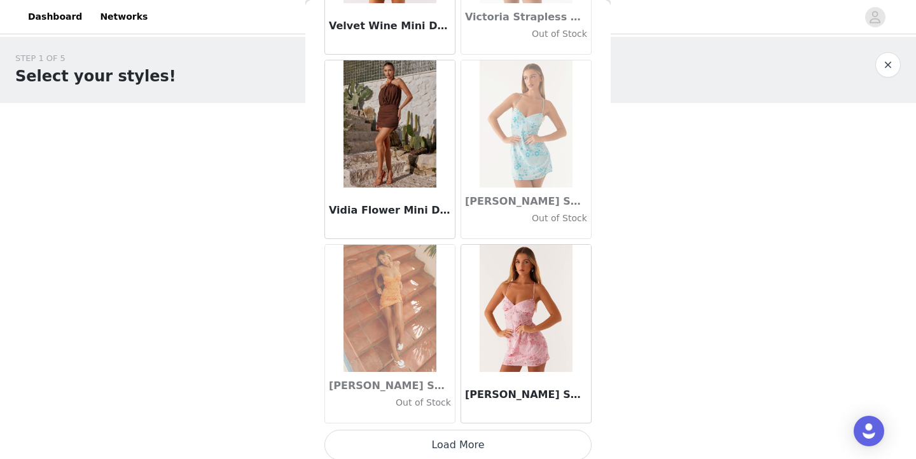
scroll to position [75278, 0]
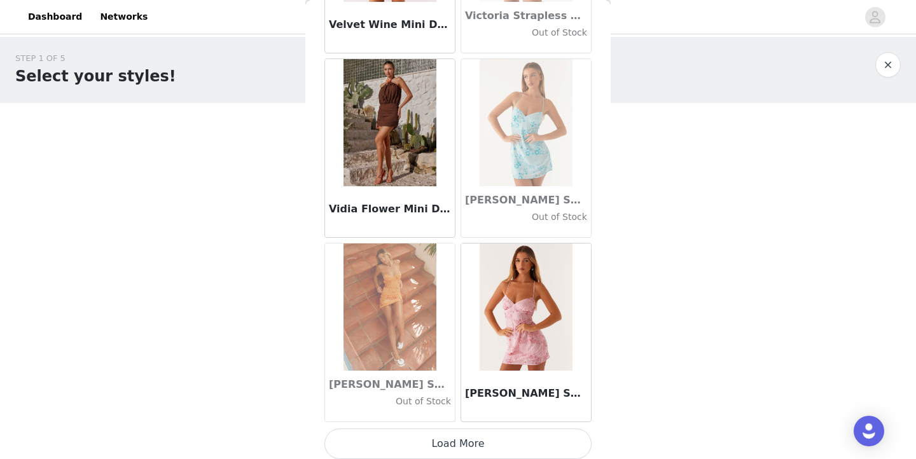
click at [470, 441] on button "Load More" at bounding box center [457, 444] width 267 height 31
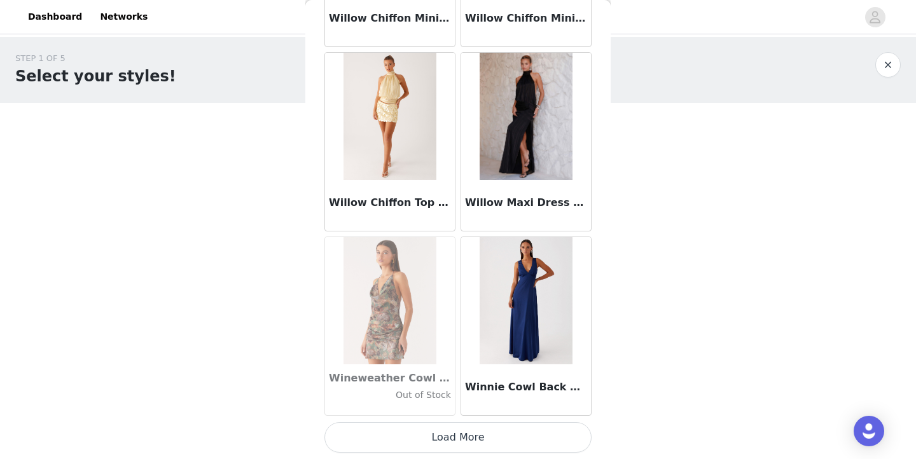
scroll to position [0, 0]
click at [439, 442] on button "Load More" at bounding box center [457, 437] width 267 height 31
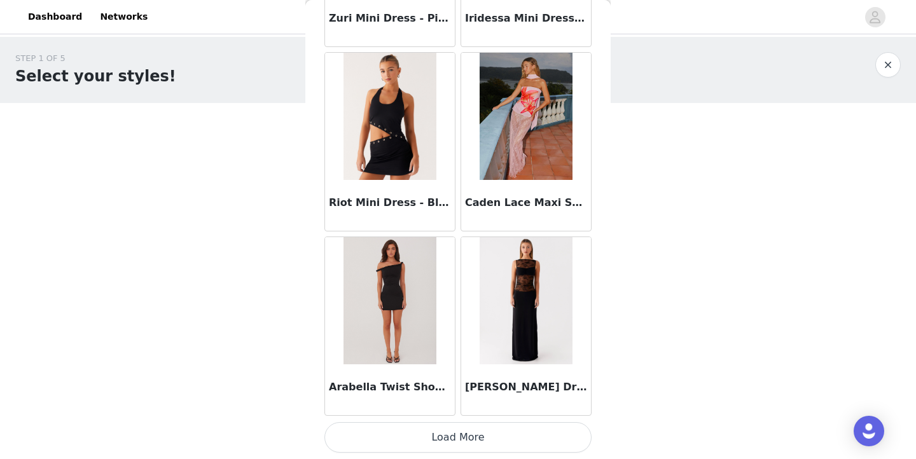
click at [455, 438] on button "Load More" at bounding box center [457, 437] width 267 height 31
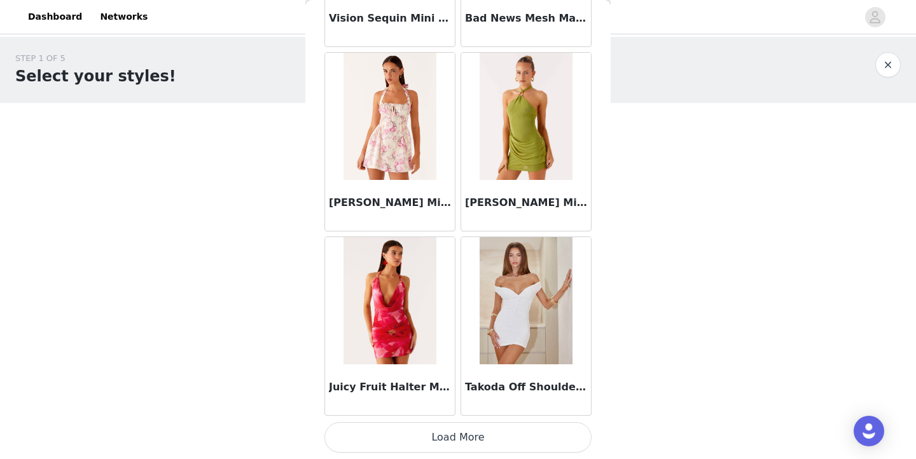
scroll to position [80819, 0]
click at [465, 436] on button "Load More" at bounding box center [457, 437] width 267 height 31
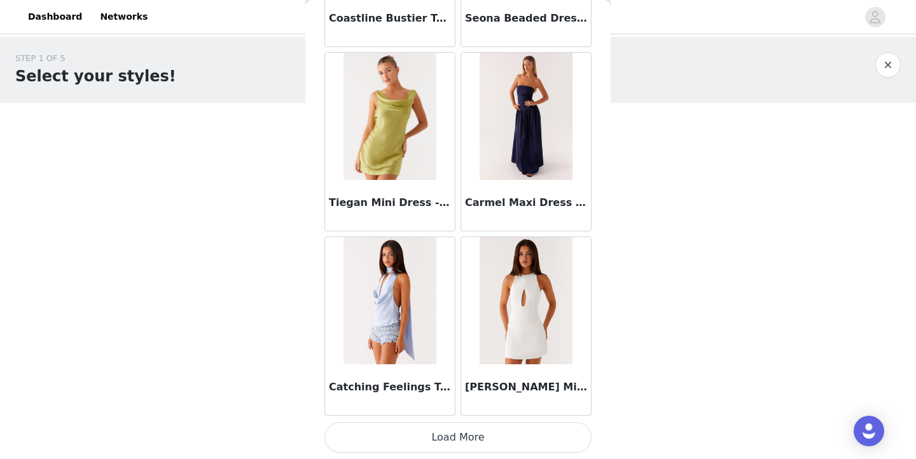
scroll to position [82664, 0]
click at [457, 438] on button "Load More" at bounding box center [457, 437] width 267 height 31
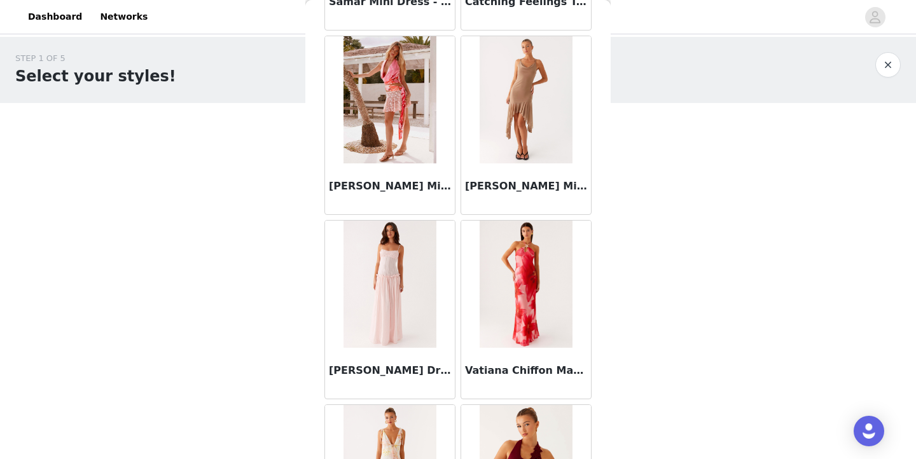
scroll to position [83788, 0]
click at [386, 302] on img at bounding box center [390, 284] width 92 height 127
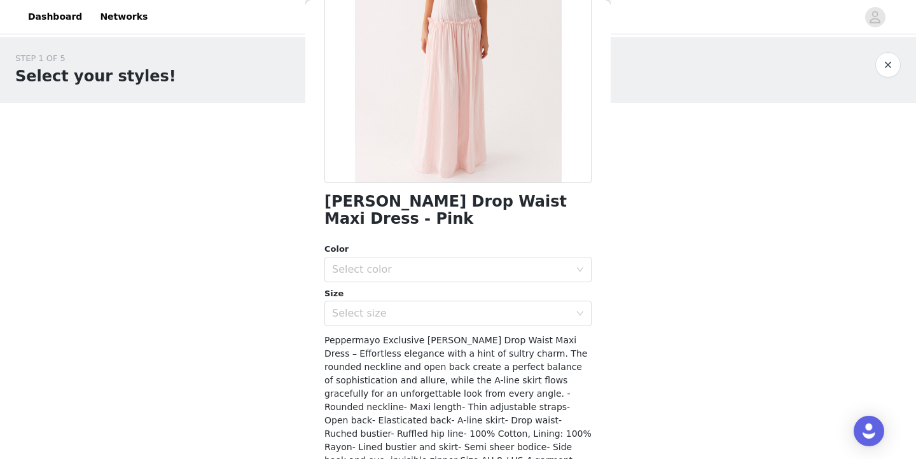
scroll to position [170, 0]
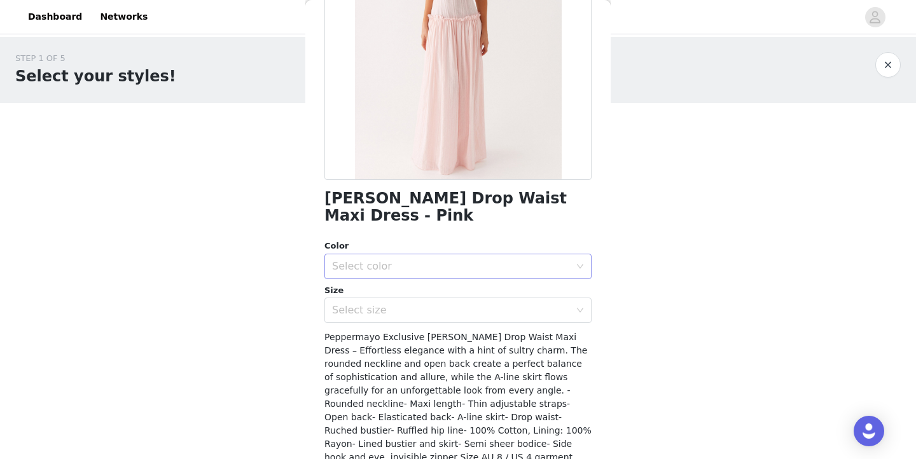
click at [428, 260] on div "Select color" at bounding box center [451, 266] width 238 height 13
click at [398, 275] on li "Pink" at bounding box center [457, 277] width 267 height 20
click at [392, 304] on div "Select size" at bounding box center [451, 310] width 238 height 13
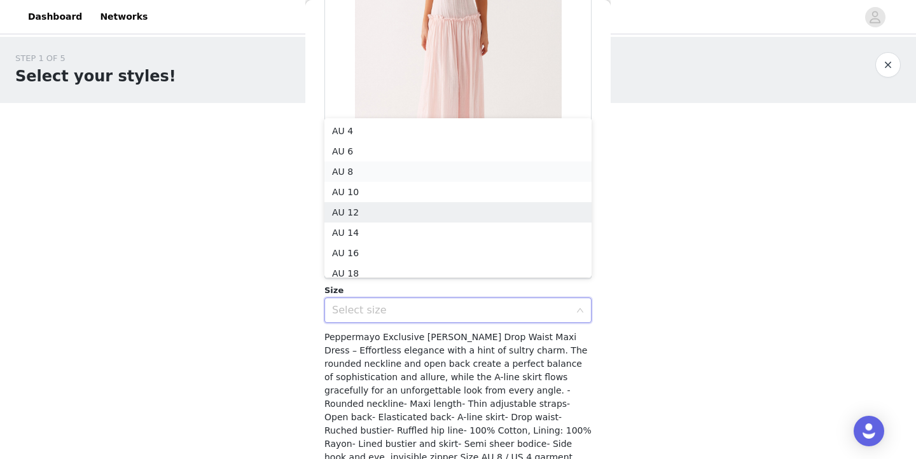
scroll to position [6, 0]
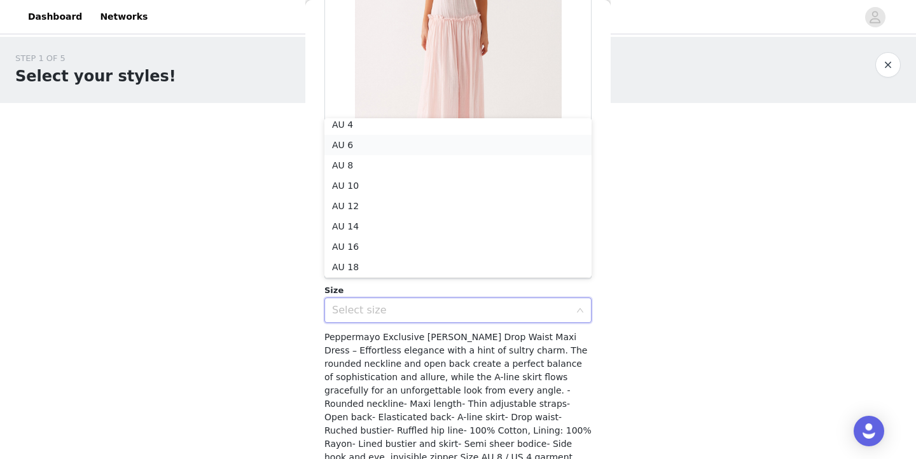
click at [384, 141] on li "AU 6" at bounding box center [457, 145] width 267 height 20
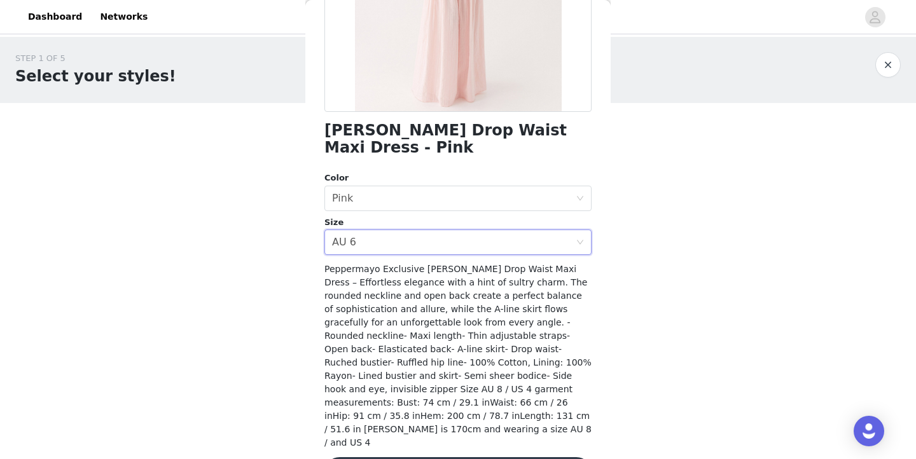
scroll to position [237, 0]
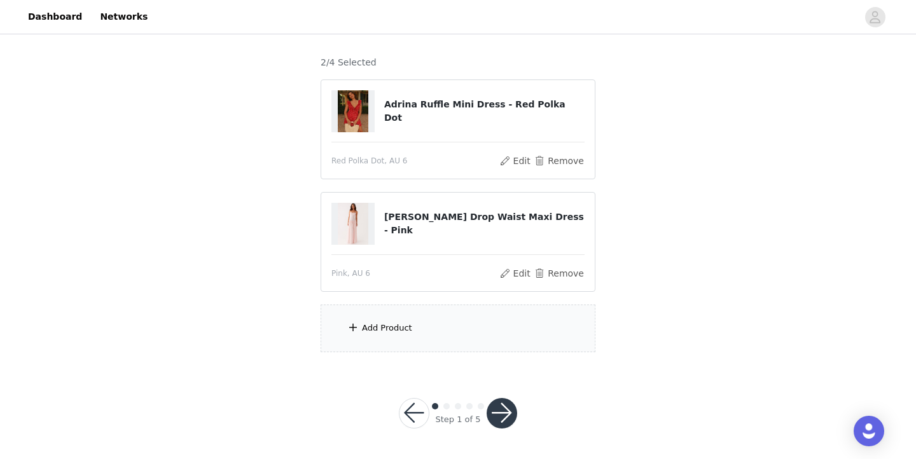
scroll to position [95, 0]
click at [390, 323] on div "Add Product" at bounding box center [387, 329] width 50 height 13
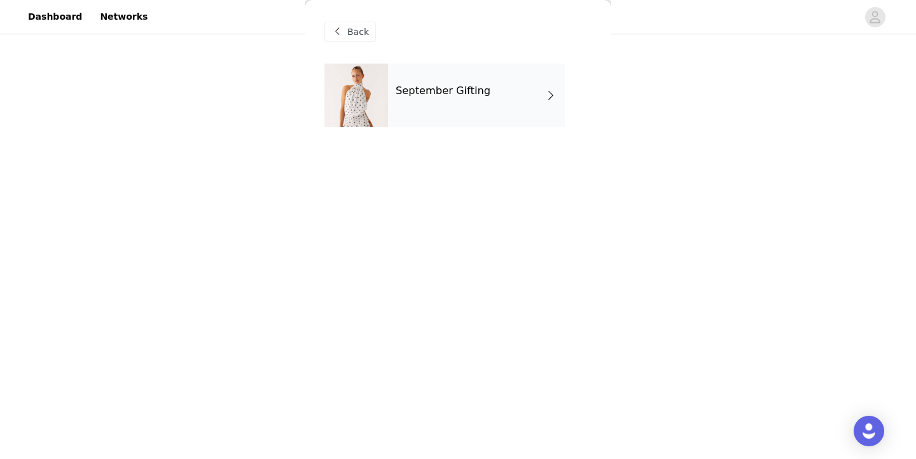
click at [447, 111] on div "September Gifting" at bounding box center [476, 96] width 177 height 64
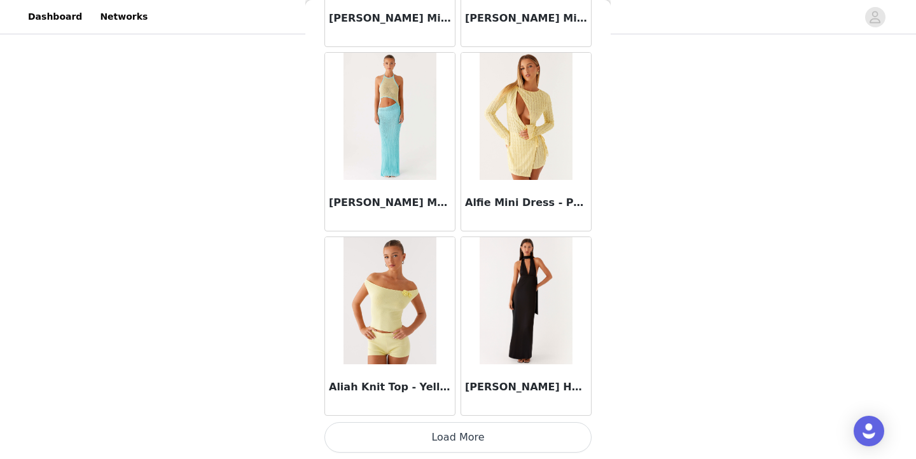
click at [459, 439] on button "Load More" at bounding box center [457, 437] width 267 height 31
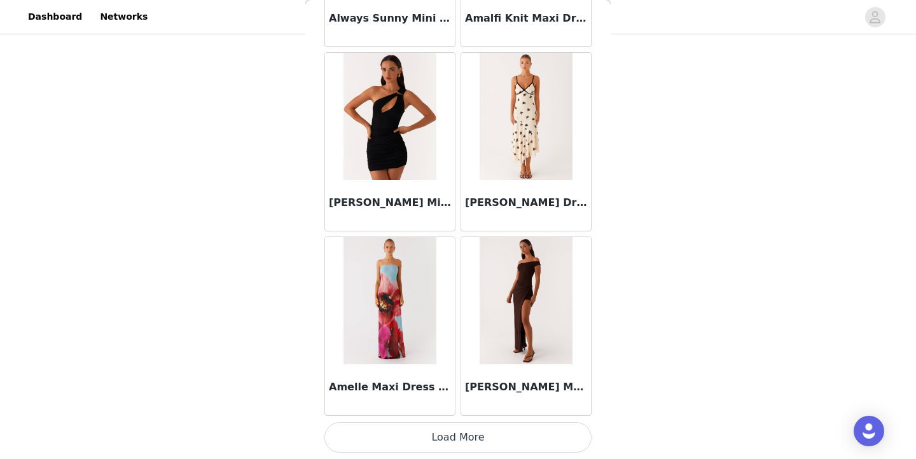
scroll to position [3332, 0]
click at [451, 434] on button "Load More" at bounding box center [457, 437] width 267 height 31
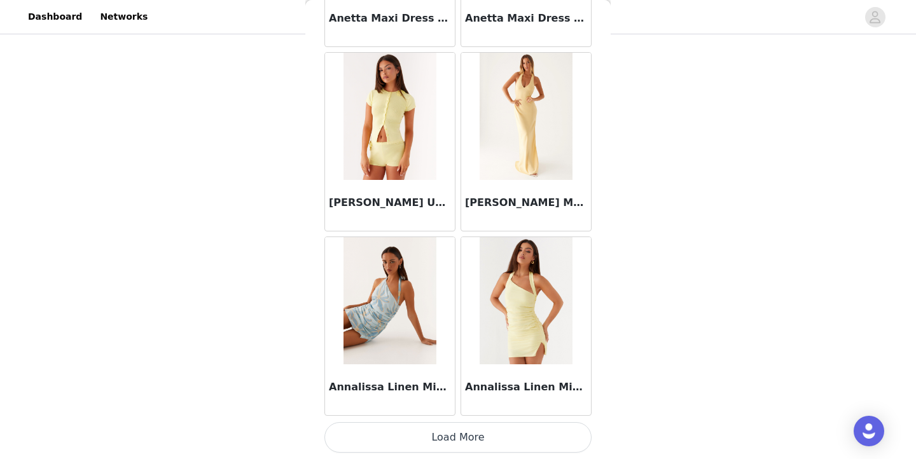
scroll to position [5177, 0]
click at [451, 443] on button "Load More" at bounding box center [457, 437] width 267 height 31
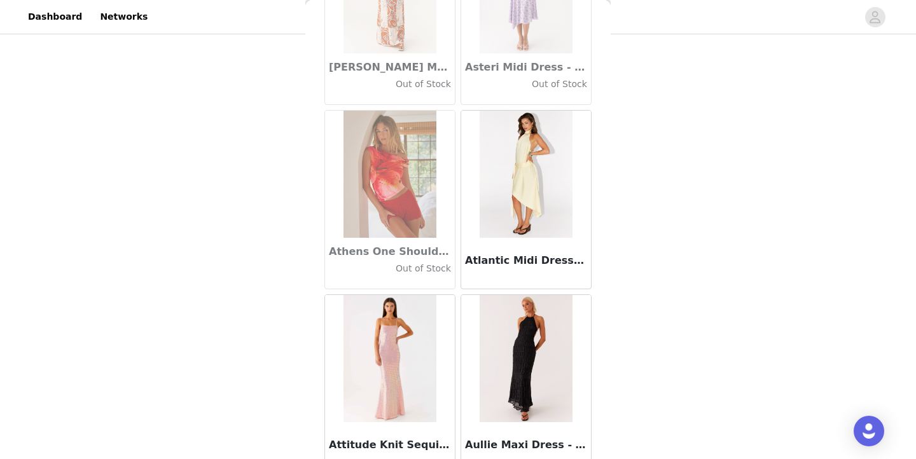
scroll to position [6971, 0]
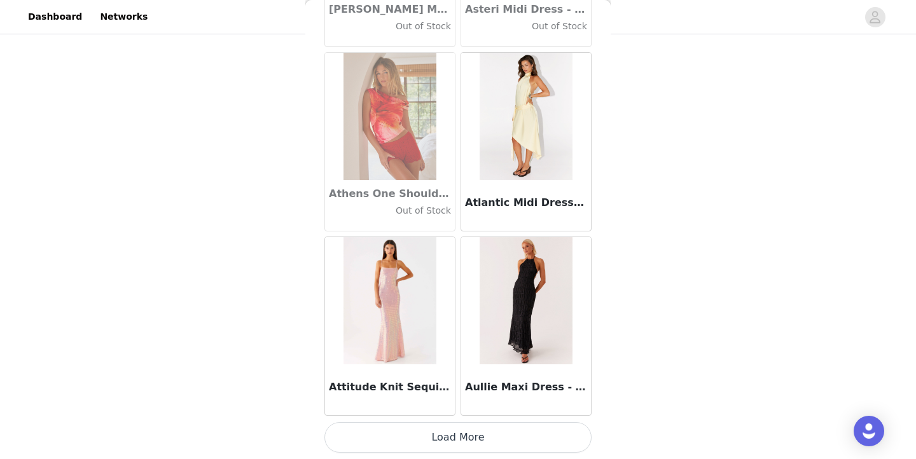
click at [461, 444] on button "Load More" at bounding box center [457, 437] width 267 height 31
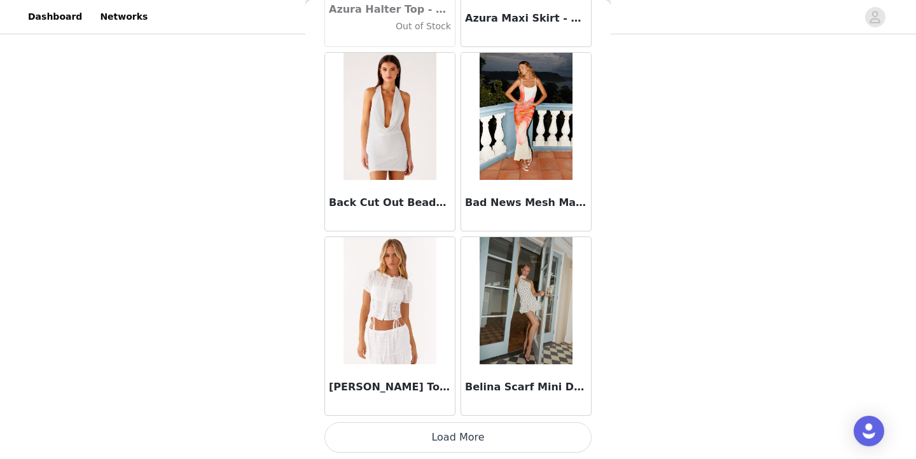
scroll to position [8867, 0]
click at [452, 443] on button "Load More" at bounding box center [457, 437] width 267 height 31
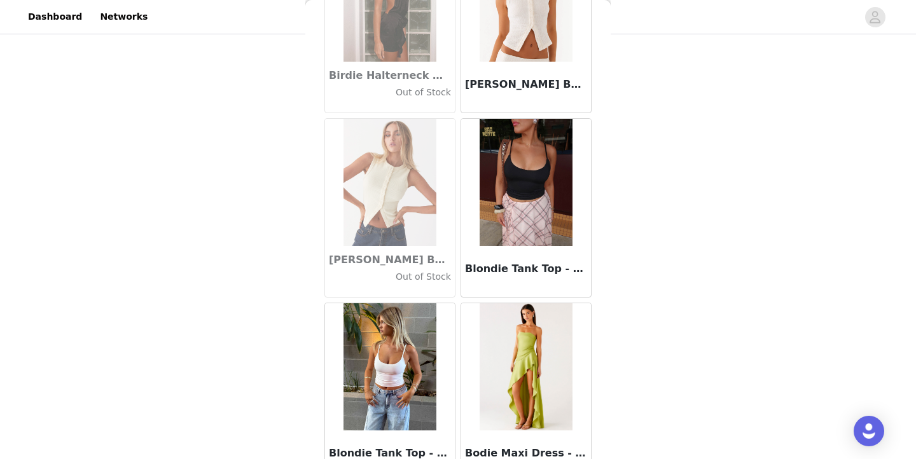
scroll to position [10634, 0]
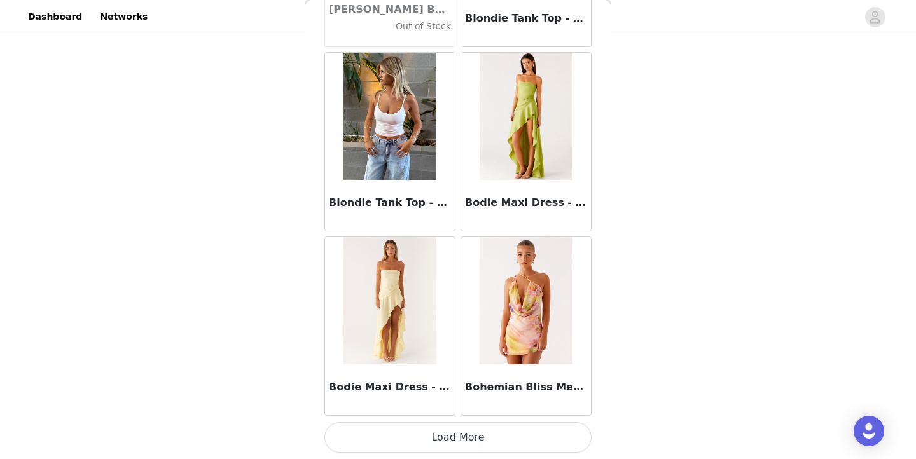
click at [485, 438] on button "Load More" at bounding box center [457, 437] width 267 height 31
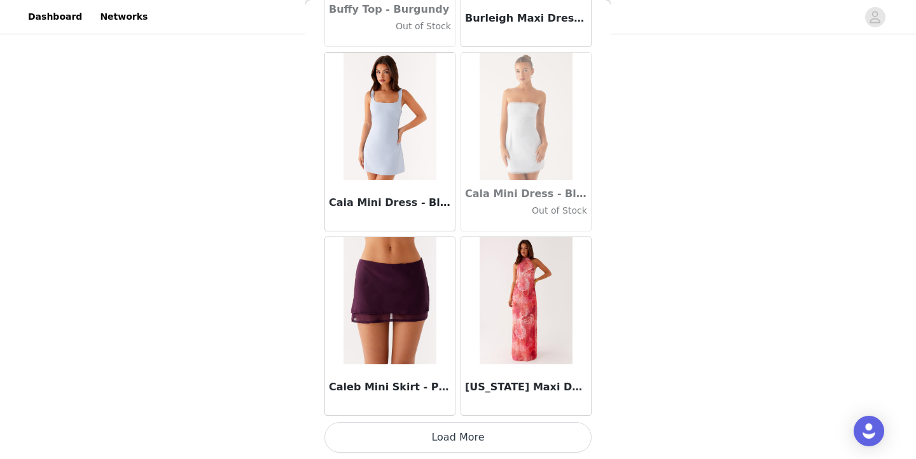
scroll to position [12557, 0]
click at [442, 430] on button "Load More" at bounding box center [457, 437] width 267 height 31
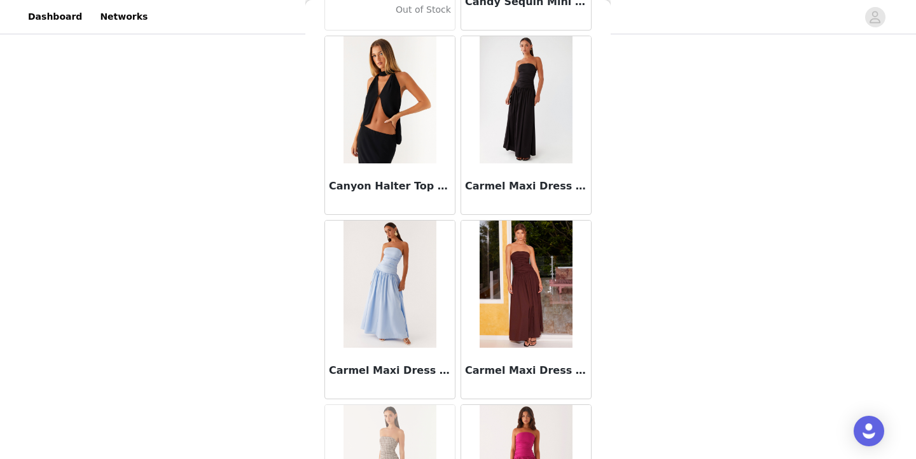
scroll to position [13319, 0]
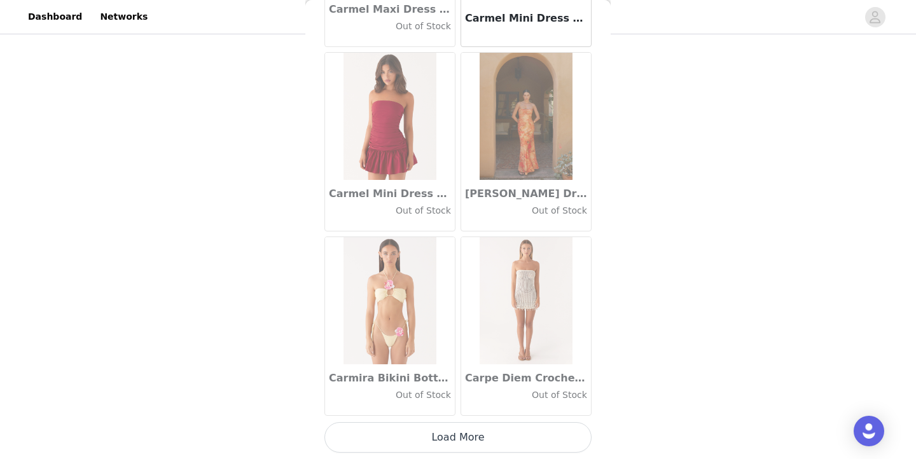
click at [456, 442] on button "Load More" at bounding box center [457, 437] width 267 height 31
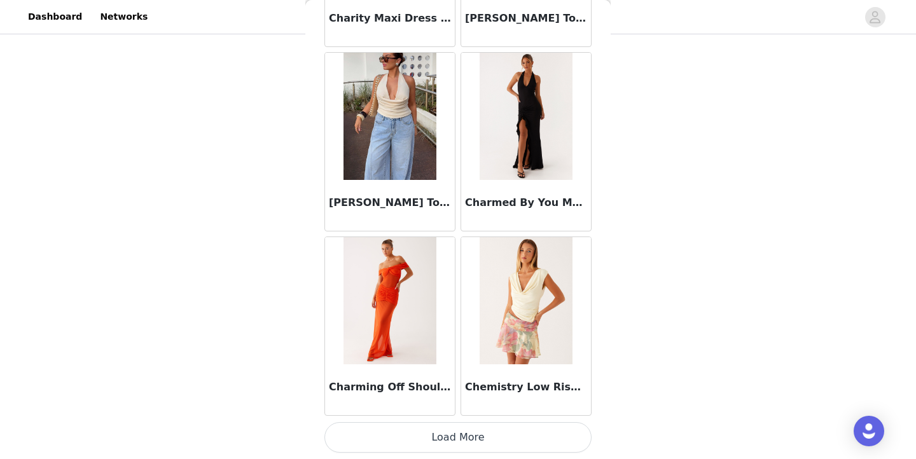
scroll to position [16247, 0]
click at [473, 430] on button "Load More" at bounding box center [457, 437] width 267 height 31
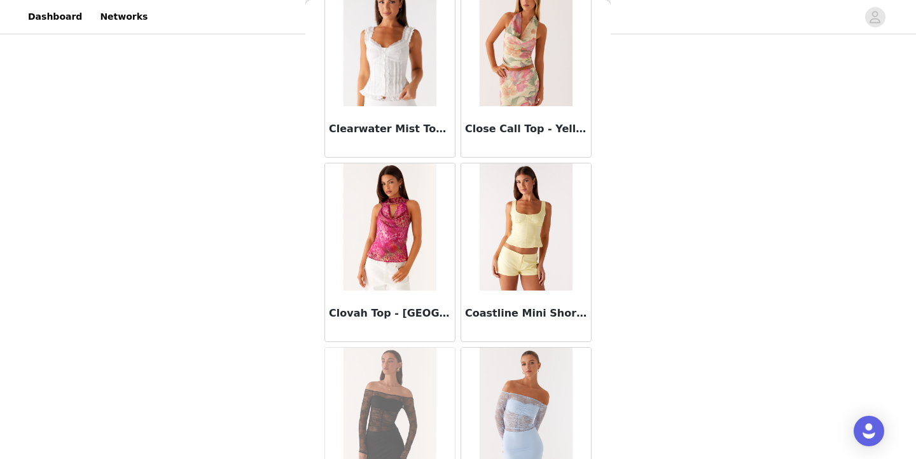
scroll to position [17611, 0]
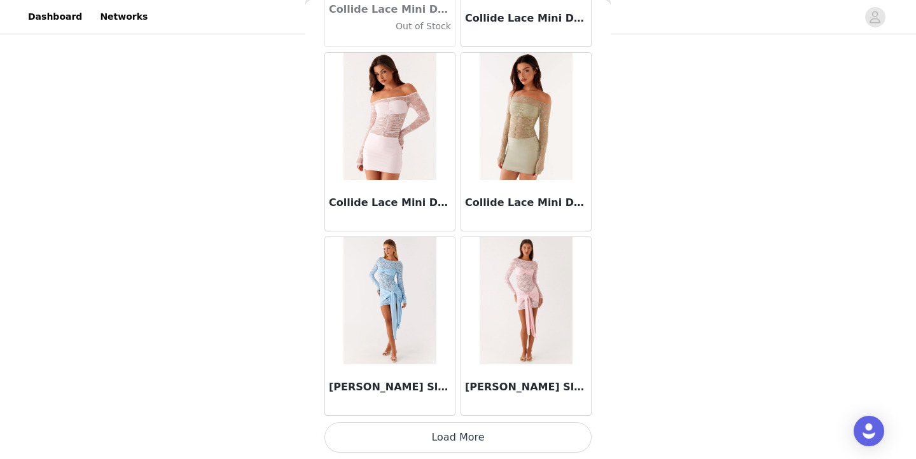
click at [475, 436] on button "Load More" at bounding box center [457, 437] width 267 height 31
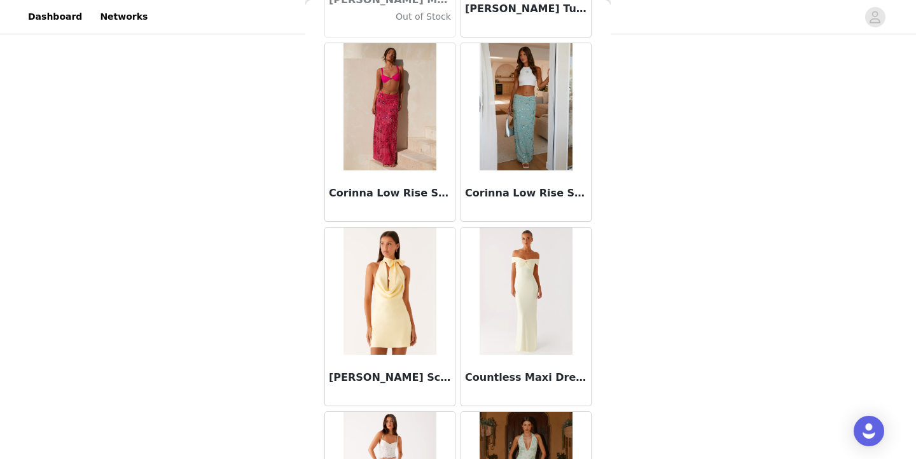
scroll to position [18655, 0]
click at [531, 229] on img at bounding box center [526, 290] width 92 height 127
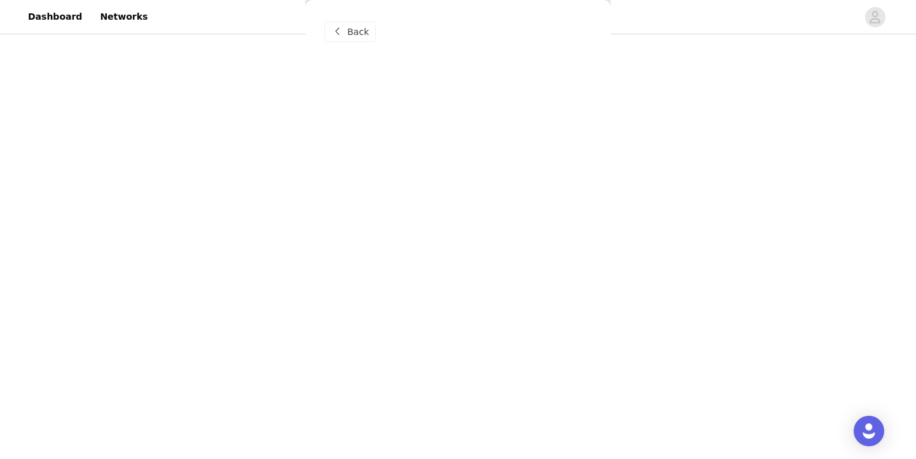
scroll to position [0, 0]
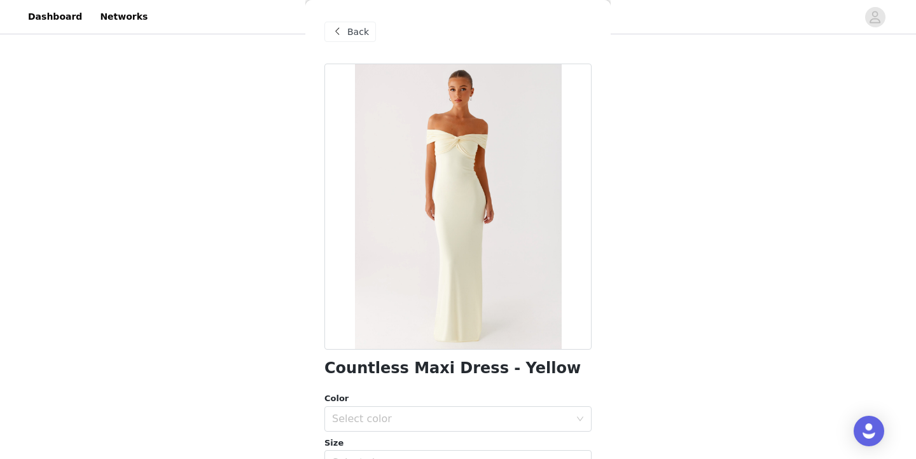
click at [356, 25] on span "Back" at bounding box center [358, 31] width 22 height 13
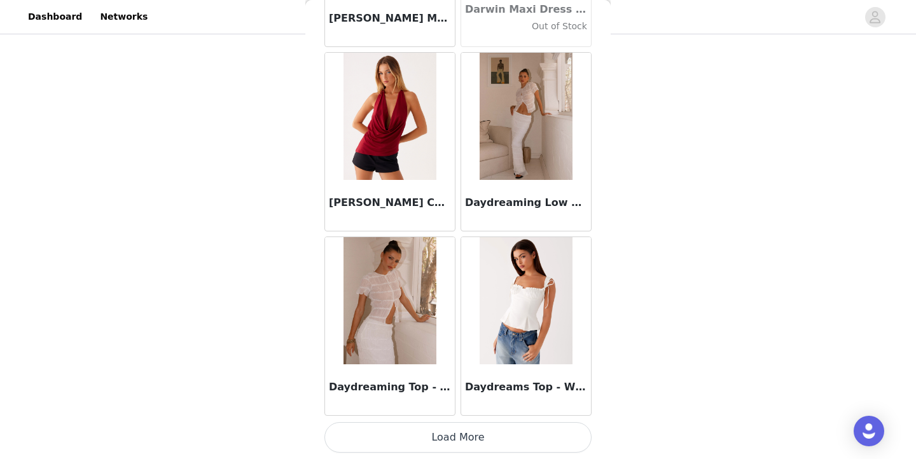
scroll to position [95, 0]
click at [417, 436] on button "Load More" at bounding box center [457, 437] width 267 height 31
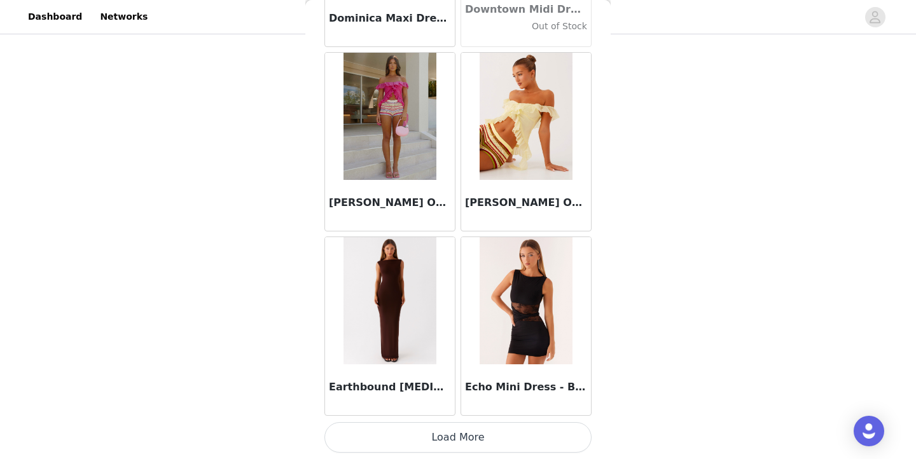
click at [457, 434] on button "Load More" at bounding box center [457, 437] width 267 height 31
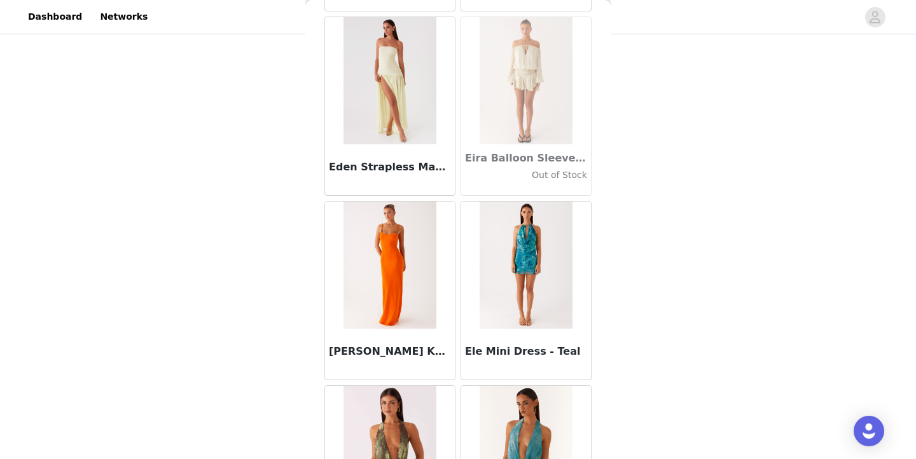
scroll to position [22927, 0]
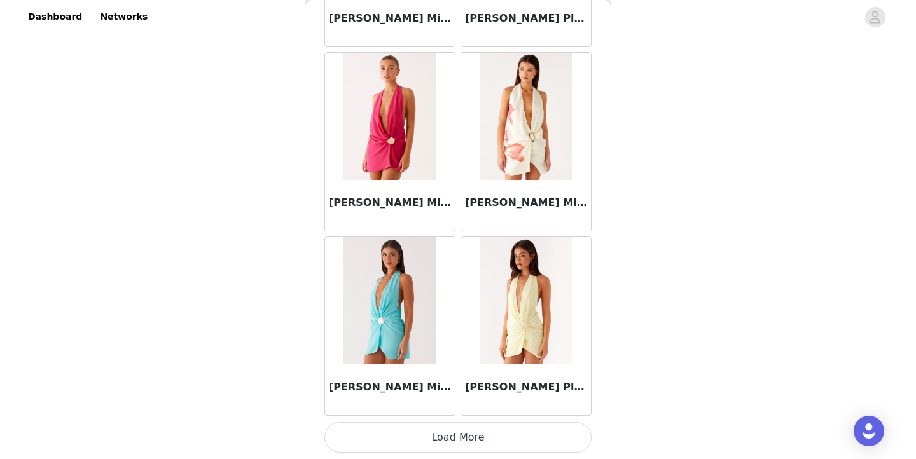
click at [460, 443] on button "Load More" at bounding box center [457, 437] width 267 height 31
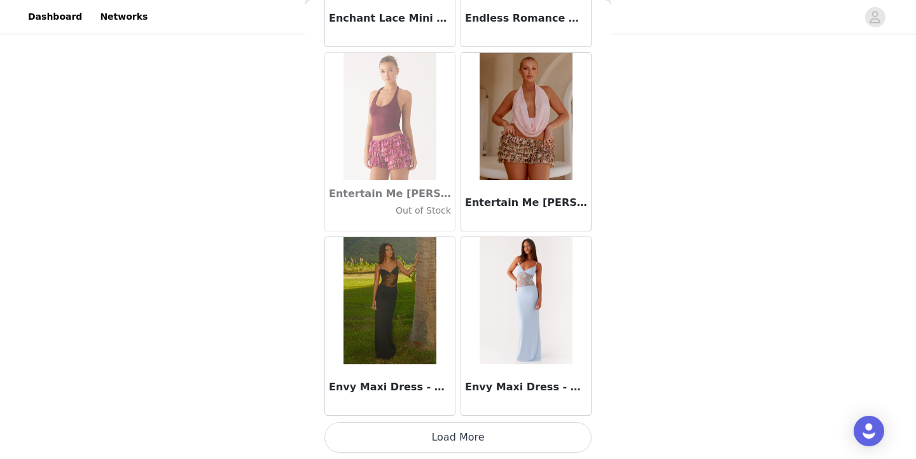
scroll to position [95, 0]
